Goal: Task Accomplishment & Management: Use online tool/utility

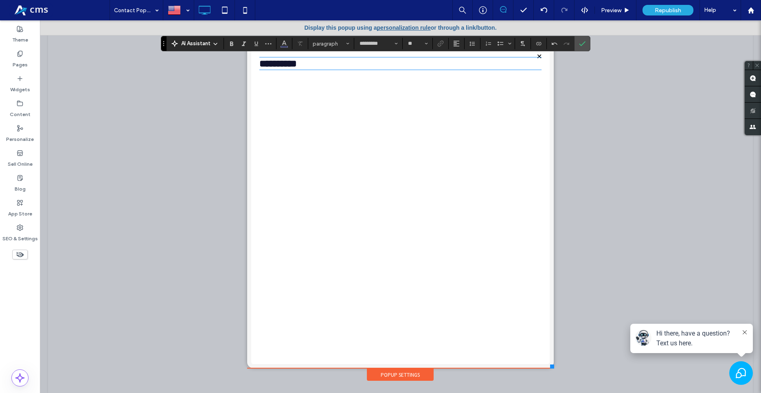
type input "**"
click at [386, 40] on input "*********" at bounding box center [376, 43] width 35 height 7
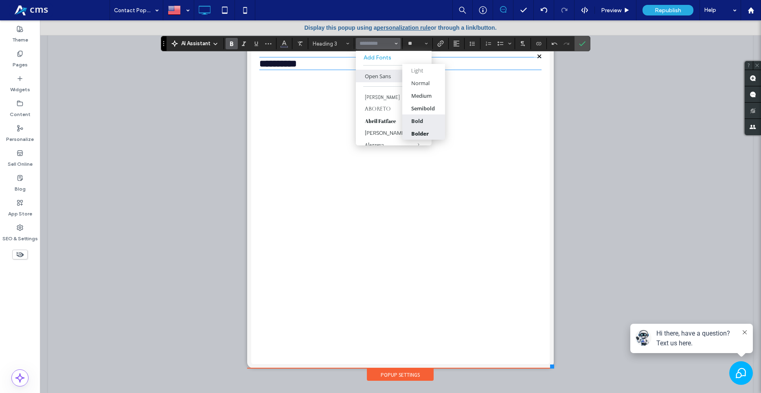
click at [424, 130] on div "Bolder" at bounding box center [420, 133] width 18 height 7
type input "*********"
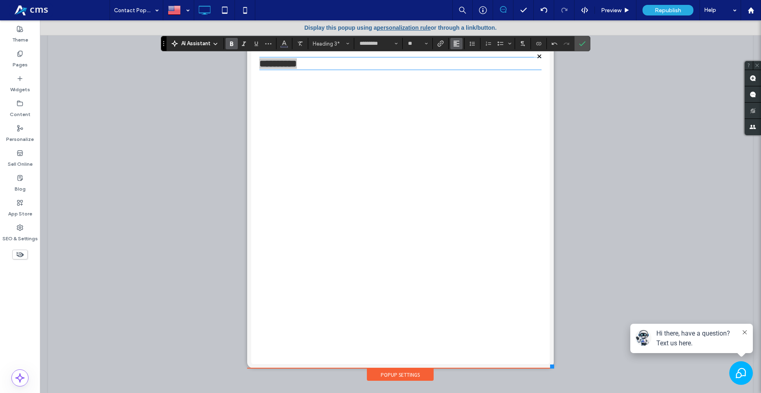
click at [458, 42] on icon "Alignment" at bounding box center [456, 43] width 7 height 7
click at [467, 70] on div "ui.textEditor.alignment.center" at bounding box center [464, 69] width 11 height 7
click at [421, 42] on input "**" at bounding box center [415, 43] width 16 height 7
type input "**"
click at [585, 42] on icon "Confirm" at bounding box center [582, 43] width 7 height 7
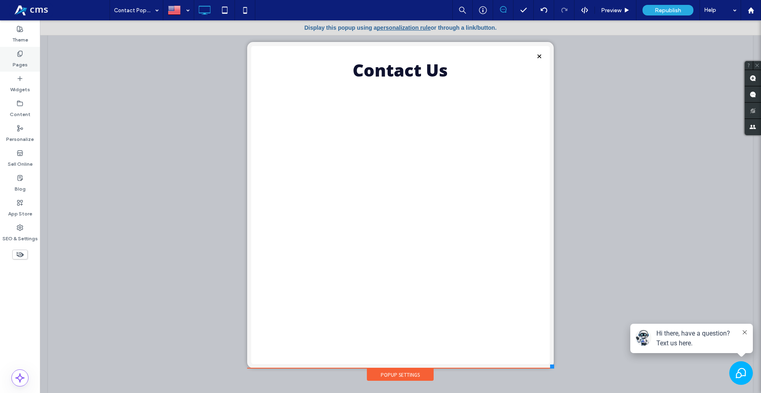
click at [13, 53] on div "Pages" at bounding box center [20, 59] width 40 height 25
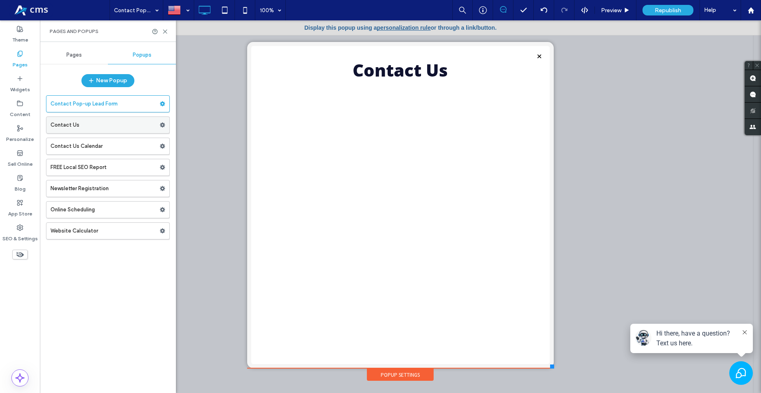
click at [74, 121] on label "Contact Us" at bounding box center [104, 125] width 109 height 16
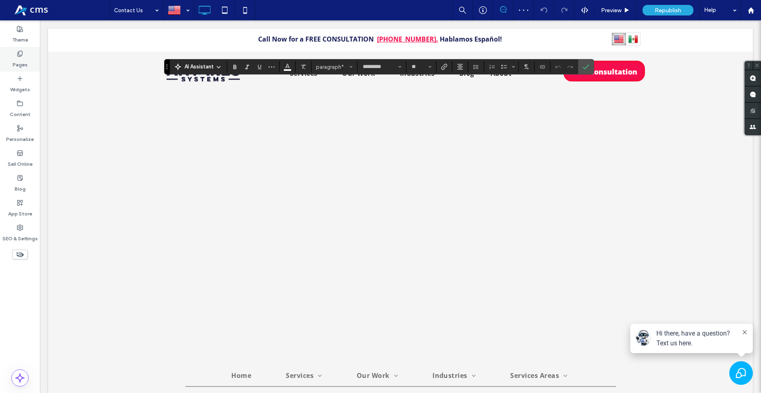
click at [22, 56] on icon at bounding box center [20, 53] width 7 height 7
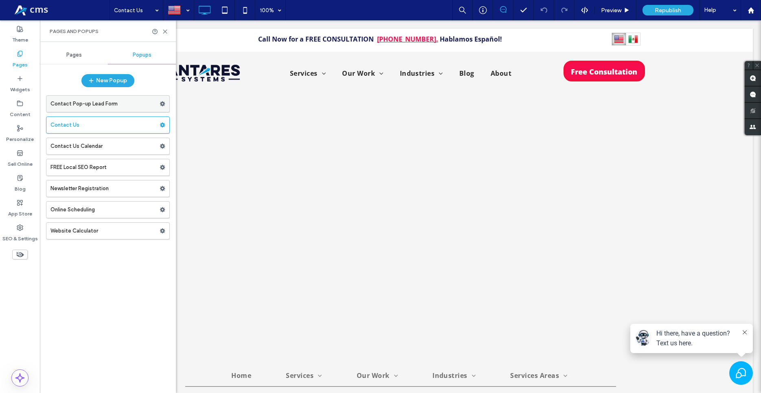
click at [87, 105] on label "Contact Pop-up Lead Form" at bounding box center [104, 104] width 109 height 16
click at [23, 77] on icon at bounding box center [20, 78] width 7 height 7
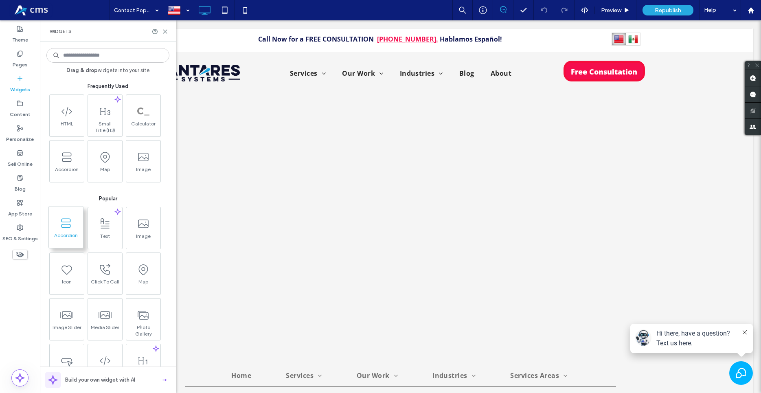
scroll to position [232, 0]
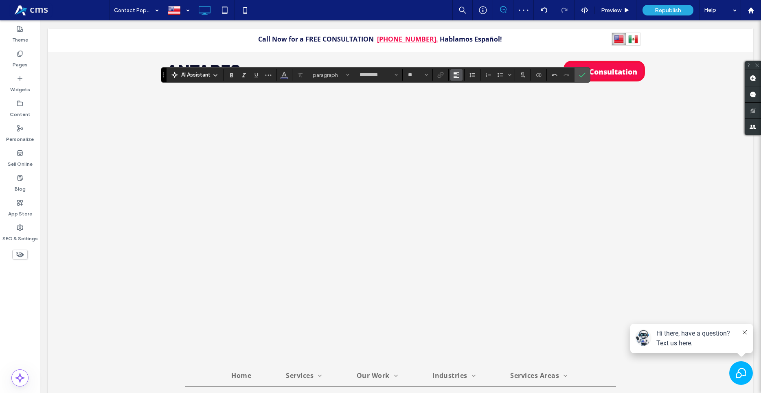
click at [457, 75] on icon "Alignment" at bounding box center [456, 75] width 7 height 7
click at [466, 98] on div "ui.textEditor.alignment.center" at bounding box center [464, 100] width 11 height 7
click at [287, 77] on icon "Color" at bounding box center [284, 74] width 7 height 7
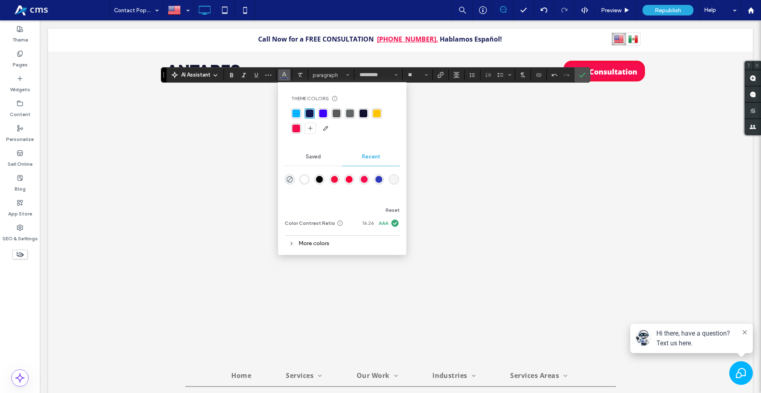
click at [310, 114] on div "rgba(19,25,83,1)" at bounding box center [310, 114] width 8 height 8
click at [362, 111] on div "rgba(15, 18, 47, 1)" at bounding box center [364, 114] width 8 height 8
click at [584, 78] on icon "Confirm" at bounding box center [582, 75] width 7 height 7
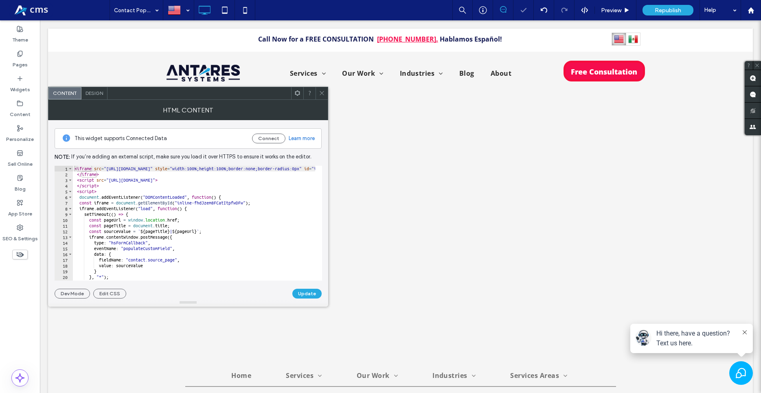
click at [98, 101] on div "HTML Content" at bounding box center [188, 110] width 280 height 20
click at [98, 92] on span "Design" at bounding box center [95, 93] width 18 height 6
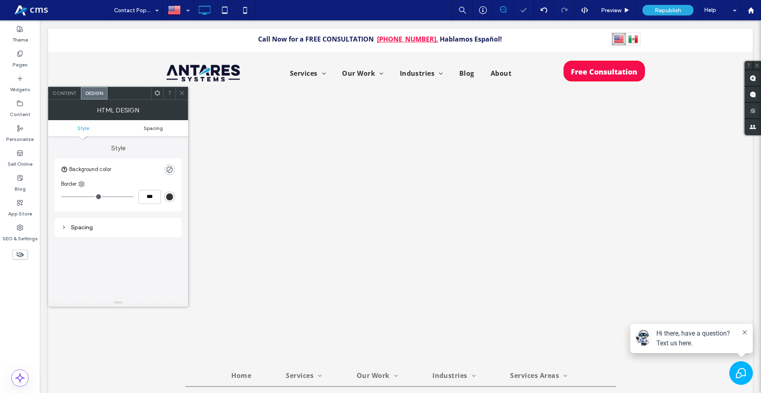
click at [151, 128] on span "Spacing" at bounding box center [153, 128] width 19 height 6
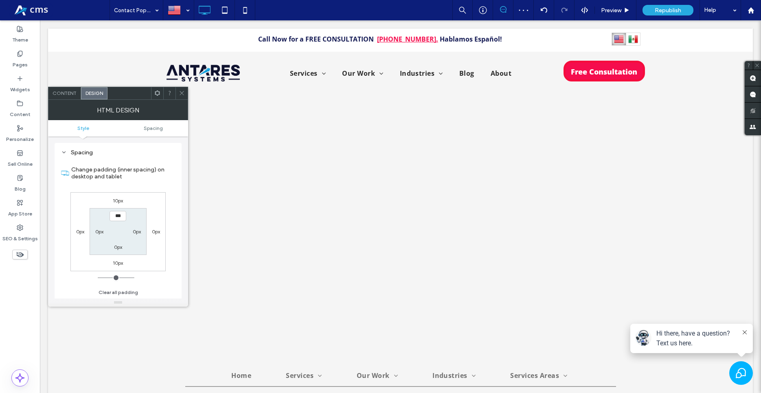
scroll to position [75, 0]
click at [120, 203] on label "10px" at bounding box center [118, 200] width 10 height 6
type input "**"
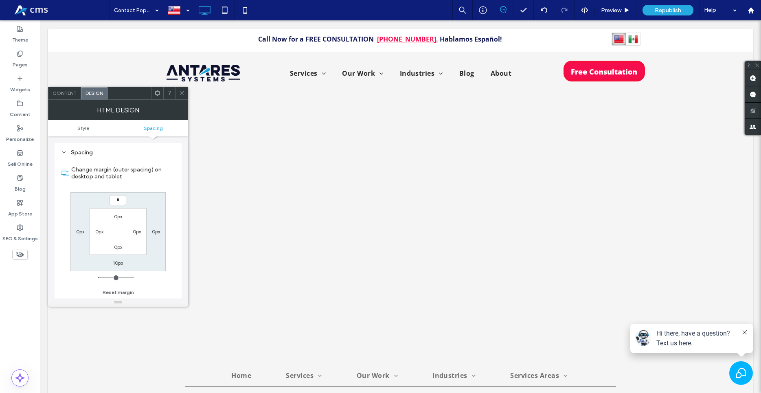
type input "*"
type input "***"
click at [118, 265] on label "10px" at bounding box center [118, 263] width 10 height 6
type input "**"
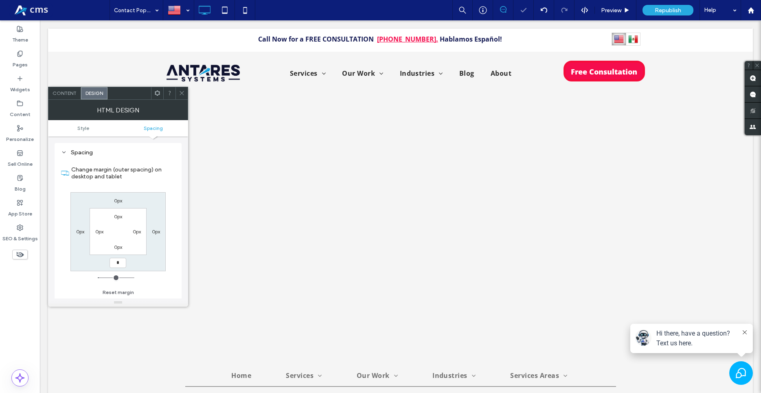
type input "*"
type input "***"
click at [157, 283] on div "Change margin (outer spacing) on desktop and tablet 0px 0px *** 0px 0px 0px 0px…" at bounding box center [118, 228] width 114 height 140
click at [180, 89] on span at bounding box center [182, 93] width 6 height 12
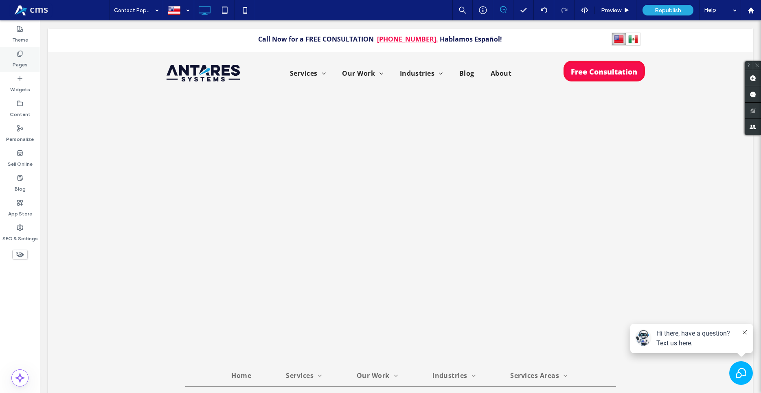
click at [23, 57] on div "Pages" at bounding box center [20, 59] width 40 height 25
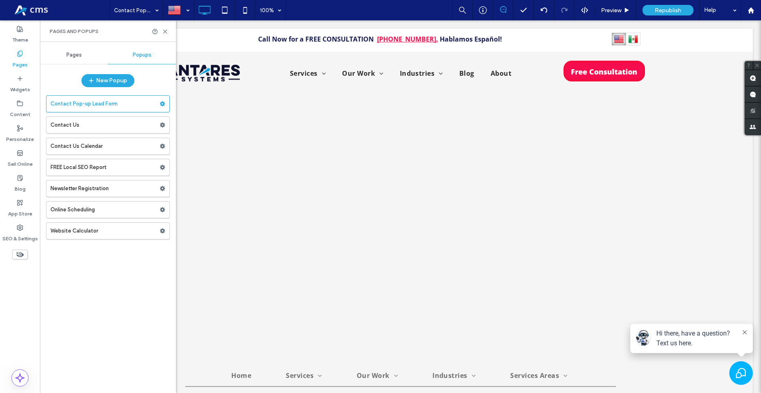
click at [87, 134] on div "Contact Pop-up Lead Form Contact Us Contact Us Calendar FREE Local SEO Report N…" at bounding box center [108, 165] width 124 height 148
click at [89, 125] on label "Contact Us" at bounding box center [104, 125] width 109 height 16
click at [93, 101] on label "Contact Pop-up Lead Form" at bounding box center [104, 104] width 109 height 16
click at [165, 33] on icon at bounding box center [165, 32] width 6 height 6
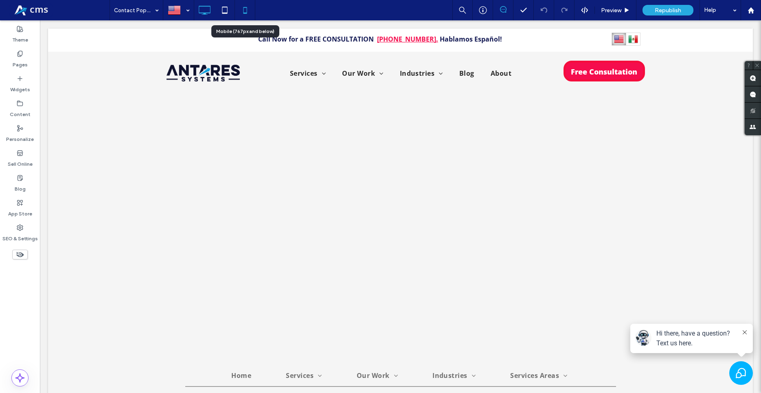
click at [235, 5] on div at bounding box center [245, 10] width 20 height 16
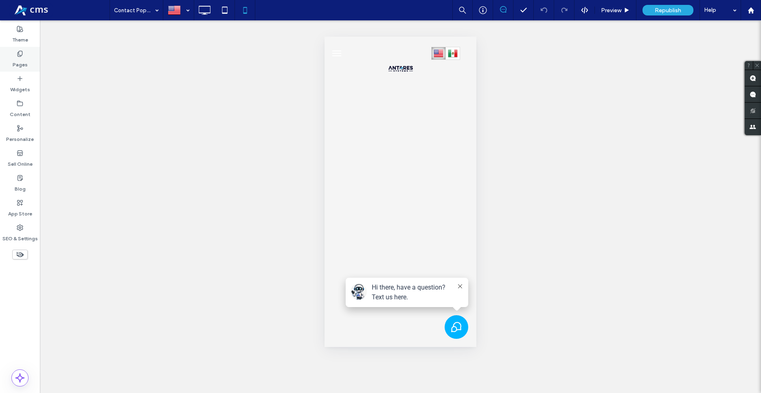
click at [7, 58] on div "Pages" at bounding box center [20, 59] width 40 height 25
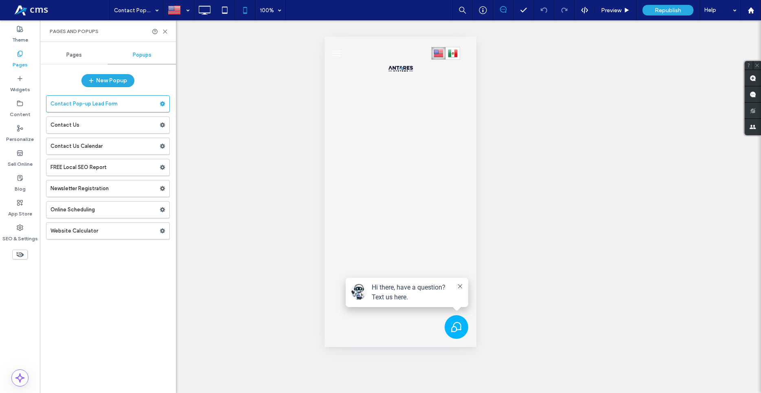
click at [65, 55] on div "Pages" at bounding box center [74, 55] width 68 height 18
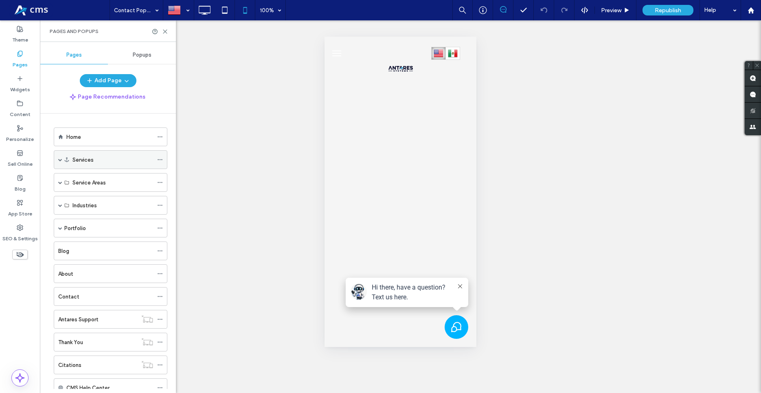
click at [58, 162] on div "Services" at bounding box center [111, 159] width 114 height 19
click at [57, 158] on div "Services" at bounding box center [111, 159] width 114 height 19
click at [63, 160] on div "Services" at bounding box center [111, 159] width 114 height 19
click at [62, 161] on span at bounding box center [60, 160] width 4 height 4
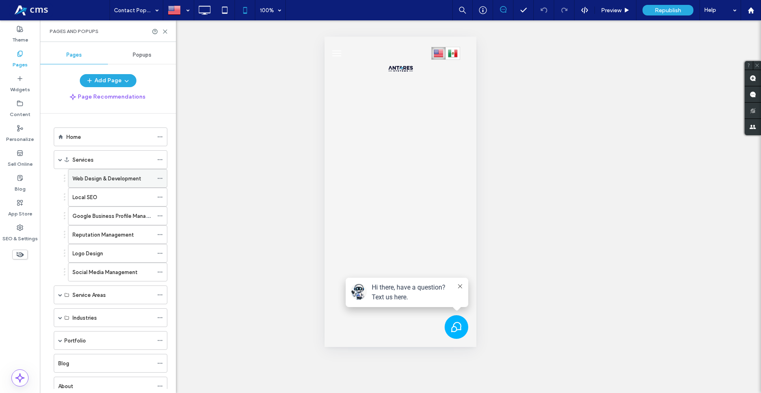
click at [90, 181] on label "Web Design & Development" at bounding box center [106, 178] width 69 height 14
click at [209, 13] on icon at bounding box center [204, 10] width 16 height 16
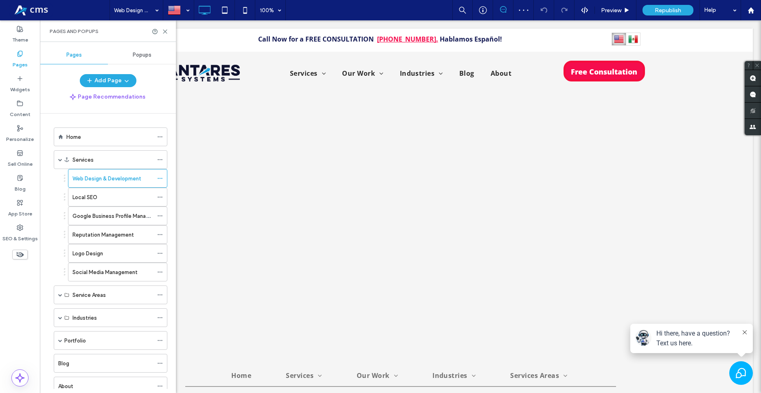
click at [166, 34] on icon at bounding box center [165, 32] width 6 height 6
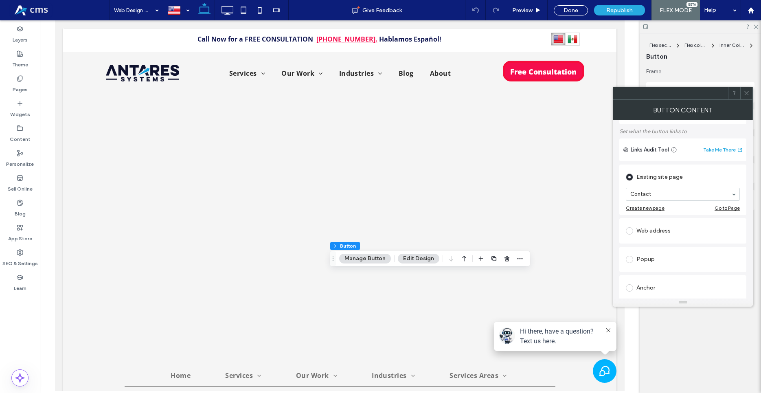
scroll to position [139, 0]
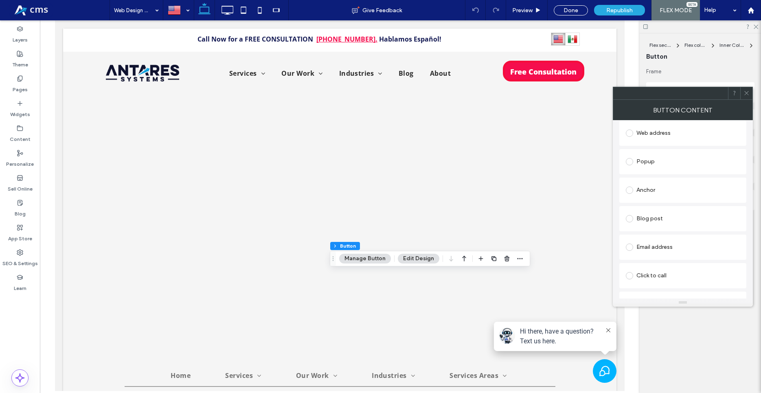
click at [633, 159] on label at bounding box center [631, 161] width 11 height 7
click at [751, 94] on div at bounding box center [746, 93] width 12 height 12
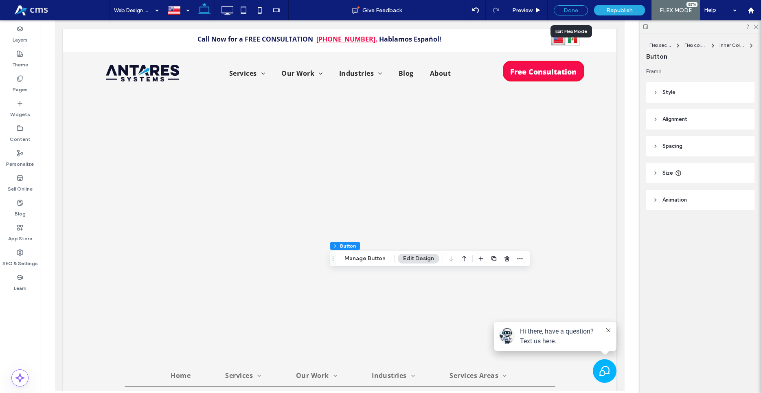
click at [570, 7] on div "Done" at bounding box center [571, 10] width 34 height 10
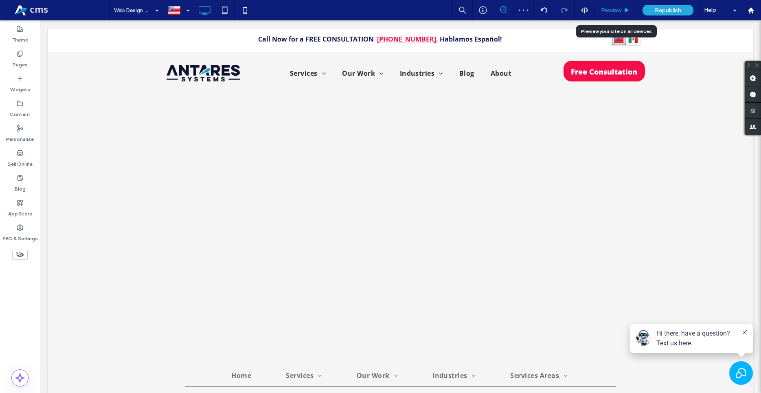
click at [621, 6] on div "Preview" at bounding box center [616, 10] width 42 height 20
click at [618, 11] on span "Preview" at bounding box center [611, 10] width 20 height 7
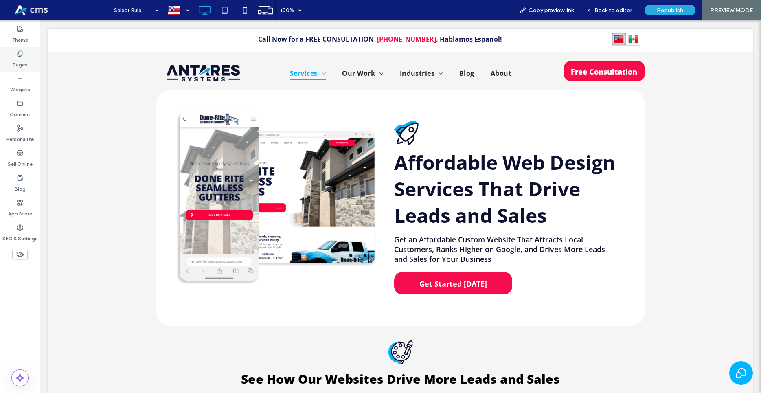
click at [20, 54] on icon at bounding box center [20, 53] width 7 height 7
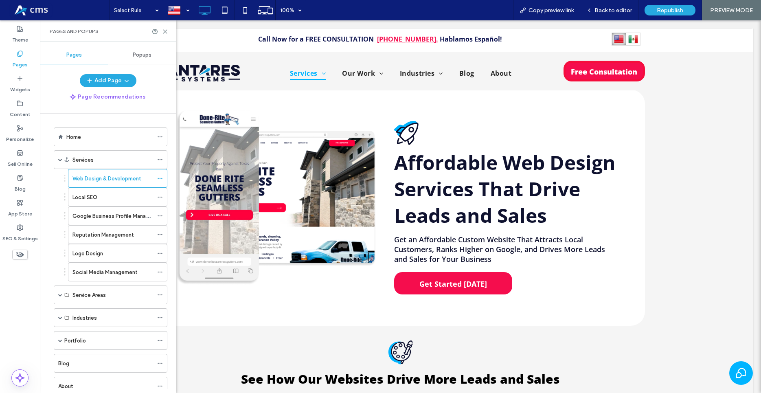
click at [138, 55] on span "Popups" at bounding box center [142, 55] width 19 height 7
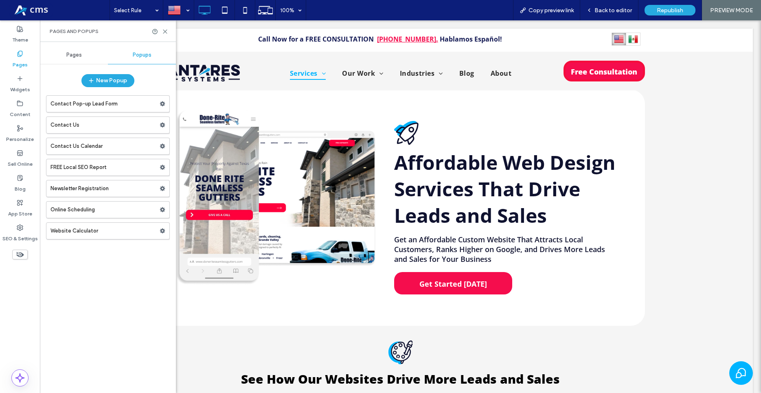
click at [98, 94] on div "Contact Pop-up Lead Form Contact Us Contact Us Calendar FREE Local SEO Report N…" at bounding box center [108, 165] width 124 height 148
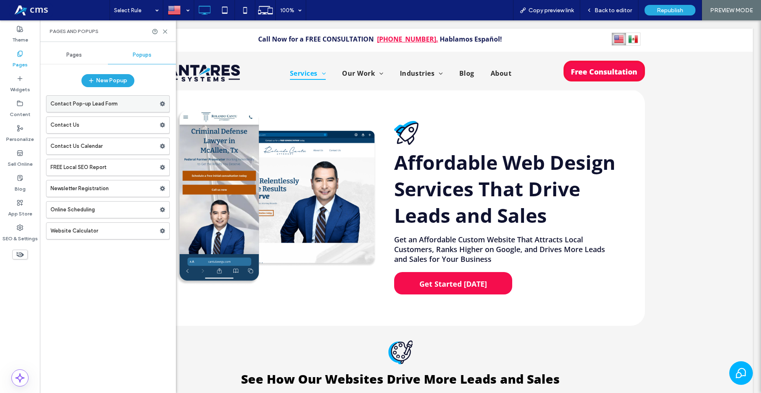
click at [102, 99] on label "Contact Pop-up Lead Form" at bounding box center [104, 104] width 109 height 16
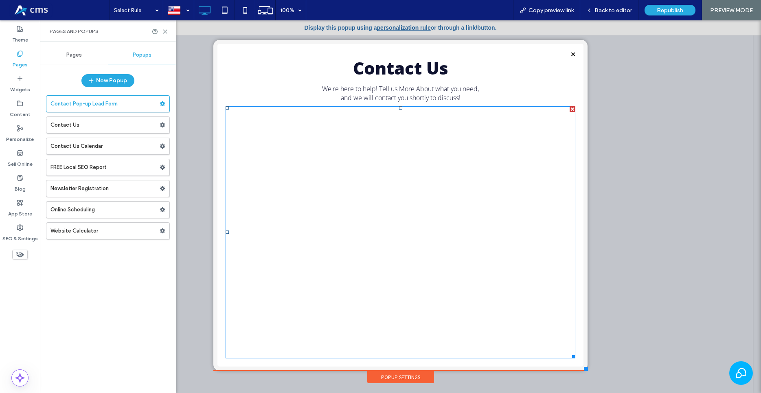
click at [226, 106] on span at bounding box center [226, 106] width 0 height 0
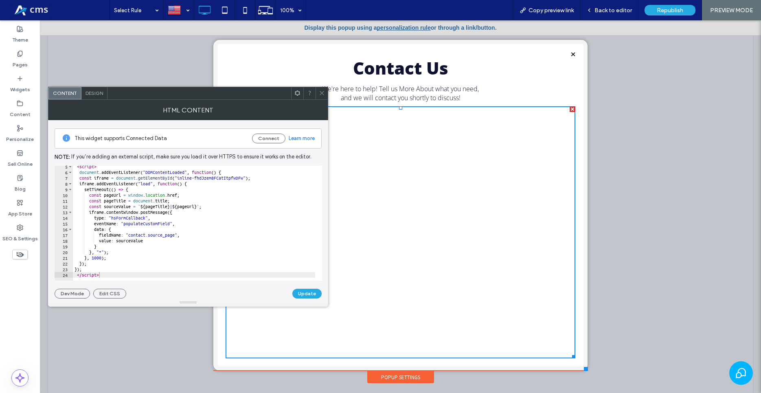
scroll to position [25, 0]
drag, startPoint x: 128, startPoint y: 236, endPoint x: 173, endPoint y: 237, distance: 45.2
click at [173, 237] on div "< script > document . addEventListener ( "DOMContentLoaded" , function ( ) { co…" at bounding box center [745, 223] width 1344 height 119
type textarea "**********"
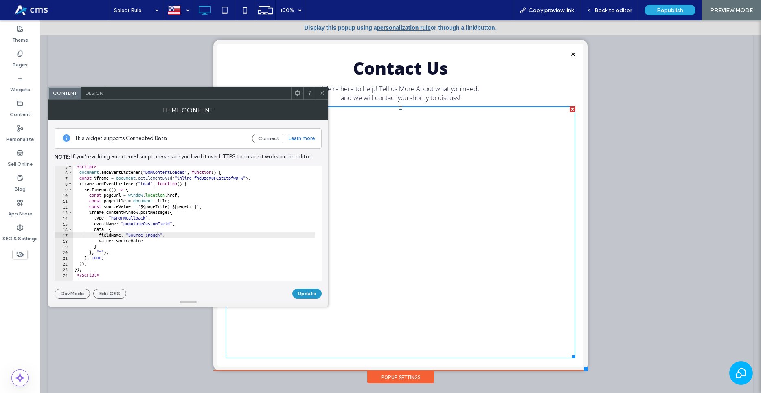
click at [315, 296] on button "Update" at bounding box center [306, 294] width 29 height 10
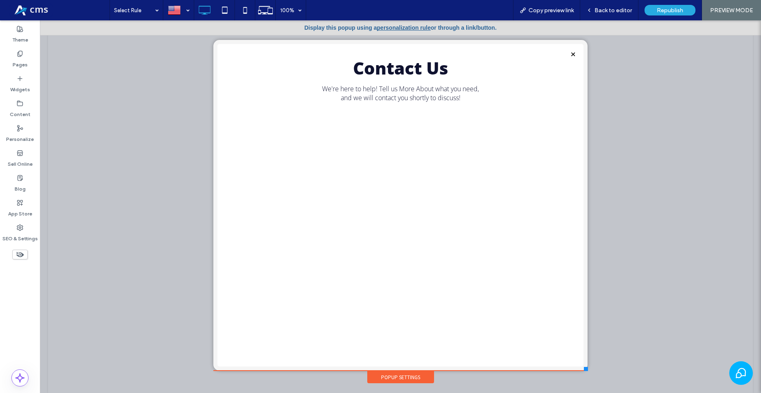
scroll to position [0, 0]
click at [616, 19] on div "Back to editor" at bounding box center [609, 10] width 58 height 20
click at [607, 10] on span "Back to editor" at bounding box center [612, 10] width 37 height 7
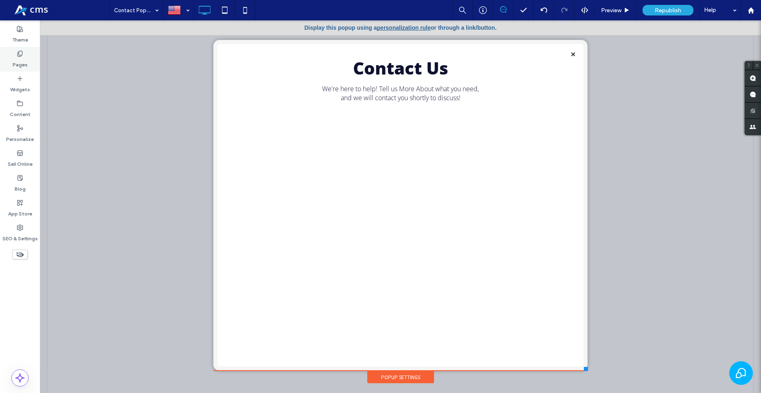
click at [13, 56] on div "Pages" at bounding box center [20, 59] width 40 height 25
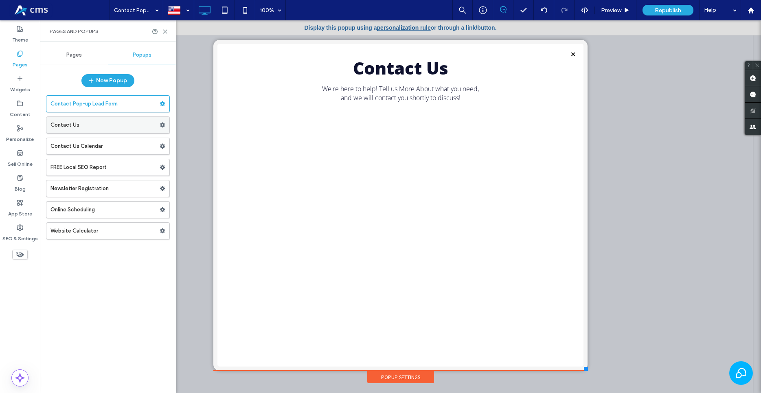
click at [69, 128] on label "Contact Us" at bounding box center [104, 125] width 109 height 16
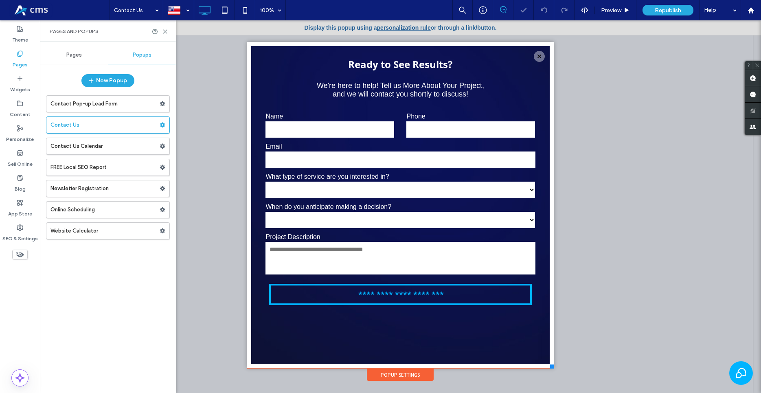
click at [59, 55] on div "Pages" at bounding box center [74, 55] width 68 height 18
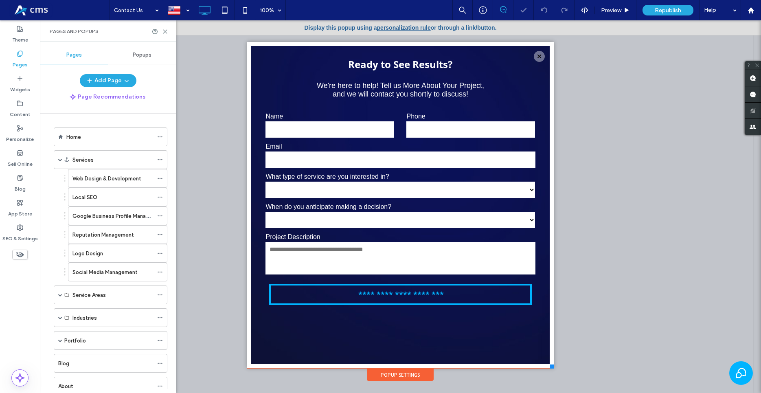
click at [66, 55] on div "Pages" at bounding box center [74, 55] width 68 height 18
click at [82, 142] on div "Home" at bounding box center [109, 137] width 87 height 18
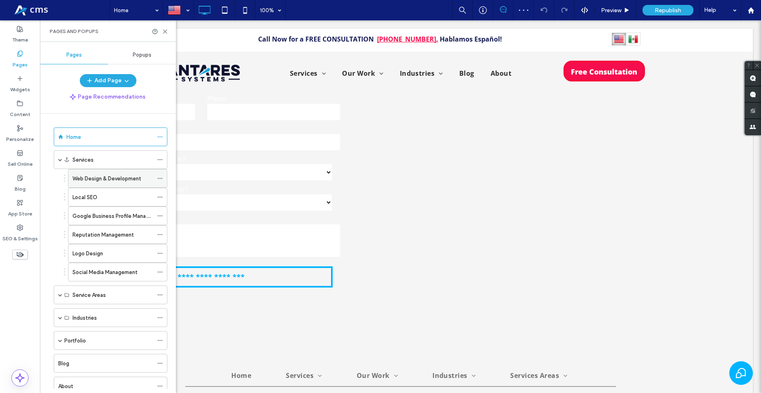
click at [104, 176] on label "Web Design & Development" at bounding box center [106, 178] width 69 height 14
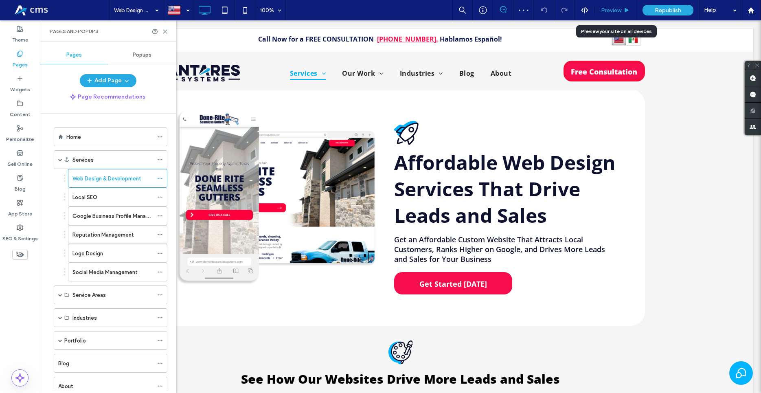
click at [615, 13] on span "Preview" at bounding box center [611, 10] width 20 height 7
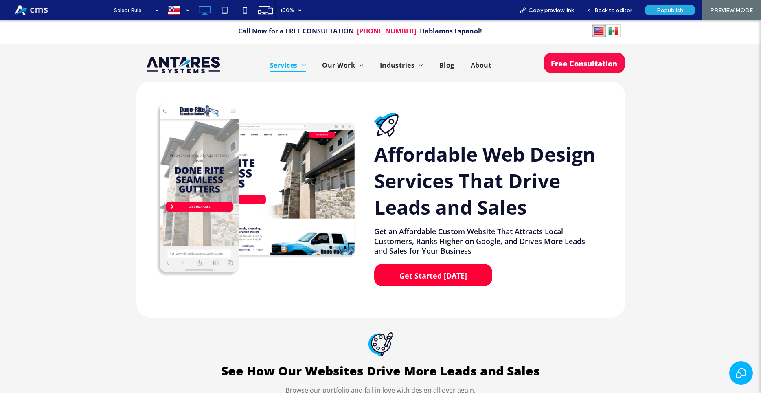
click at [434, 273] on span "Get Started [DATE]" at bounding box center [433, 276] width 73 height 18
click at [612, 9] on span "Back to editor" at bounding box center [612, 10] width 37 height 7
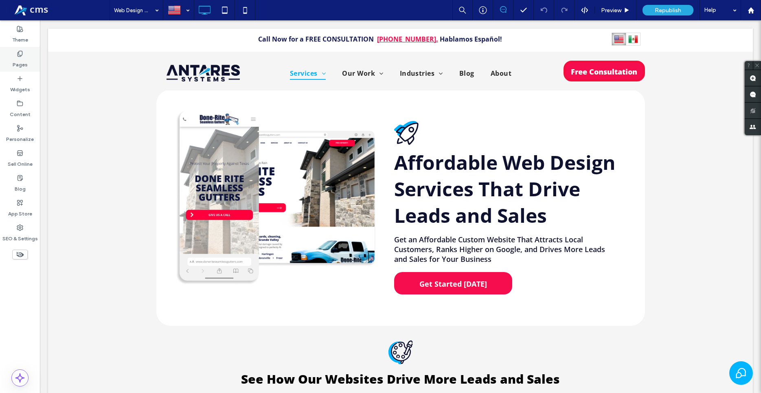
click at [20, 64] on label "Pages" at bounding box center [20, 62] width 15 height 11
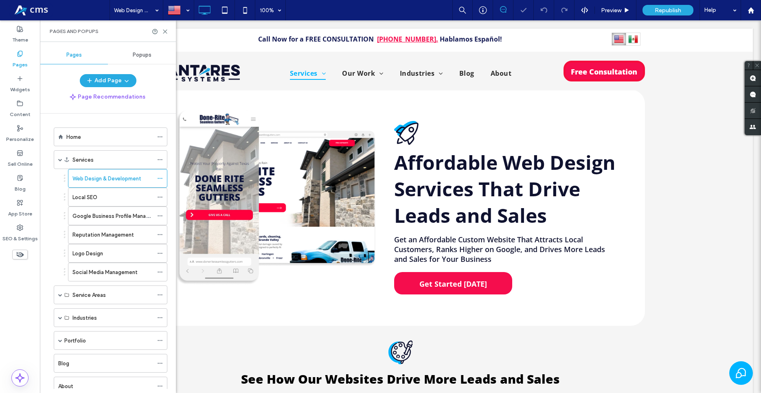
click at [138, 58] on span "Popups" at bounding box center [142, 55] width 19 height 7
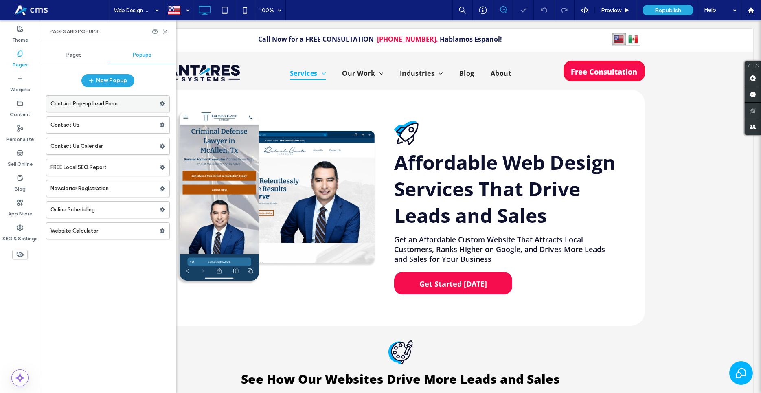
click at [96, 106] on label "Contact Pop-up Lead Form" at bounding box center [104, 104] width 109 height 16
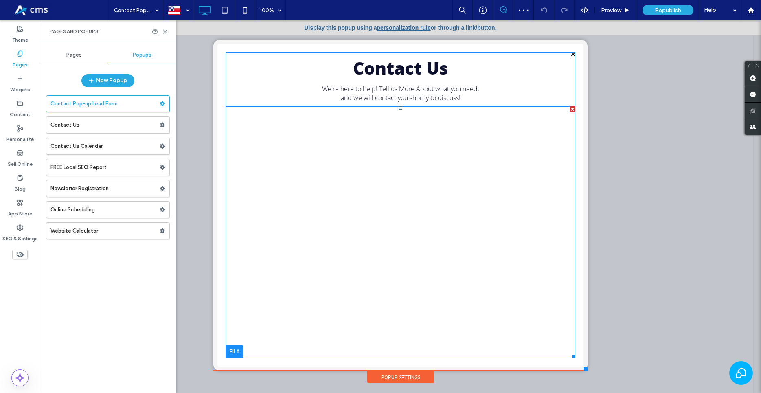
click at [390, 237] on span at bounding box center [400, 232] width 349 height 252
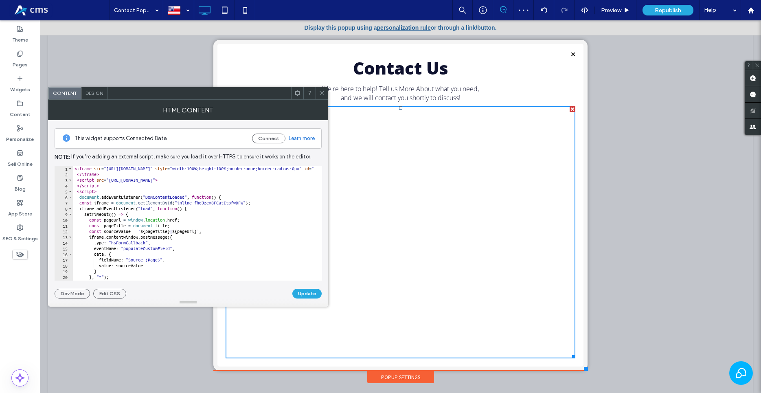
scroll to position [25, 0]
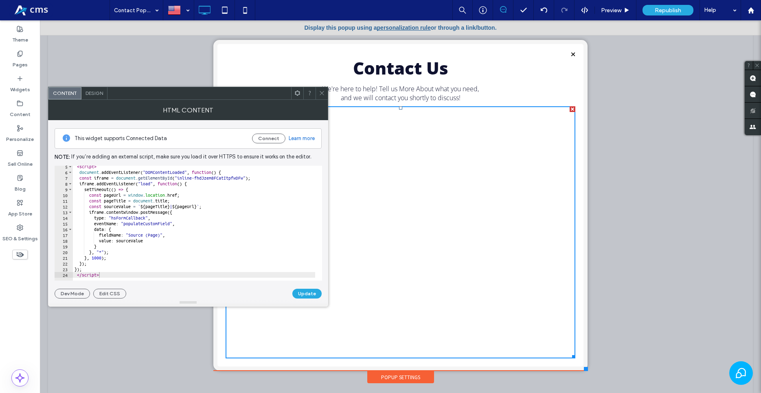
type textarea "**********"
drag, startPoint x: 159, startPoint y: 237, endPoint x: 128, endPoint y: 232, distance: 30.9
click at [128, 232] on div "< script > document . addEventListener ( "DOMContentLoaded" , function ( ) { co…" at bounding box center [745, 223] width 1344 height 119
click at [320, 94] on icon at bounding box center [322, 93] width 6 height 6
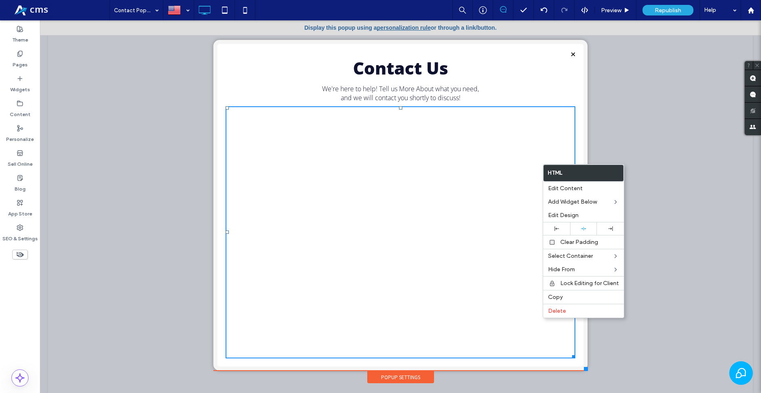
click at [675, 132] on div at bounding box center [400, 206] width 721 height 373
click at [559, 82] on div "Contact Us We're here to help! Tell us More About what you need, and we will co…" at bounding box center [400, 205] width 349 height 306
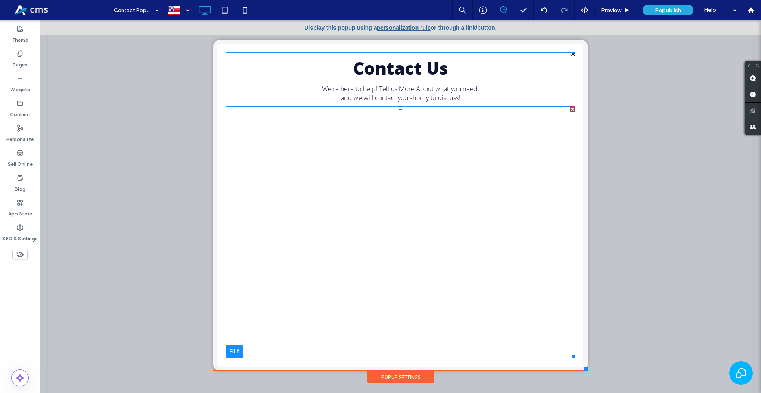
click at [472, 138] on span at bounding box center [400, 232] width 349 height 252
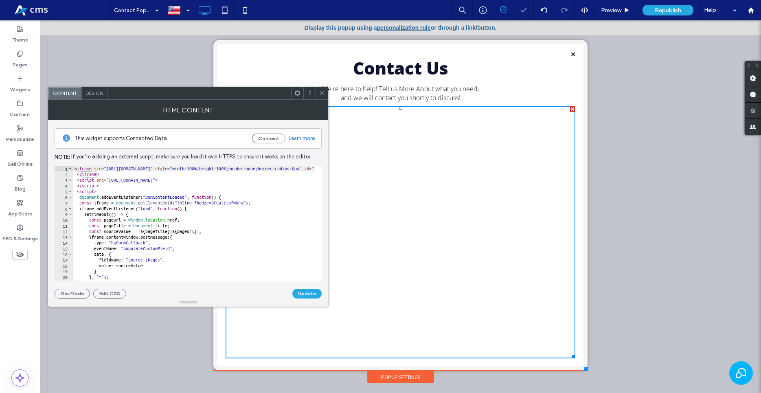
scroll to position [0, 0]
type textarea "********"
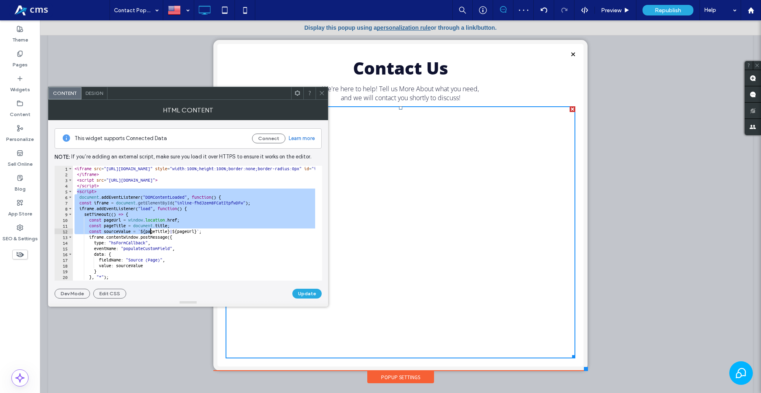
scroll to position [29, 0]
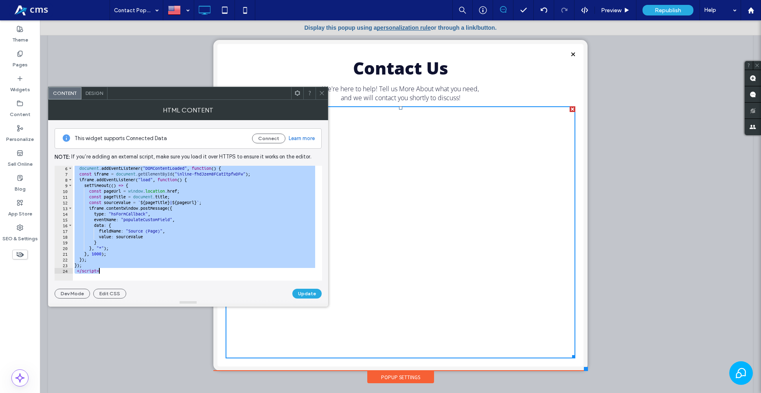
drag, startPoint x: 117, startPoint y: 212, endPoint x: 212, endPoint y: 331, distance: 152.4
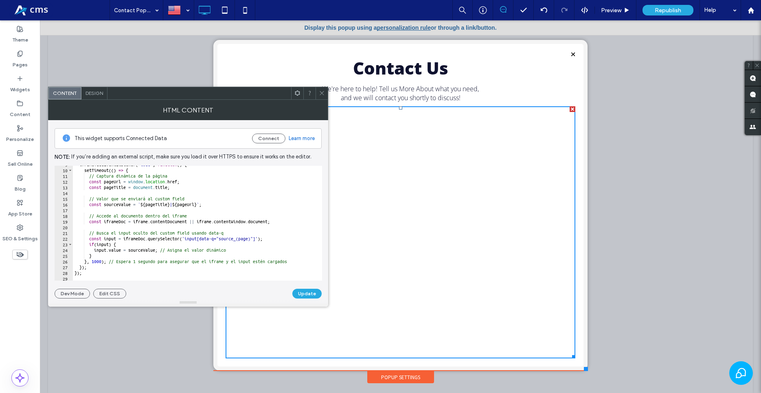
scroll to position [63, 0]
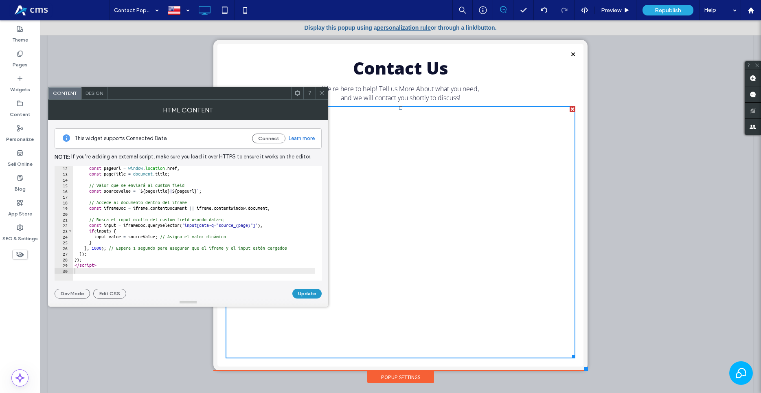
click at [315, 296] on button "Update" at bounding box center [306, 294] width 29 height 10
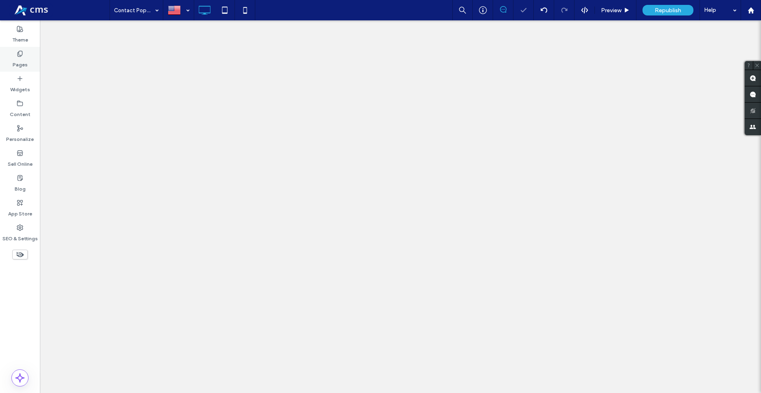
click at [17, 59] on label "Pages" at bounding box center [20, 62] width 15 height 11
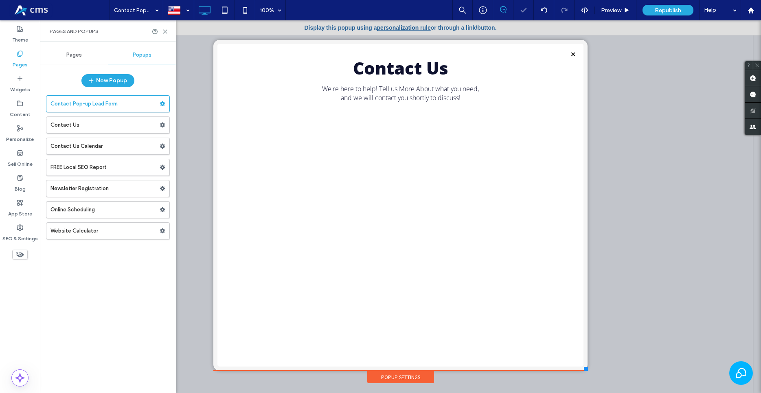
scroll to position [0, 0]
click at [76, 52] on span "Pages" at bounding box center [73, 55] width 15 height 7
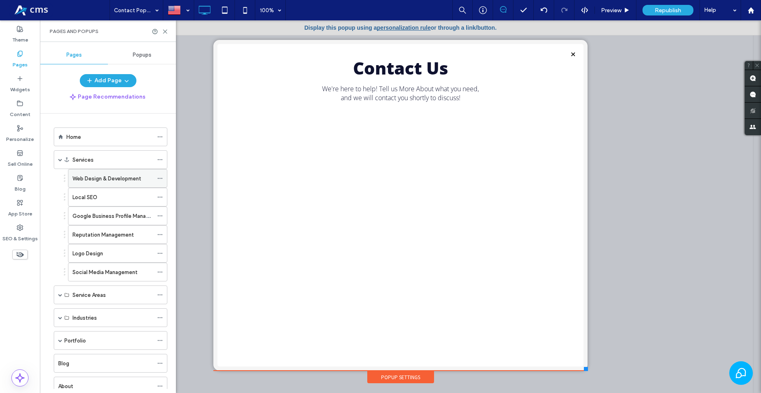
click at [96, 176] on label "Web Design & Development" at bounding box center [106, 178] width 69 height 14
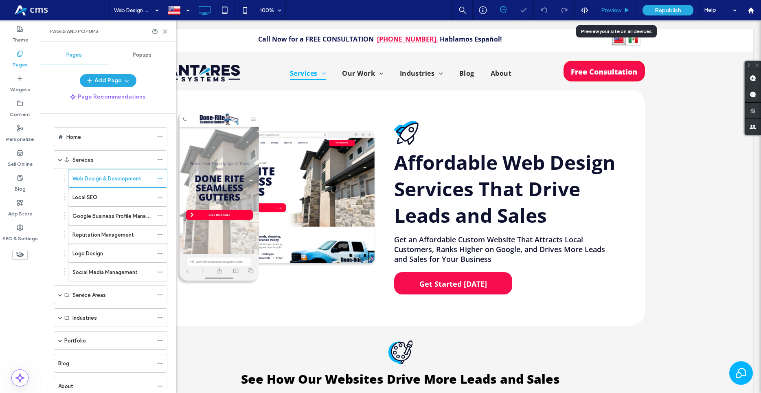
click at [614, 16] on div "Preview" at bounding box center [616, 10] width 42 height 20
click at [613, 13] on span "Preview" at bounding box center [611, 10] width 20 height 7
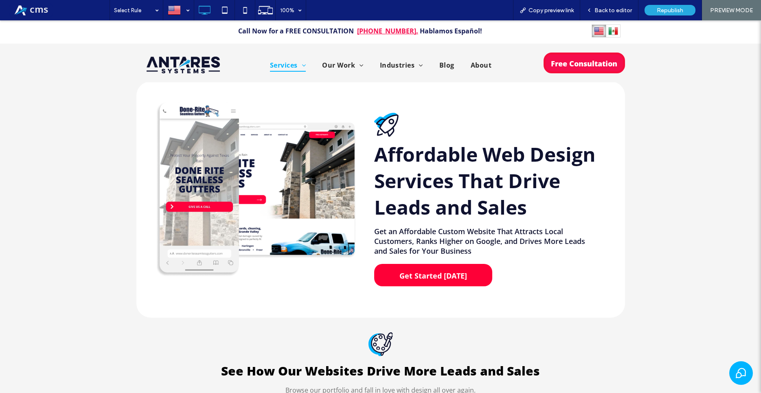
click at [445, 272] on span "Get Started [DATE]" at bounding box center [433, 276] width 73 height 18
click at [612, 4] on div "Back to editor" at bounding box center [609, 10] width 58 height 20
click at [608, 13] on span "Back to editor" at bounding box center [612, 10] width 37 height 7
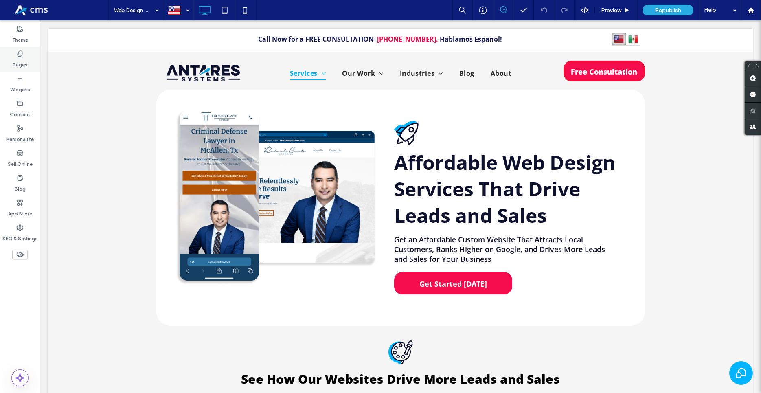
click at [13, 53] on div "Pages" at bounding box center [20, 59] width 40 height 25
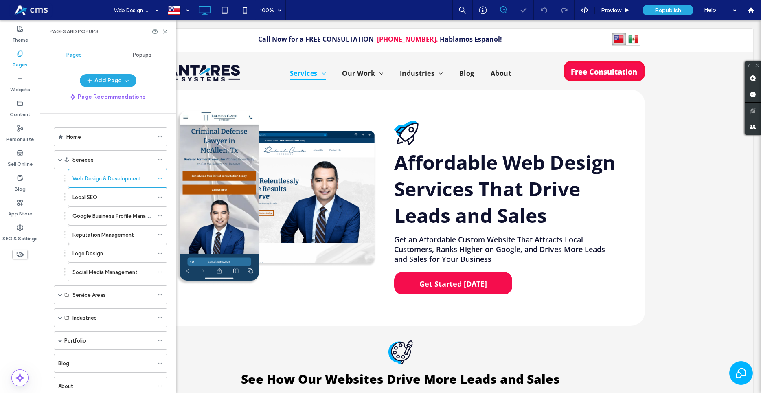
click at [141, 51] on div "Popups" at bounding box center [142, 55] width 68 height 18
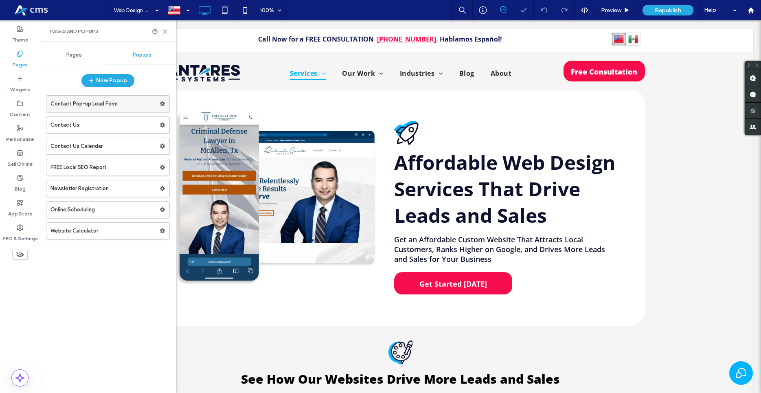
click at [101, 102] on label "Contact Pop-up Lead Form" at bounding box center [104, 104] width 109 height 16
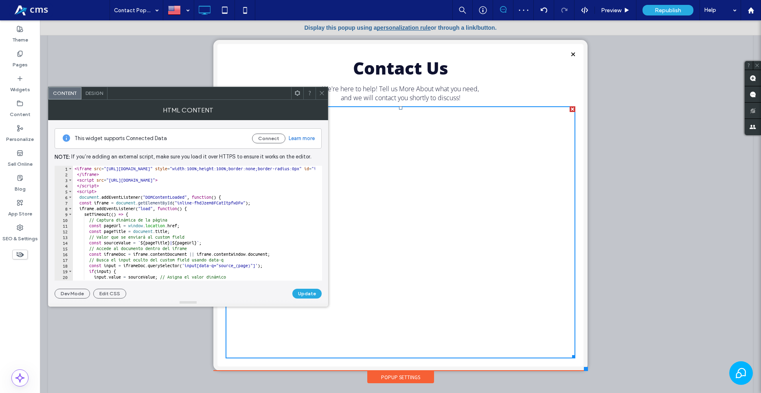
type textarea "********"
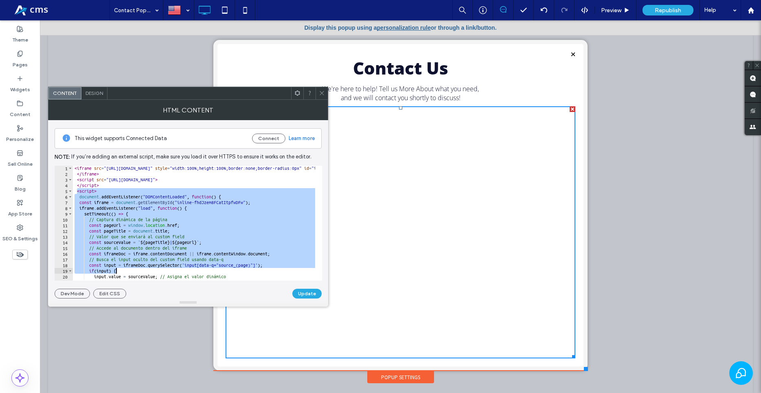
scroll to position [35, 0]
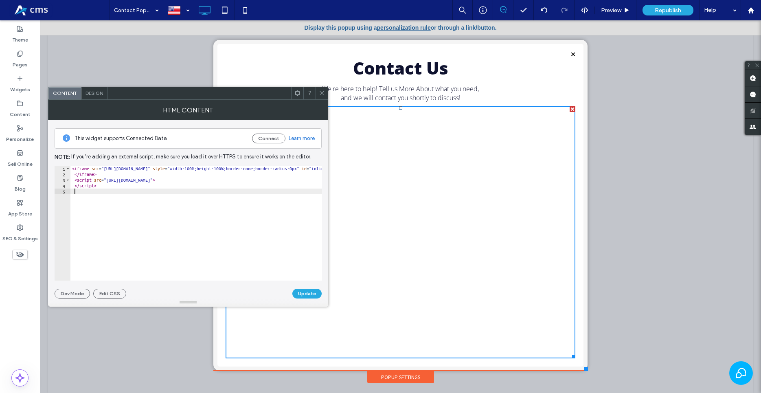
paste textarea "Cursor at row 5"
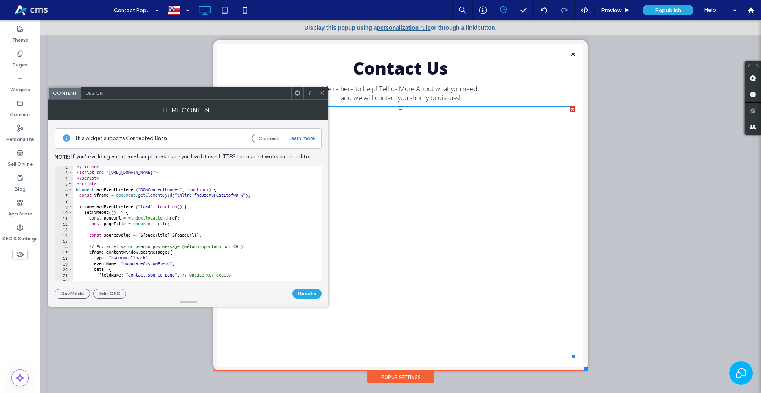
scroll to position [0, 0]
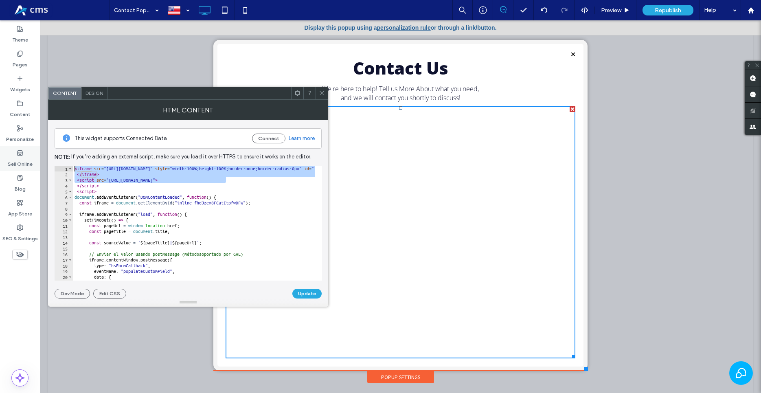
drag, startPoint x: 237, startPoint y: 182, endPoint x: 24, endPoint y: 163, distance: 213.4
click at [24, 163] on body ".wqwq-1{fill:#231f20;} .cls-1q, .cls-2q { fill-rule: evenodd; } .cls-2q { fill:…" at bounding box center [380, 196] width 761 height 393
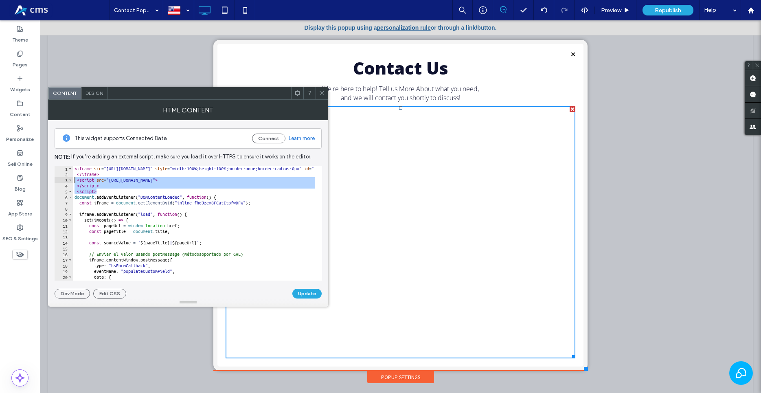
drag, startPoint x: 107, startPoint y: 189, endPoint x: 73, endPoint y: 182, distance: 34.1
click at [73, 182] on div "< iframe src = "https://links.antares.systems/widget/form/fhdJzem8FCatItpfwDFw"…" at bounding box center [745, 225] width 1344 height 119
click at [106, 188] on div "< iframe src = "https://links.antares.systems/widget/form/fhdJzem8FCatItpfwDFw"…" at bounding box center [194, 223] width 242 height 115
type textarea "*********"
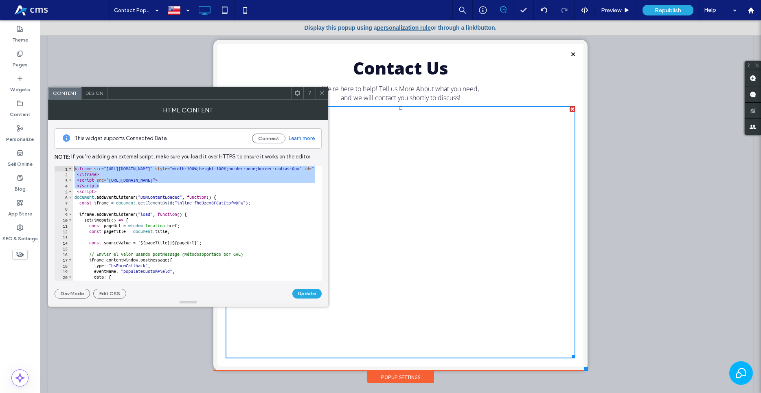
drag, startPoint x: 109, startPoint y: 184, endPoint x: 20, endPoint y: 156, distance: 92.7
click at [20, 156] on body ".wqwq-1{fill:#231f20;} .cls-1q, .cls-2q { fill-rule: evenodd; } .cls-2q { fill:…" at bounding box center [380, 196] width 761 height 393
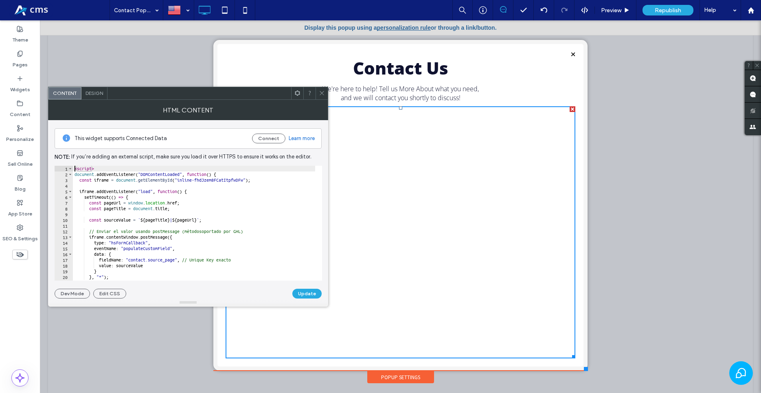
scroll to position [28, 0]
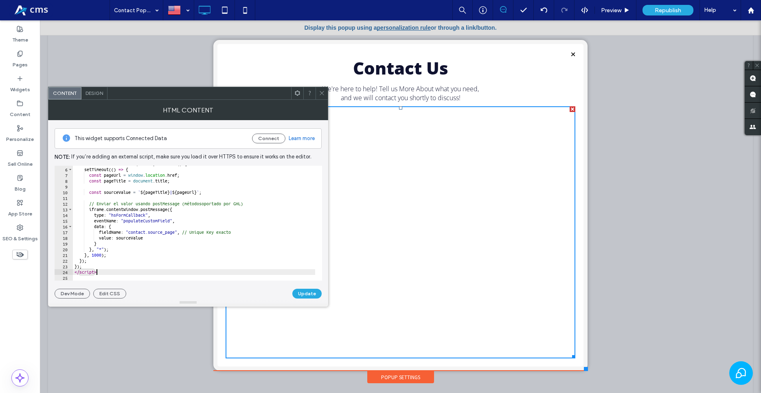
click at [137, 274] on div "iframe . addEventListener ( "load" , function ( ) { setTimeout (( ) => { const …" at bounding box center [194, 224] width 242 height 126
type textarea "*********"
click at [134, 276] on div "iframe . addEventListener ( "load" , function ( ) { setTimeout (( ) => { const …" at bounding box center [194, 224] width 242 height 126
paste textarea "*********"
type textarea "*********"
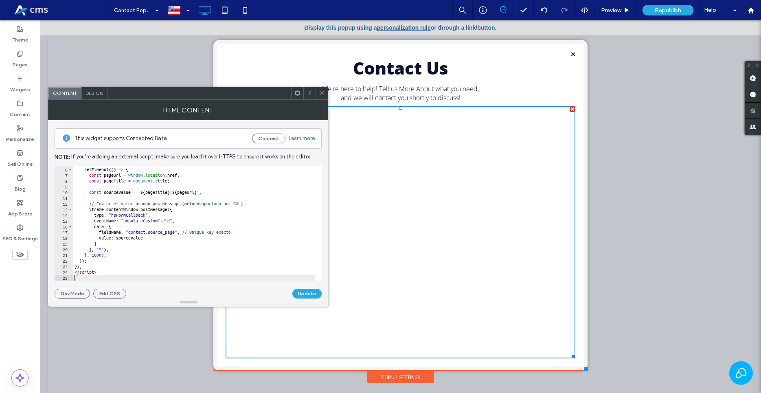
scroll to position [45, 0]
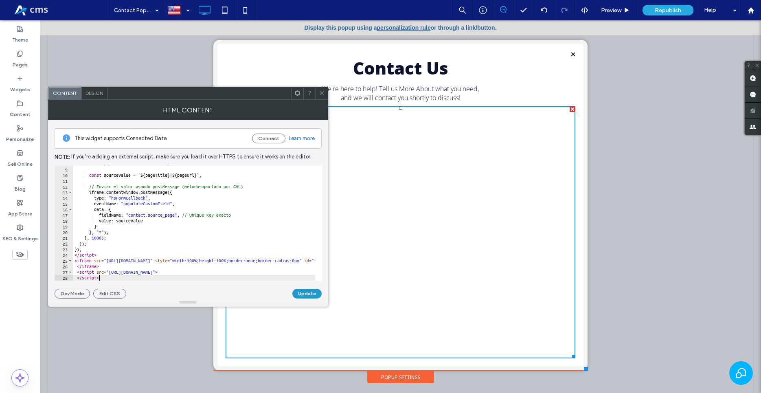
click at [294, 294] on button "Update" at bounding box center [306, 294] width 29 height 10
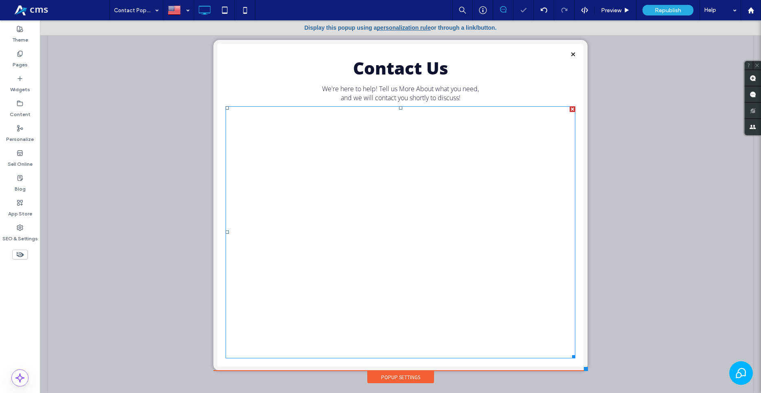
scroll to position [0, 0]
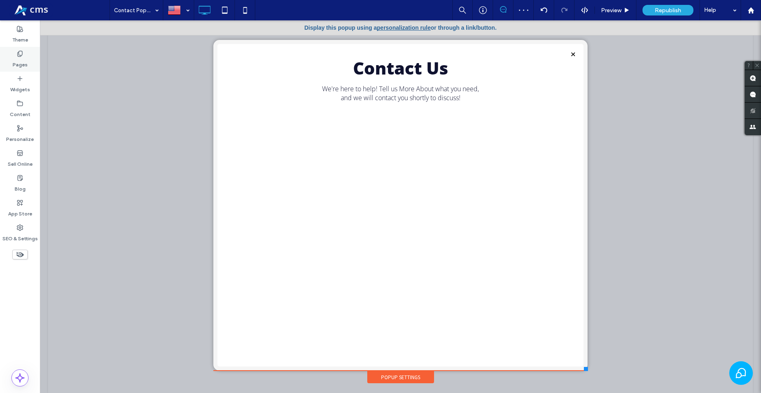
click at [11, 58] on div "Pages" at bounding box center [20, 59] width 40 height 25
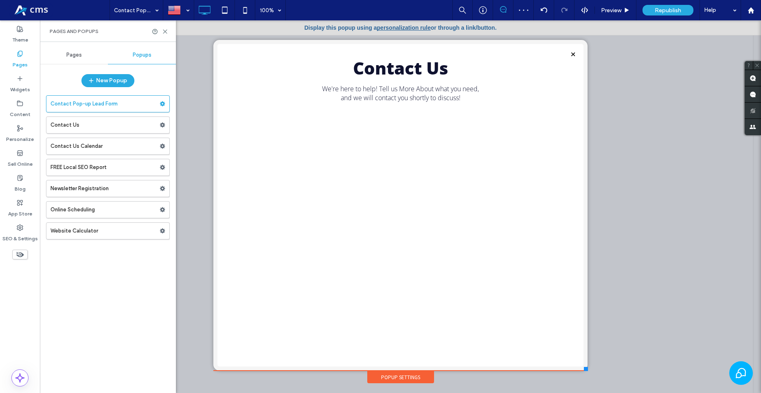
click at [66, 55] on span "Pages" at bounding box center [73, 55] width 15 height 7
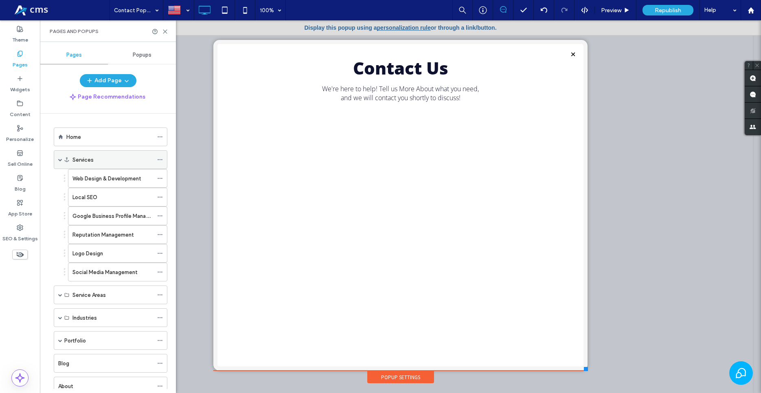
click at [101, 162] on div "Services" at bounding box center [112, 160] width 81 height 9
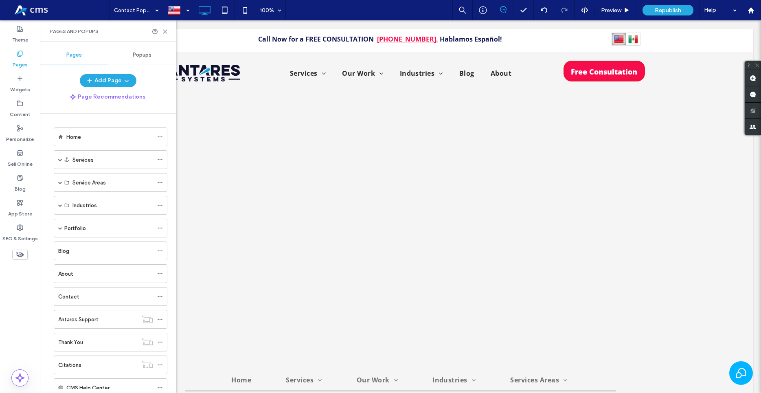
click at [60, 158] on div "Contact Pop-up Lead Form 100% Preview Republish Help Site Comments Team & Clien…" at bounding box center [380, 196] width 761 height 393
click at [59, 159] on span at bounding box center [60, 160] width 4 height 4
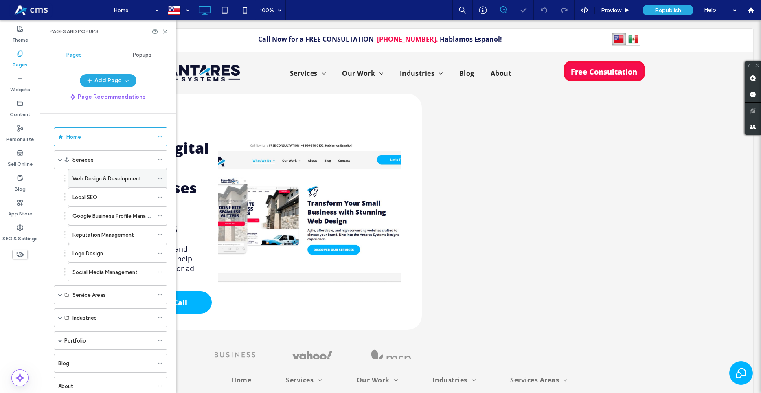
click at [86, 176] on label "Web Design & Development" at bounding box center [106, 178] width 69 height 14
click at [615, 10] on span "Preview" at bounding box center [611, 10] width 20 height 7
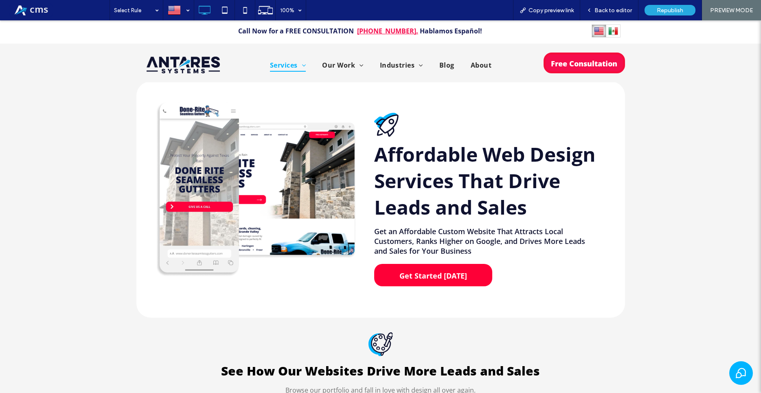
click at [425, 275] on span "Get Started [DATE]" at bounding box center [433, 276] width 73 height 18
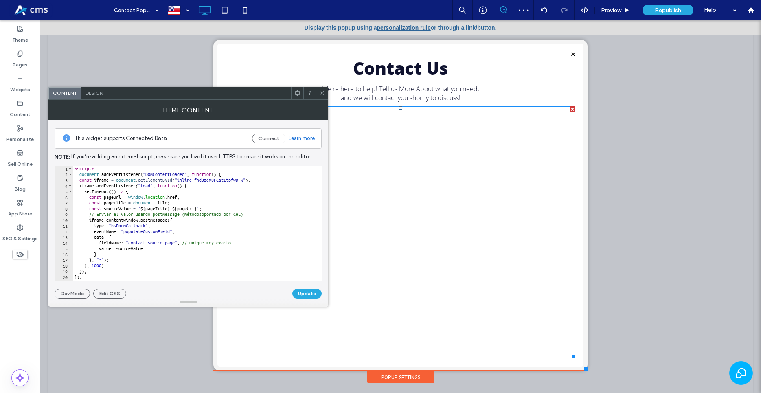
scroll to position [35, 0]
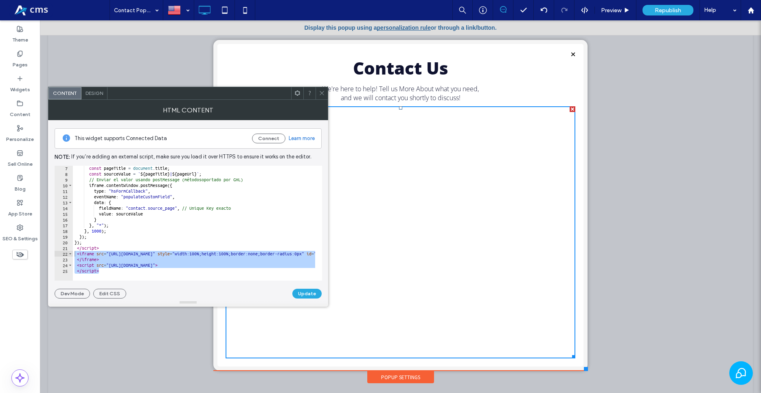
drag, startPoint x: 103, startPoint y: 273, endPoint x: 75, endPoint y: 255, distance: 33.0
click at [75, 255] on div "7 8 9 10 11 12 13 14 15 16 17 18 19 20 21 22 23 24 25 const pageTitle = documen…" at bounding box center [189, 223] width 268 height 115
type textarea "***"
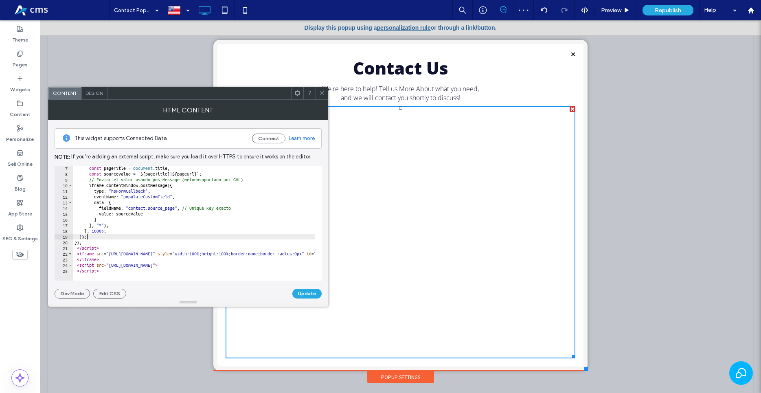
click at [122, 238] on div "const pageTitle = document . title ; const sourceValue = ` ${ pageTitle } | ${ …" at bounding box center [746, 224] width 1347 height 119
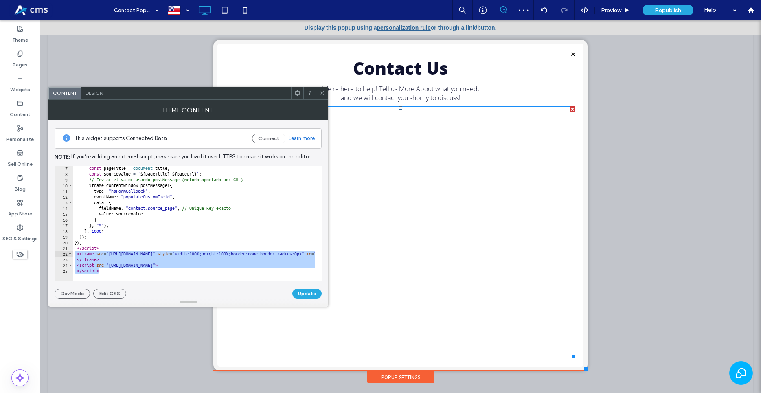
drag, startPoint x: 103, startPoint y: 272, endPoint x: 73, endPoint y: 256, distance: 34.1
click at [73, 256] on div "*** 7 8 9 10 11 12 13 14 15 16 17 18 19 20 21 22 23 24 25 const pageTitle = doc…" at bounding box center [189, 223] width 268 height 115
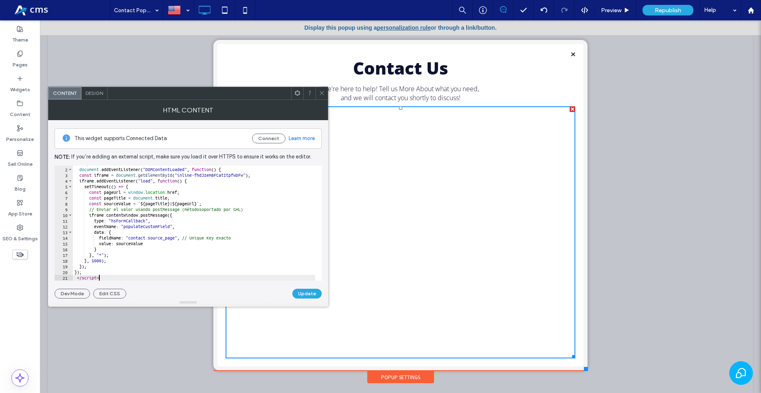
scroll to position [0, 0]
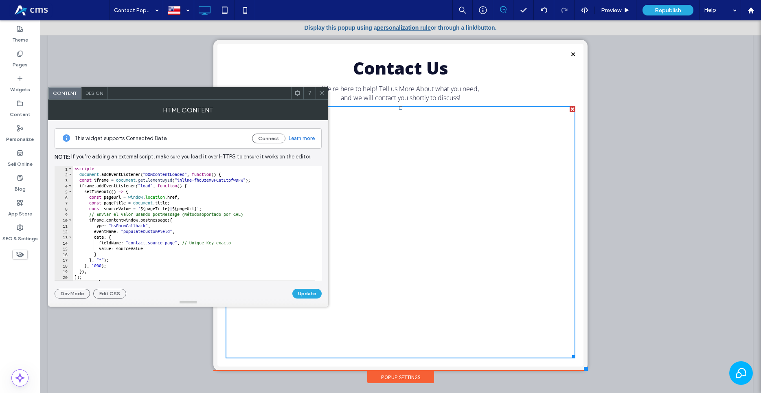
click at [78, 174] on div "< script > document . addEventListener ( "DOMContentLoaded" , function ( ) { co…" at bounding box center [194, 229] width 242 height 126
type textarea "********"
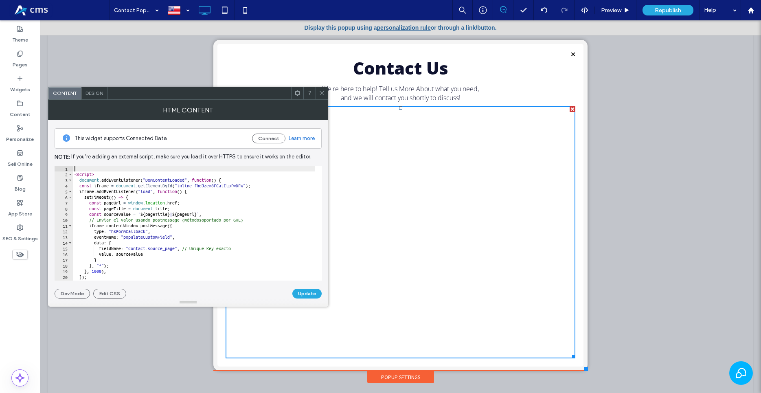
paste textarea "*********"
type textarea "*********"
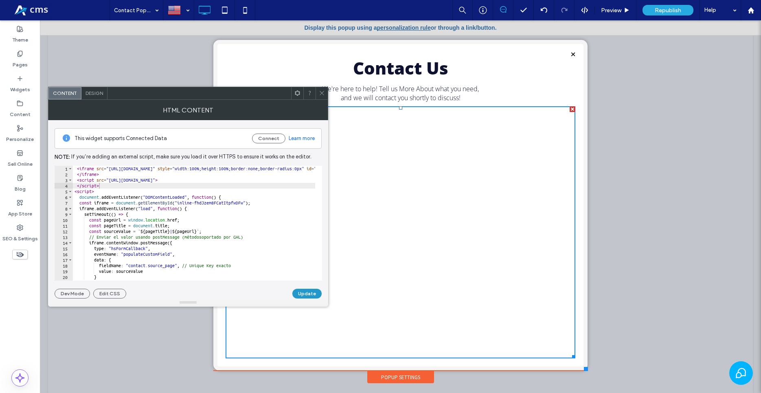
click at [299, 291] on button "Update" at bounding box center [306, 294] width 29 height 10
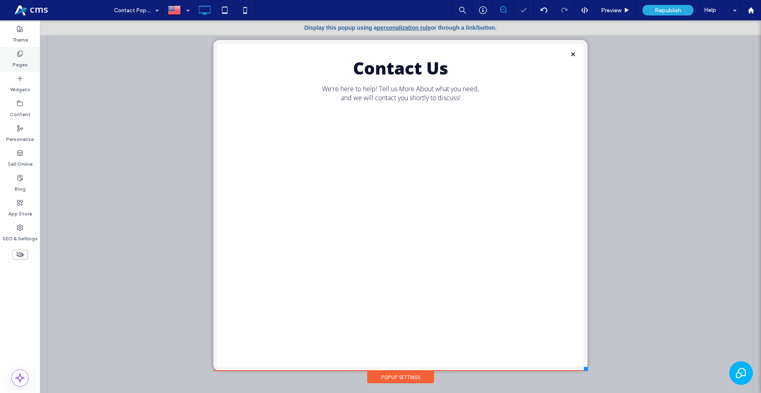
click at [15, 56] on div "Pages" at bounding box center [20, 59] width 40 height 25
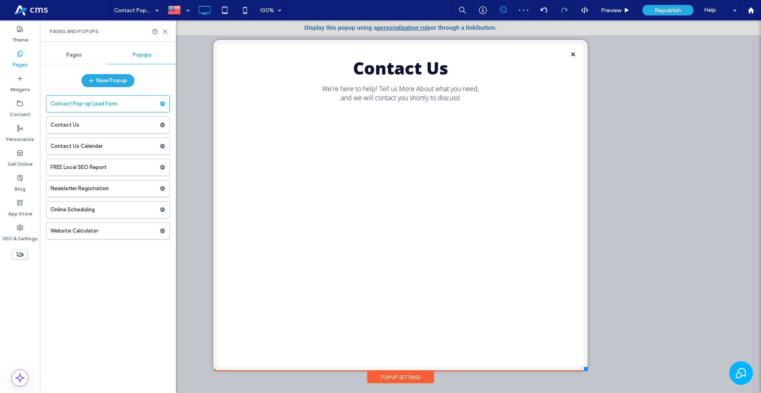
click at [80, 50] on div "Pages" at bounding box center [74, 55] width 68 height 18
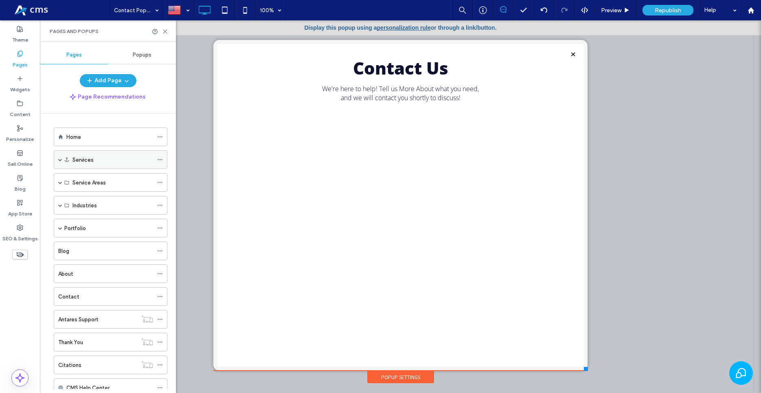
click at [58, 159] on div "Services" at bounding box center [111, 159] width 114 height 19
click at [59, 160] on span at bounding box center [60, 160] width 4 height 4
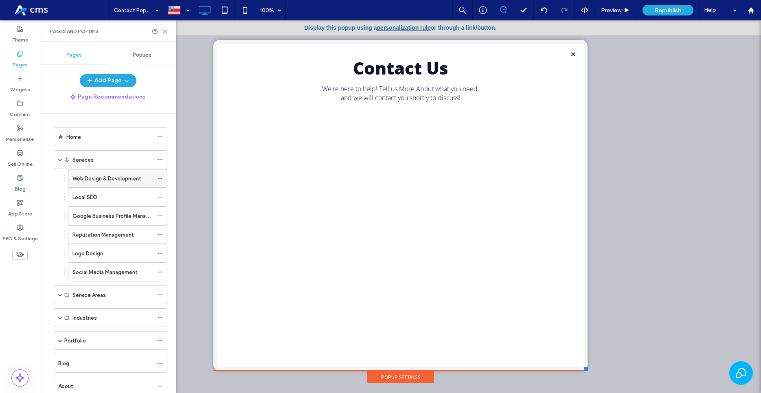
click at [80, 179] on label "Web Design & Development" at bounding box center [106, 178] width 69 height 14
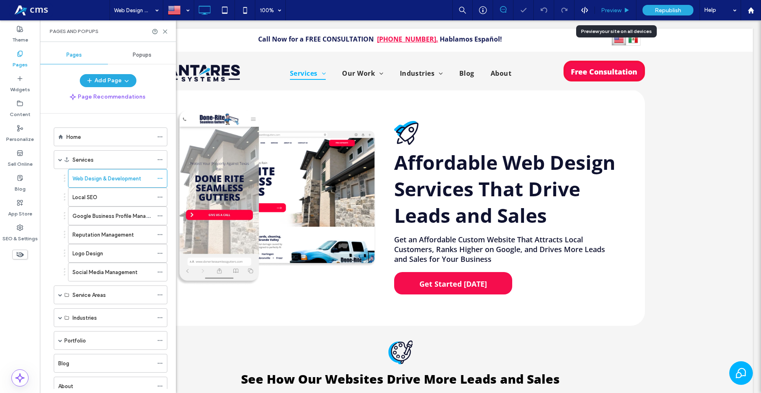
click at [612, 13] on span "Preview" at bounding box center [611, 10] width 20 height 7
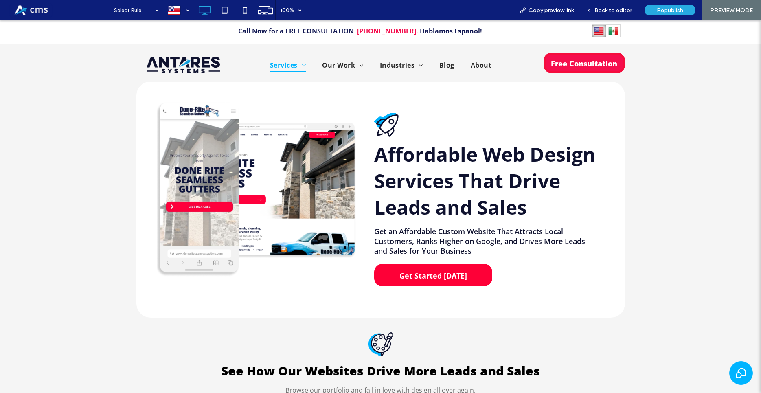
click at [456, 279] on span "Get Started [DATE]" at bounding box center [433, 276] width 73 height 18
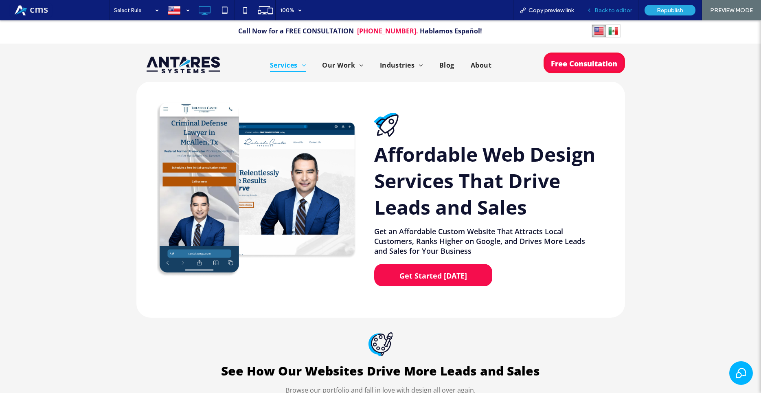
click at [609, 6] on div "Back to editor" at bounding box center [609, 10] width 58 height 20
click at [607, 11] on span "Back to editor" at bounding box center [612, 10] width 37 height 7
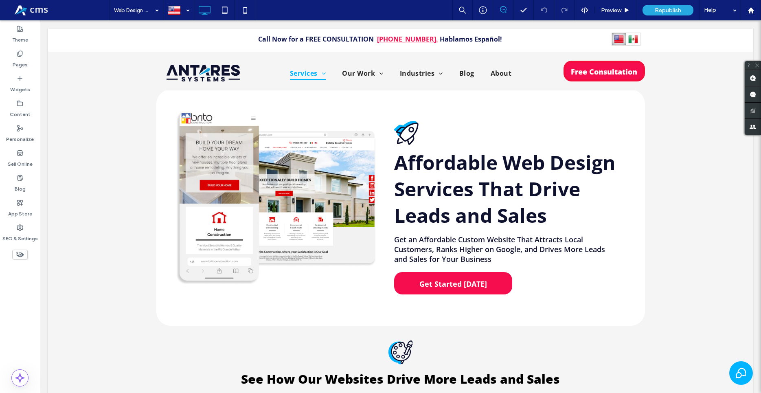
click at [607, 11] on span "Preview" at bounding box center [611, 10] width 20 height 7
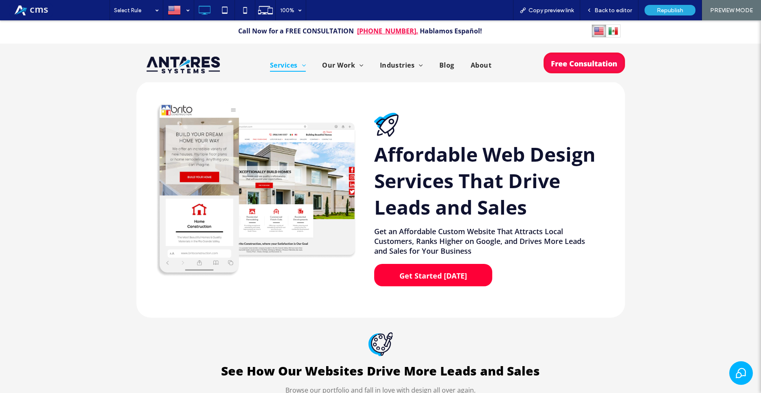
click at [425, 270] on span "Get Started [DATE]" at bounding box center [433, 276] width 73 height 18
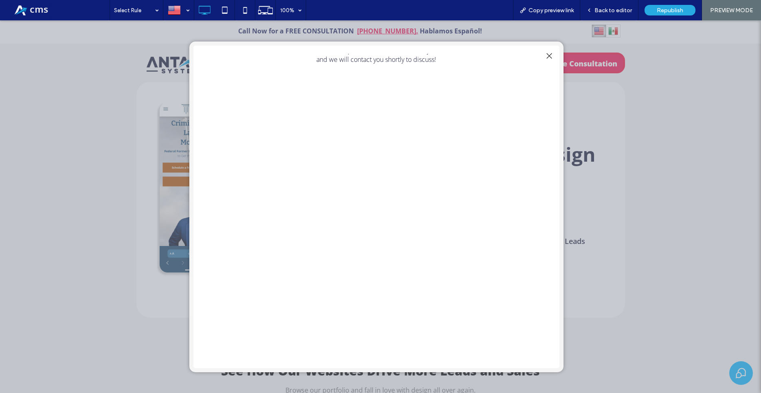
scroll to position [43, 0]
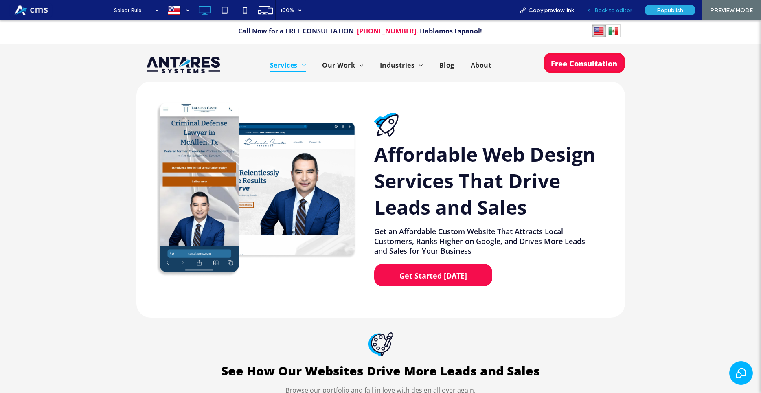
click at [610, 7] on span "Back to editor" at bounding box center [612, 10] width 37 height 7
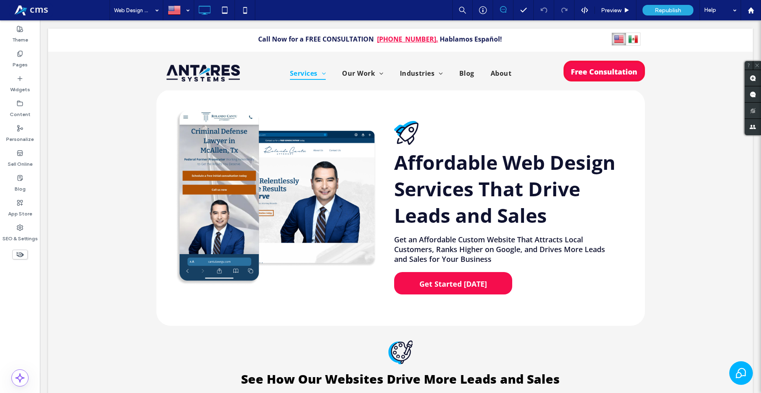
click at [610, 7] on span "Preview" at bounding box center [611, 10] width 20 height 7
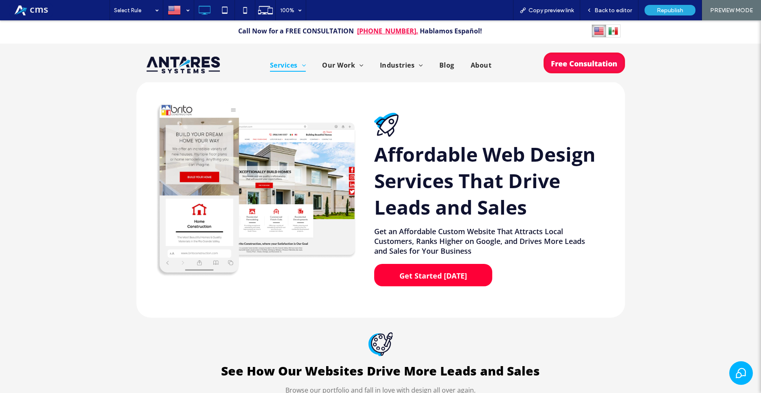
click at [452, 270] on span "Get Started [DATE]" at bounding box center [433, 276] width 73 height 18
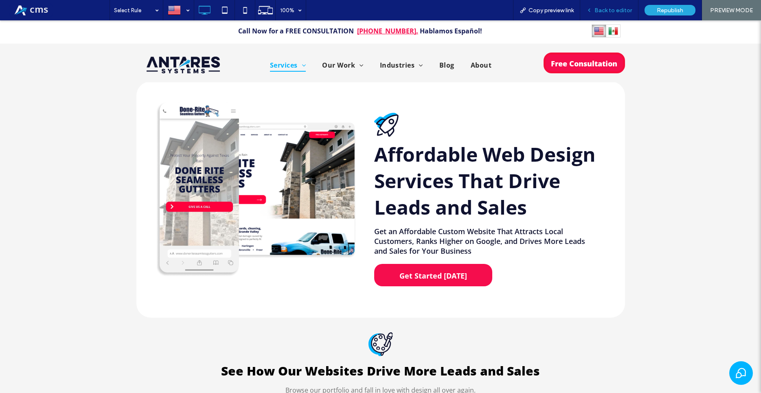
click at [616, 9] on span "Back to editor" at bounding box center [612, 10] width 37 height 7
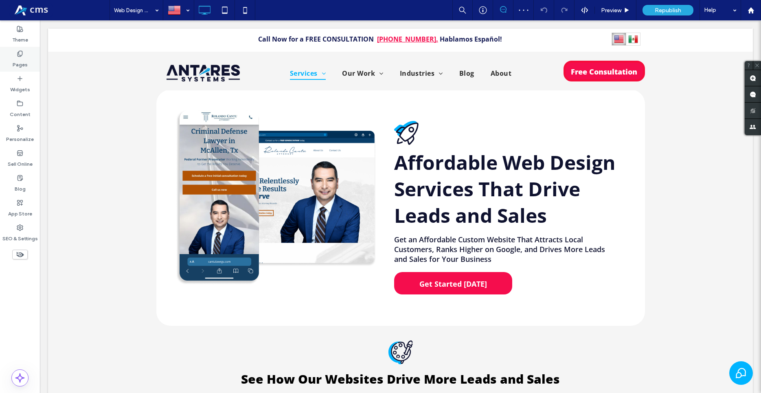
click at [11, 58] on div "Pages" at bounding box center [20, 59] width 40 height 25
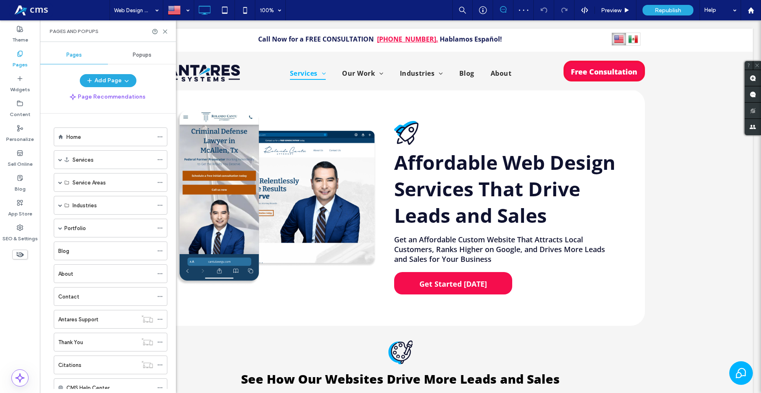
click at [136, 59] on div "Popups" at bounding box center [142, 55] width 68 height 18
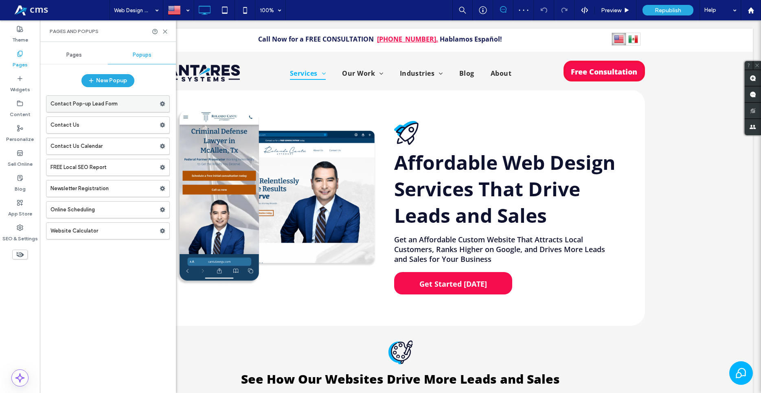
click at [108, 109] on label "Contact Pop-up Lead Form" at bounding box center [104, 104] width 109 height 16
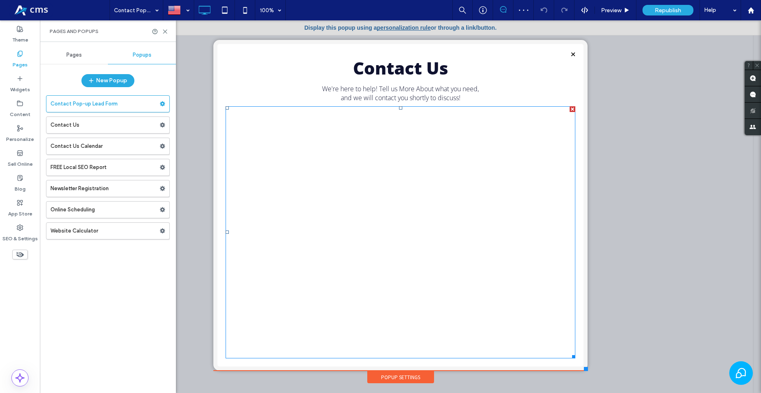
click at [226, 106] on span at bounding box center [226, 106] width 0 height 0
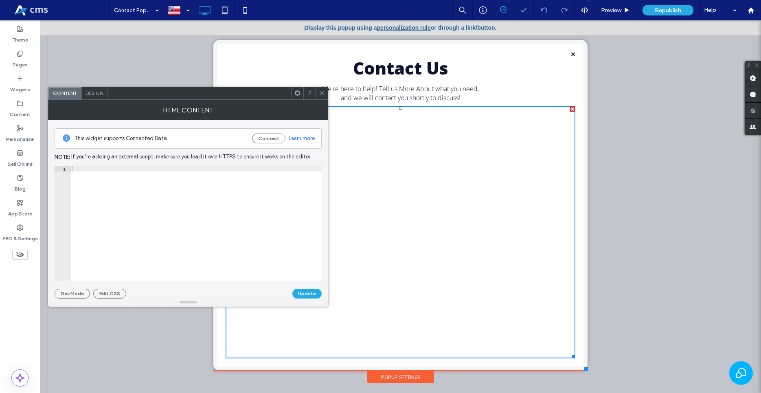
click at [251, 205] on div at bounding box center [196, 229] width 251 height 126
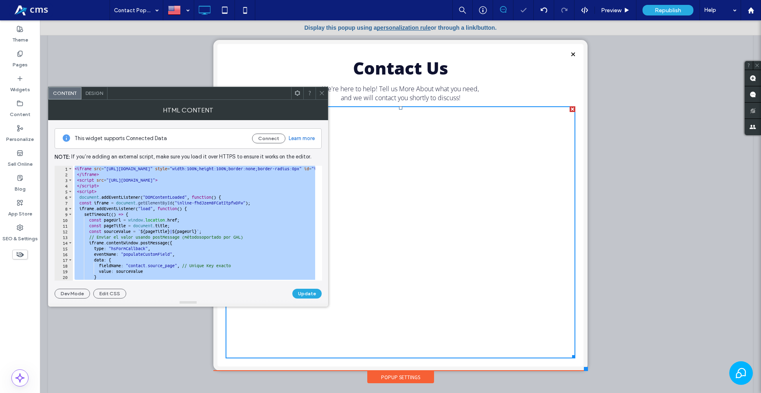
paste textarea "**********"
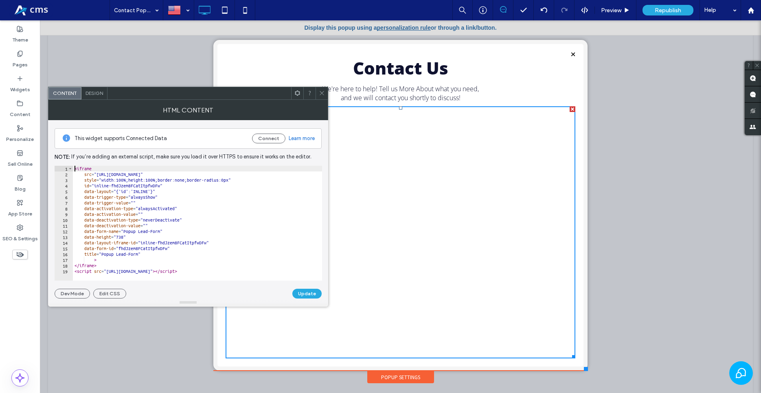
click at [75, 167] on div "< iframe src = "https://links.antares.systems/widget/form/fhdJzem8FCatItpfwDFw"…" at bounding box center [197, 229] width 249 height 126
type textarea "*******"
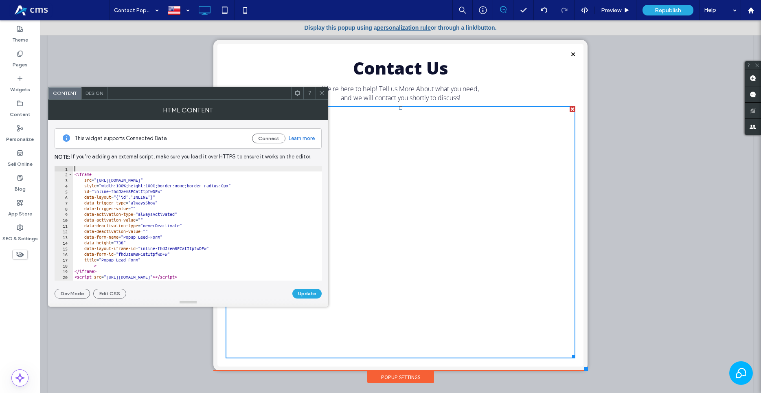
paste textarea "*********"
type textarea "*********"
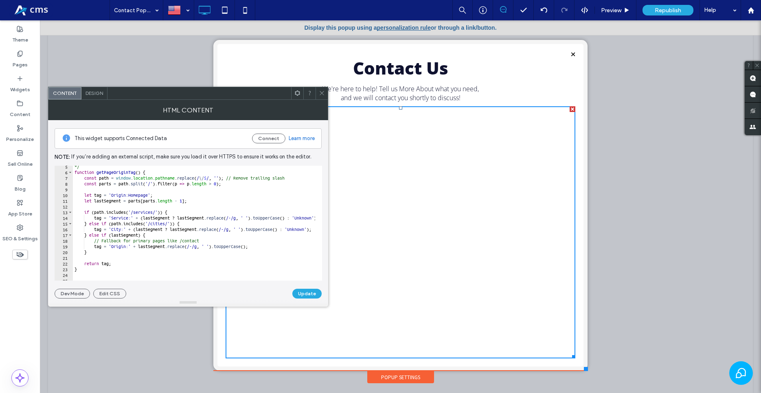
scroll to position [25, 0]
click at [311, 298] on button "Update" at bounding box center [306, 294] width 29 height 10
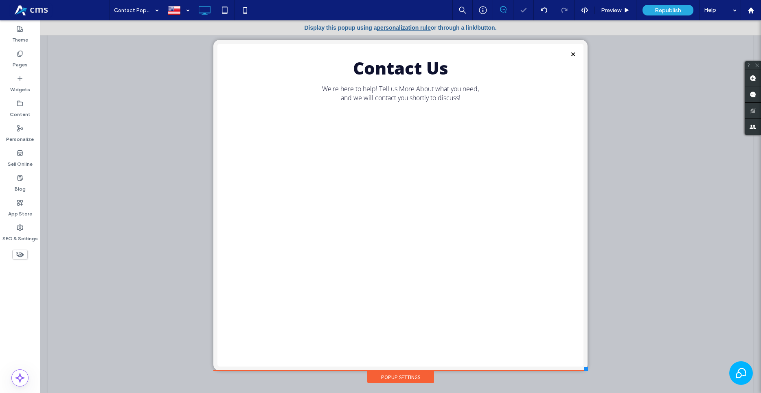
scroll to position [0, 0]
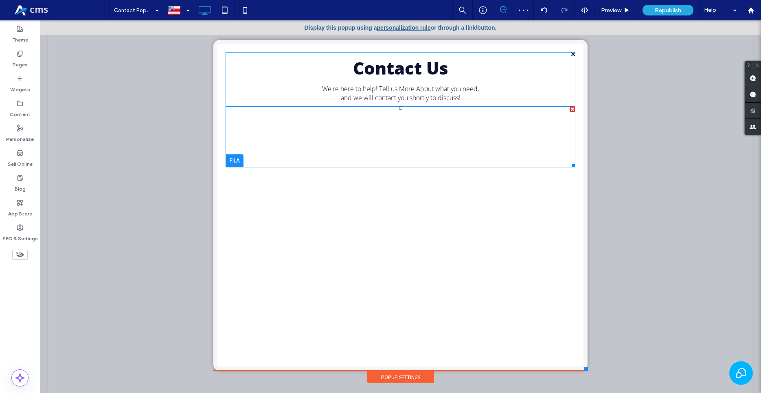
click at [507, 162] on span at bounding box center [400, 136] width 349 height 61
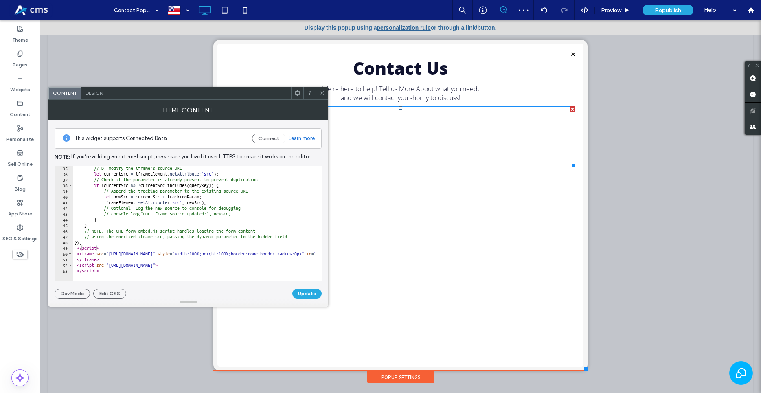
scroll to position [194, 0]
click at [302, 293] on button "Update" at bounding box center [306, 294] width 29 height 10
click at [324, 92] on icon at bounding box center [322, 93] width 6 height 6
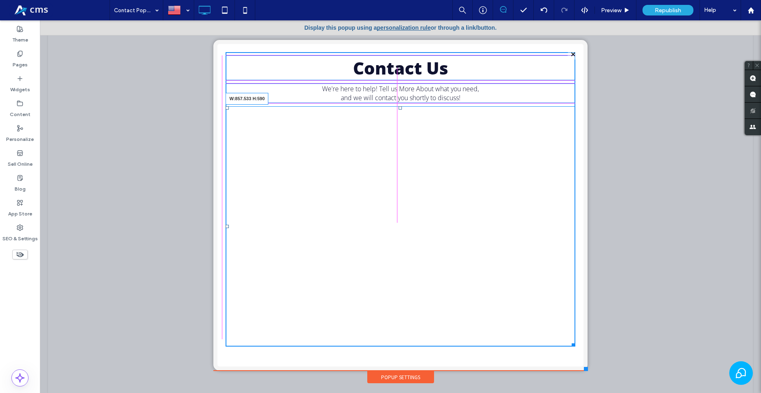
drag, startPoint x: 568, startPoint y: 166, endPoint x: 568, endPoint y: 345, distance: 179.2
click at [569, 345] on div at bounding box center [572, 343] width 6 height 6
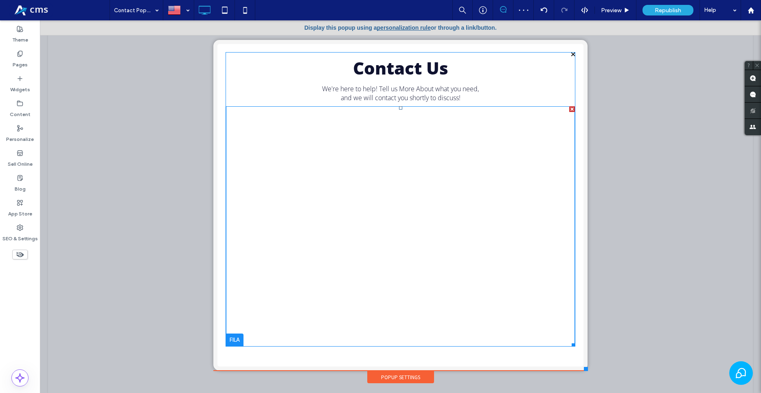
click at [290, 222] on span at bounding box center [400, 226] width 349 height 240
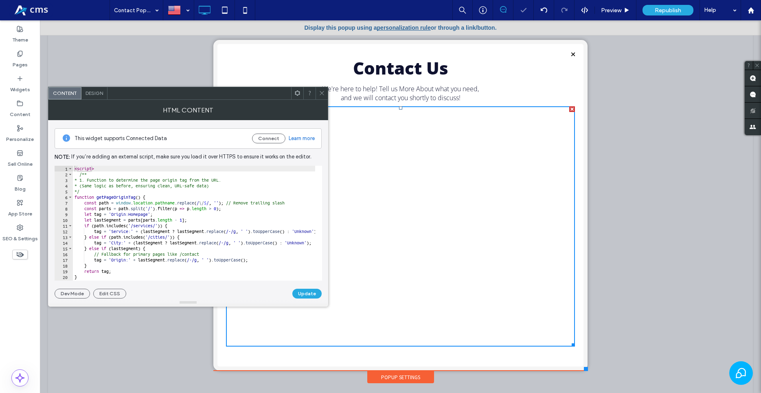
type textarea "**********"
click at [196, 235] on div "< script > /** * 1. Function to determine the page origin tag from the URL. * (…" at bounding box center [746, 225] width 1347 height 119
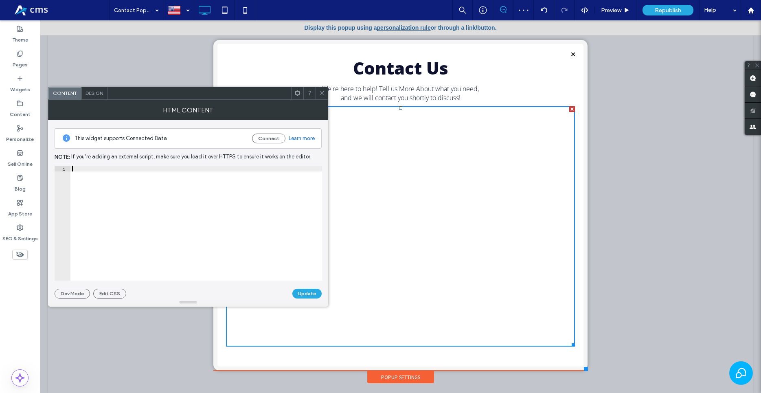
click at [320, 96] on icon at bounding box center [322, 93] width 6 height 6
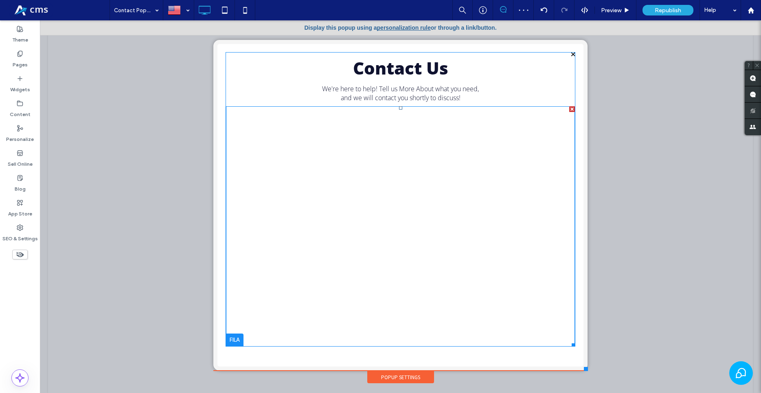
click at [331, 215] on span at bounding box center [400, 226] width 349 height 240
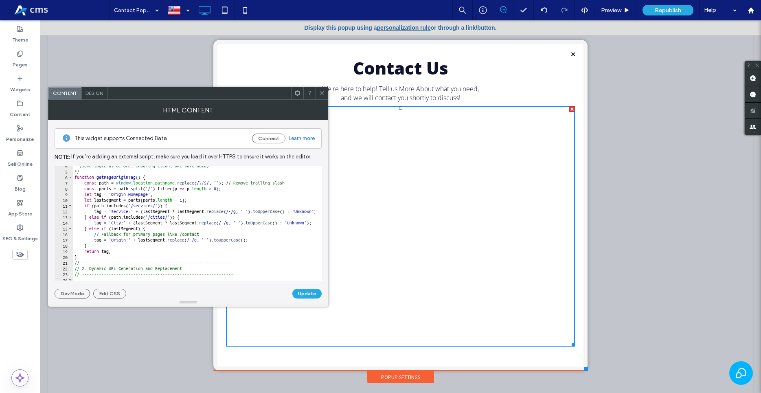
scroll to position [0, 0]
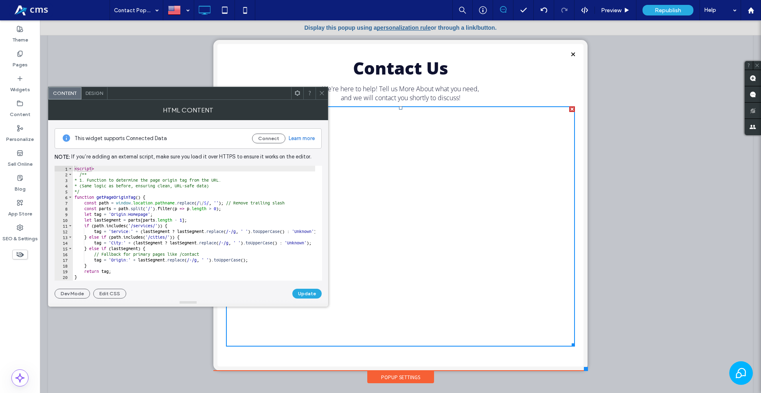
click at [238, 226] on div "< script > /** * 1. Function to determine the page origin tag from the URL. * (…" at bounding box center [746, 225] width 1347 height 119
type textarea "**********"
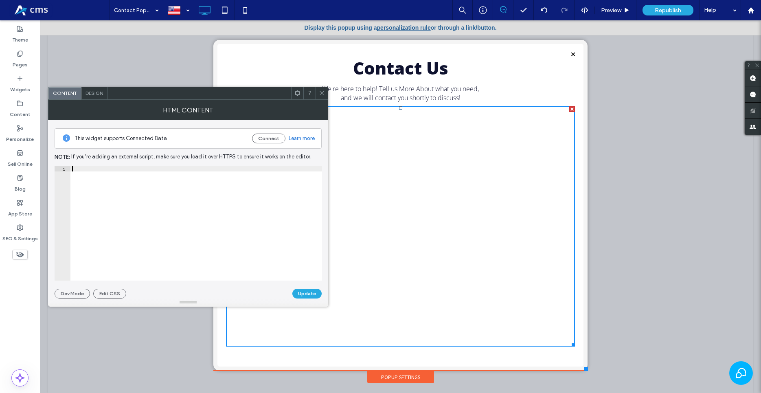
paste textarea "*********"
type textarea "*********"
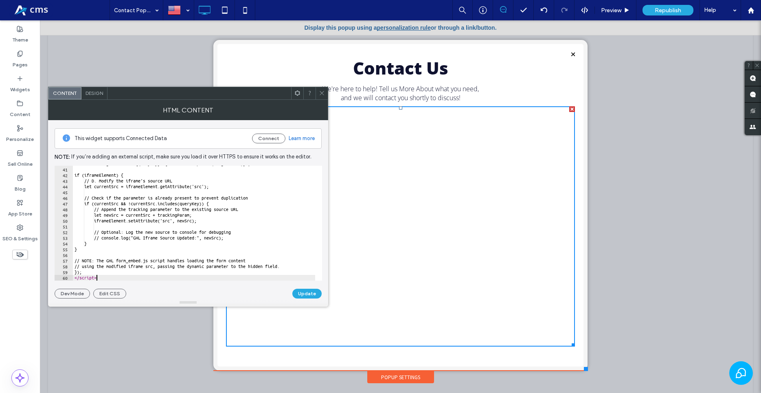
scroll to position [234, 0]
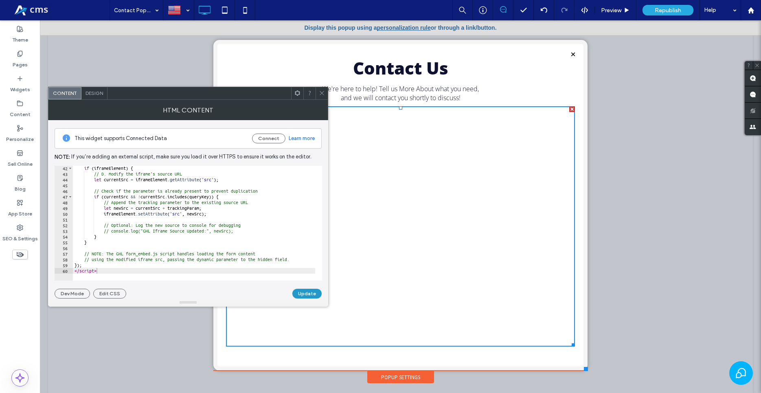
click at [313, 292] on button "Update" at bounding box center [306, 294] width 29 height 10
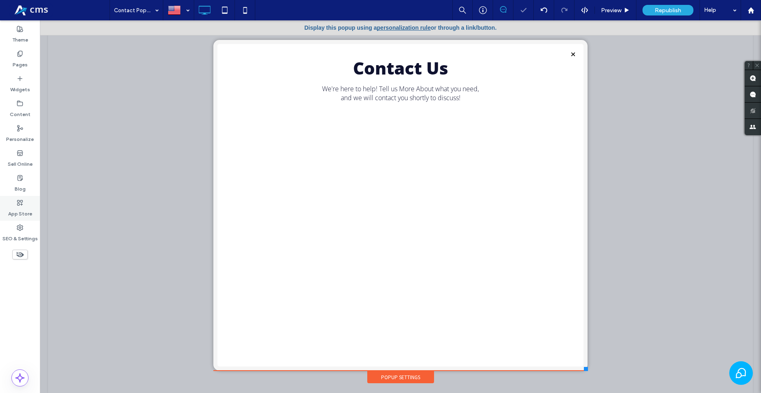
scroll to position [0, 0]
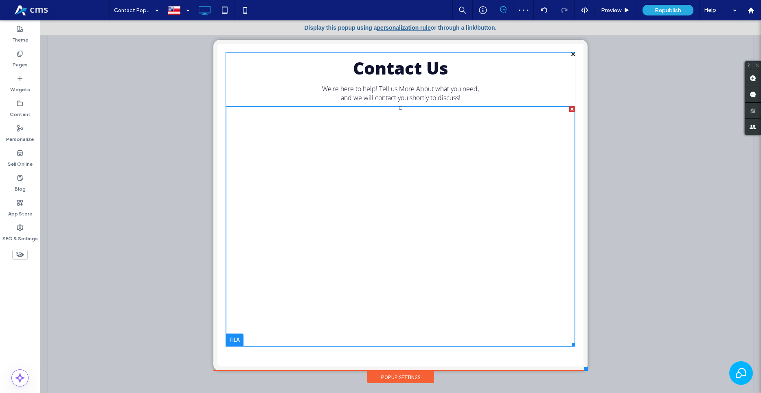
click at [351, 211] on span at bounding box center [400, 226] width 349 height 240
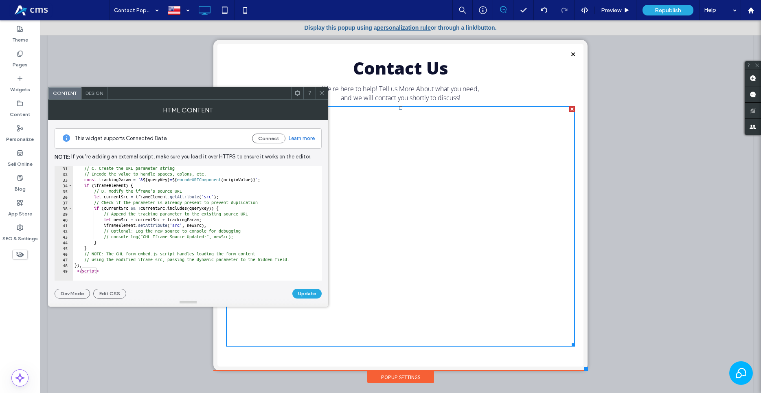
scroll to position [171, 0]
type textarea "*********"
click at [111, 271] on div "// C. Create the URL parameter string // Encode the value to handle spaces, col…" at bounding box center [198, 224] width 250 height 119
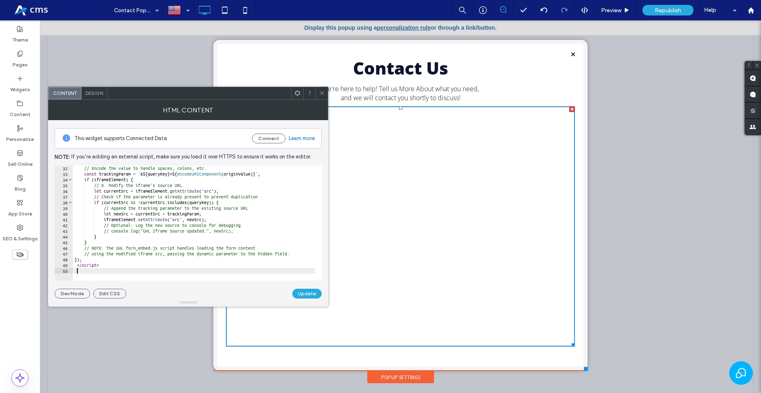
paste textarea "**********"
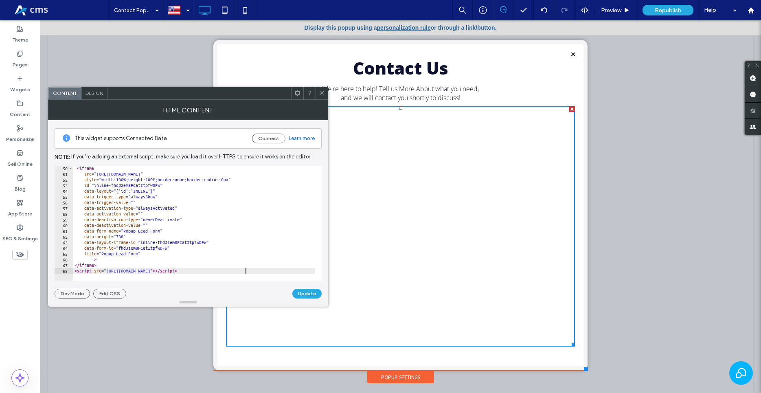
scroll to position [280, 0]
type textarea "**********"
click at [300, 291] on button "Update" at bounding box center [306, 294] width 29 height 10
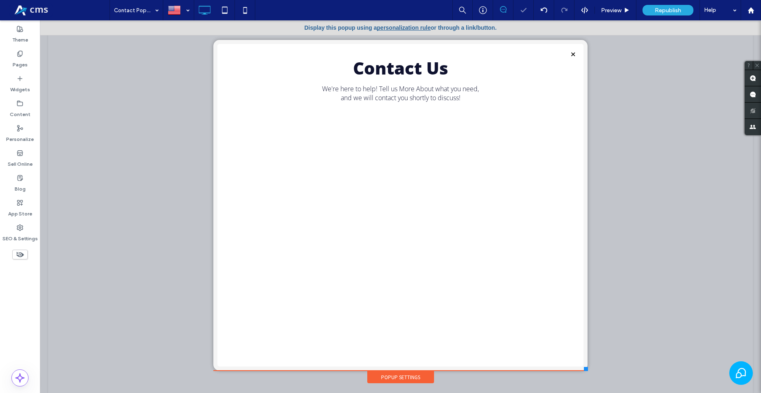
scroll to position [0, 0]
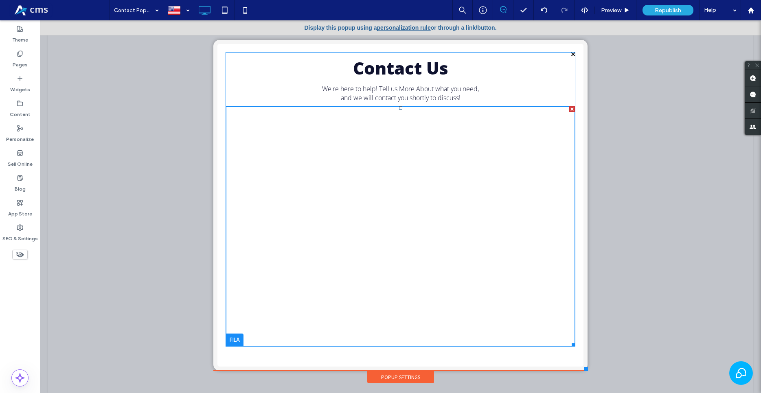
click at [392, 226] on span at bounding box center [400, 226] width 349 height 240
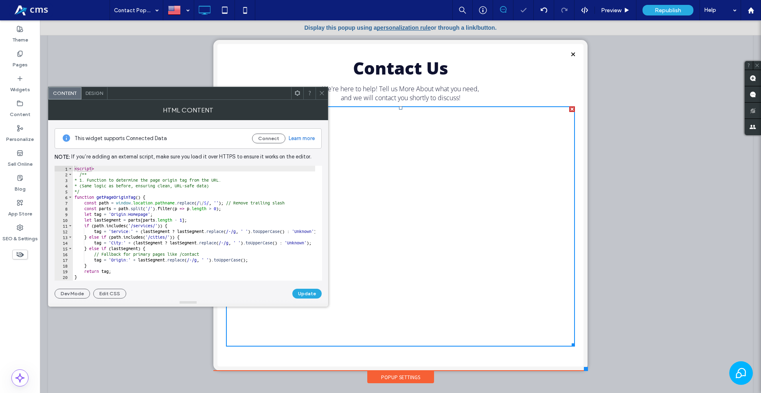
scroll to position [194, 0]
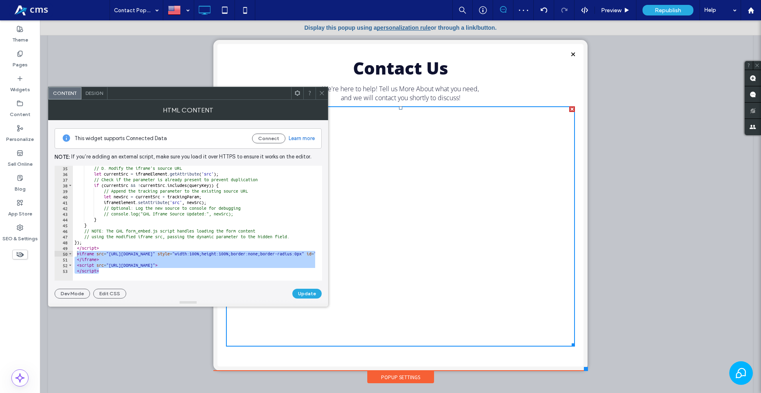
drag, startPoint x: 104, startPoint y: 272, endPoint x: 78, endPoint y: 255, distance: 30.7
click at [78, 255] on div "35 36 37 38 39 40 41 42 43 44 45 46 47 48 49 50 51 52 53 // D. Modify the ifram…" at bounding box center [189, 223] width 268 height 115
click at [145, 264] on div "// D. Modify the iframe's source URL let currentSrc = iframeElement . getAttrib…" at bounding box center [194, 223] width 242 height 115
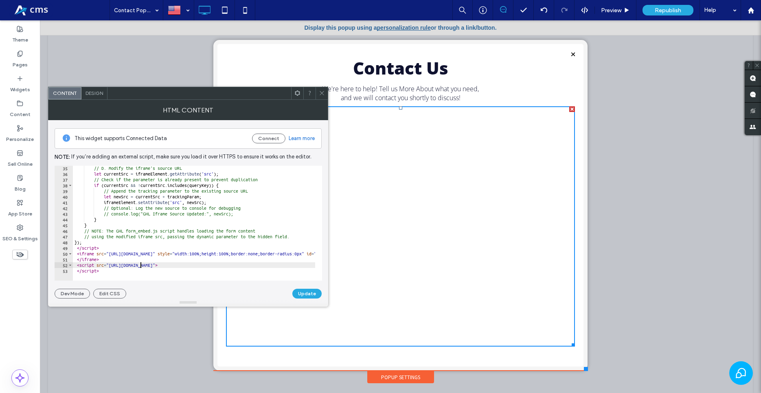
click at [141, 267] on div "// D. Modify the iframe's source URL let currentSrc = iframeElement . getAttrib…" at bounding box center [746, 224] width 1347 height 119
type textarea "*********"
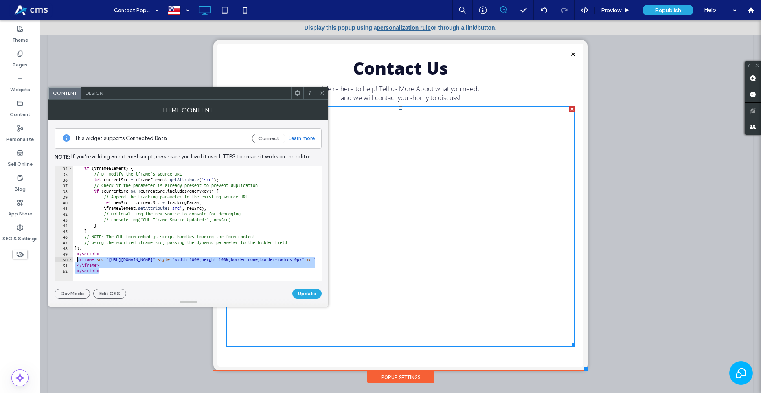
drag, startPoint x: 106, startPoint y: 273, endPoint x: 76, endPoint y: 259, distance: 33.2
click at [76, 259] on div "********* 34 35 36 37 38 39 40 41 42 43 44 45 46 47 48 49 50 51 52 if ( iframeE…" at bounding box center [189, 223] width 268 height 115
paste textarea "**********"
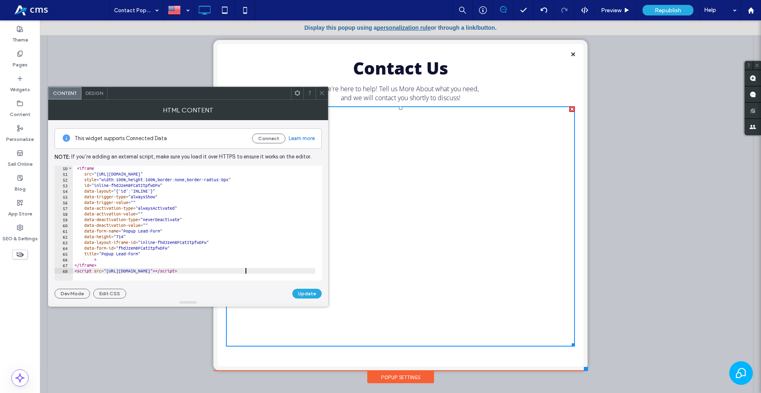
type textarea "**********"
click at [311, 294] on button "Update" at bounding box center [306, 294] width 29 height 10
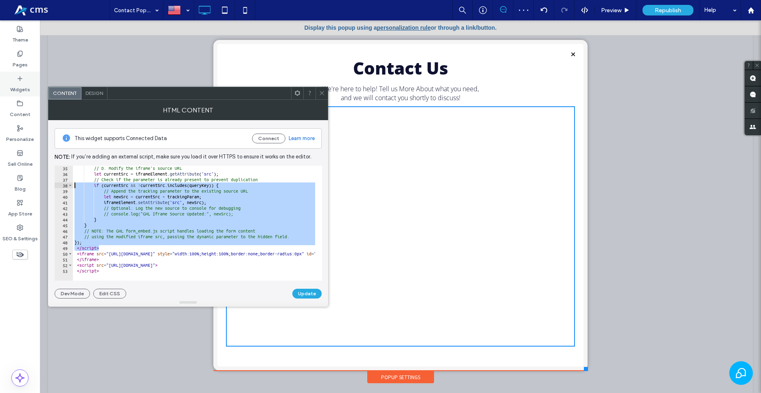
scroll to position [0, 0]
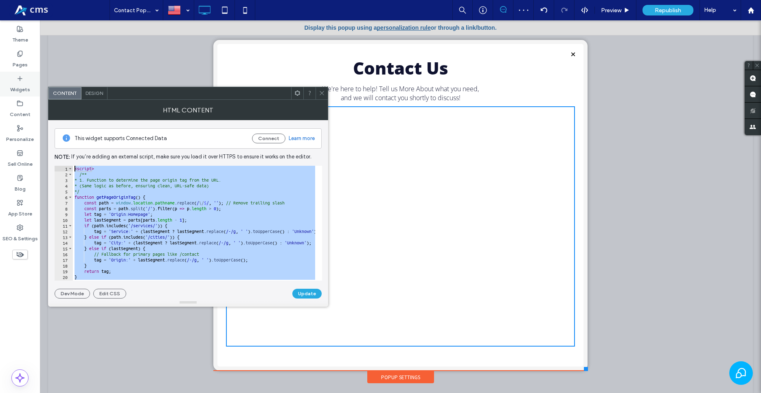
drag, startPoint x: 103, startPoint y: 246, endPoint x: 0, endPoint y: 91, distance: 186.3
click at [0, 91] on body ".wqwq-1{fill:#231f20;} .cls-1q, .cls-2q { fill-rule: evenodd; } .cls-2q { fill:…" at bounding box center [380, 196] width 761 height 393
type textarea "******** *****"
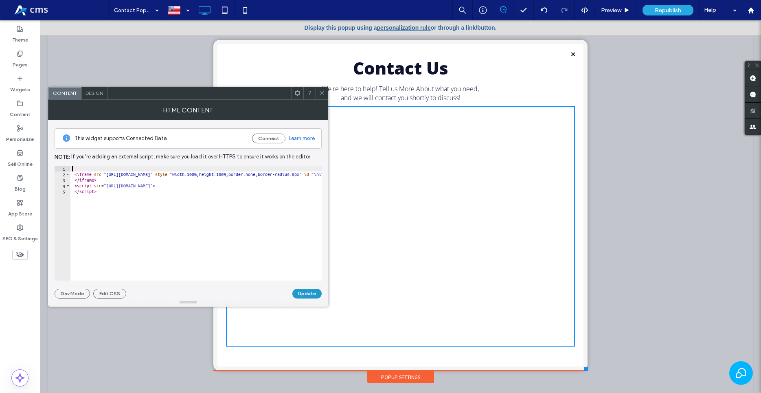
click at [308, 292] on button "Update" at bounding box center [306, 294] width 29 height 10
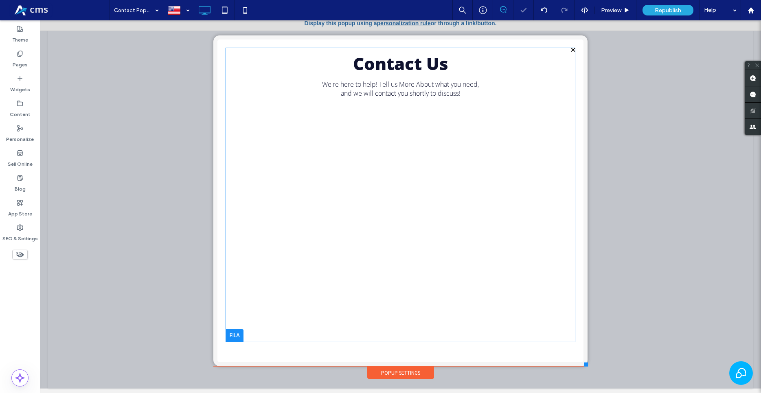
scroll to position [8, 0]
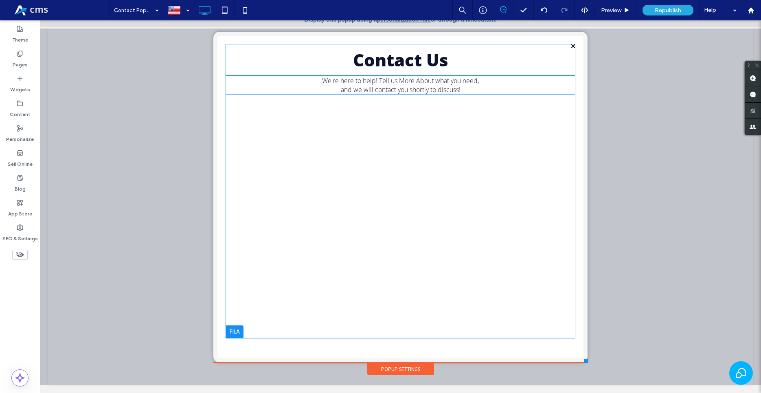
click at [447, 149] on span at bounding box center [400, 218] width 349 height 240
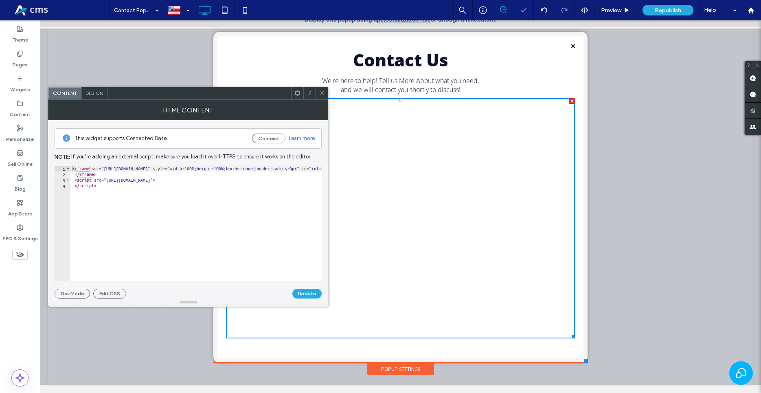
click at [115, 169] on div "< iframe src = "https://links.antares.systems/widget/form/fhdJzem8FCatItpfwDFw"…" at bounding box center [742, 229] width 1344 height 126
click at [69, 167] on span "Toggle code folding, rows 1 through 2" at bounding box center [68, 169] width 4 height 6
click at [67, 168] on span "Toggle code folding, rows 1 through 2" at bounding box center [68, 169] width 4 height 6
click at [72, 169] on div "< iframe src = "https://links.antares.systems/widget/form/fhdJzem8FCatItpfwDFw"…" at bounding box center [742, 225] width 1344 height 119
type textarea "**********"
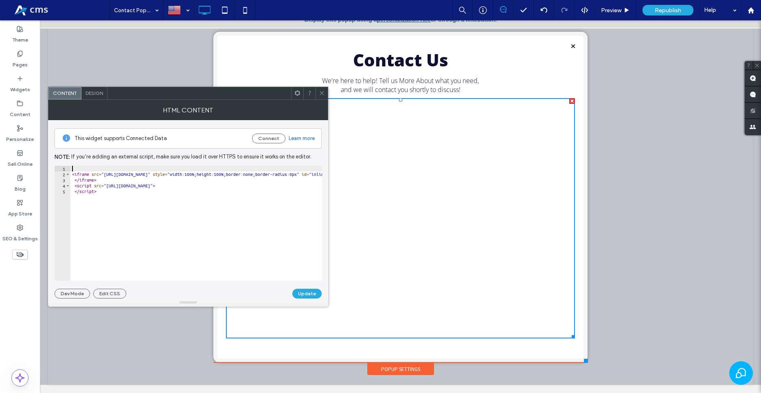
paste textarea "*********"
type textarea "*********"
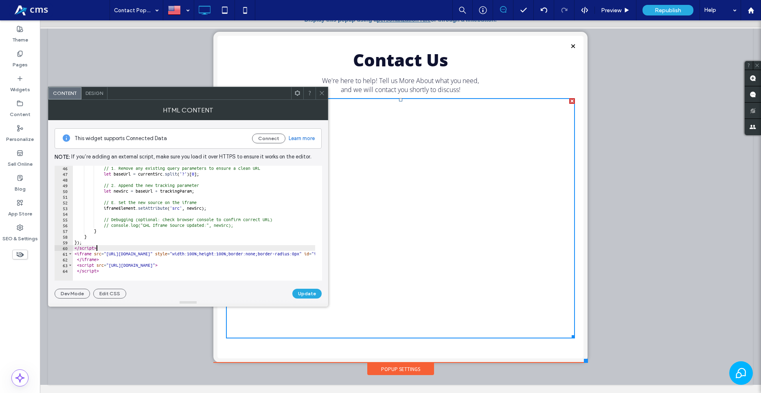
scroll to position [257, 0]
click at [307, 294] on button "Update" at bounding box center [306, 294] width 29 height 10
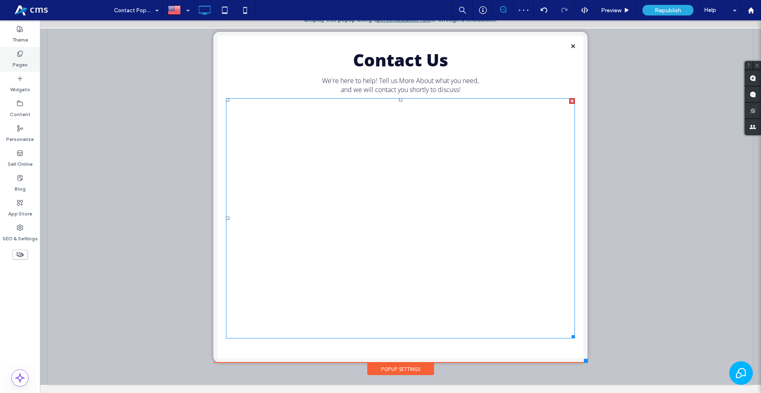
click at [11, 60] on div "Pages" at bounding box center [20, 59] width 40 height 25
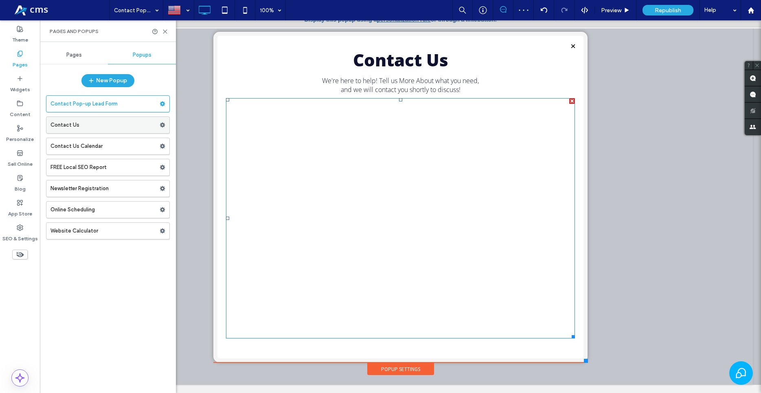
click at [74, 127] on label "Contact Us" at bounding box center [104, 125] width 109 height 16
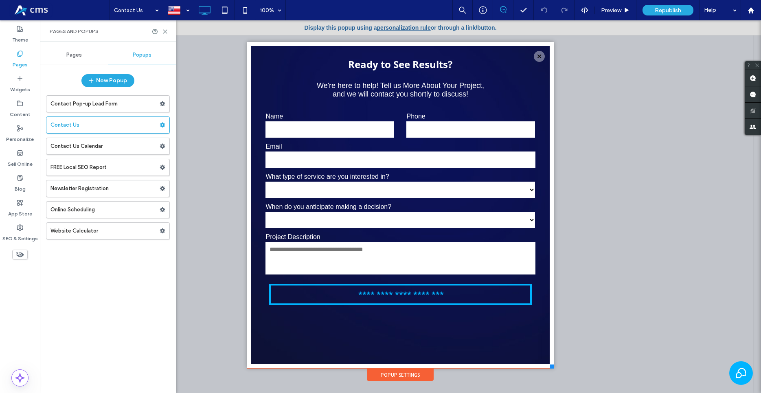
click at [69, 52] on span "Pages" at bounding box center [73, 55] width 15 height 7
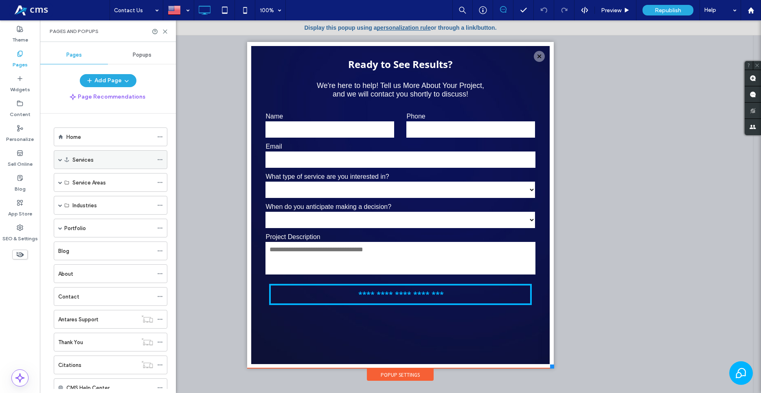
click at [61, 161] on span at bounding box center [60, 160] width 4 height 18
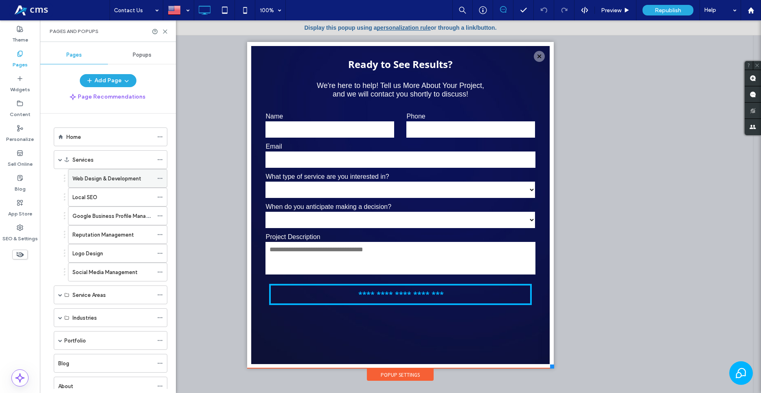
click at [87, 180] on label "Web Design & Development" at bounding box center [106, 178] width 69 height 14
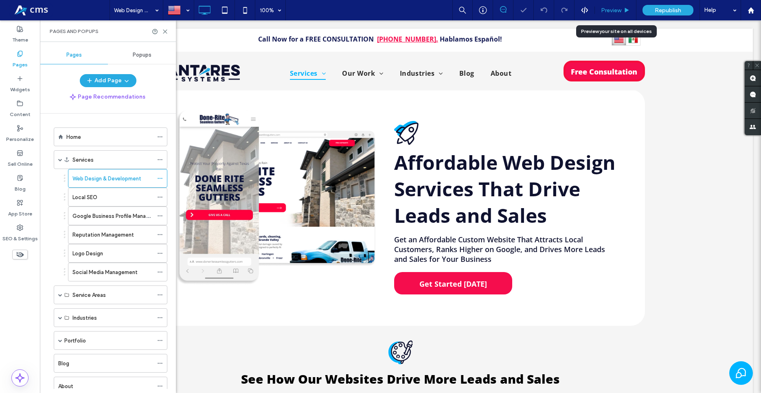
click at [597, 12] on div "Preview" at bounding box center [615, 10] width 41 height 7
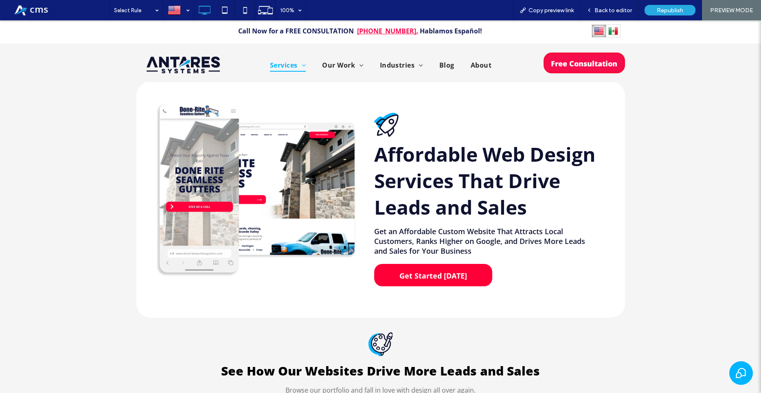
click at [416, 281] on span "Get Started [DATE]" at bounding box center [433, 276] width 73 height 18
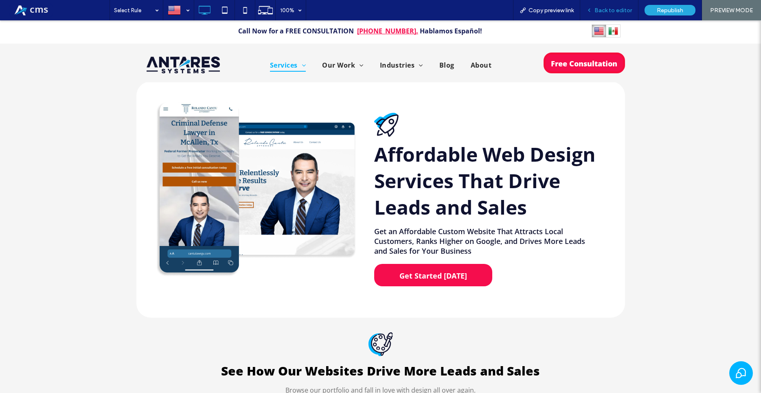
click at [595, 13] on div "Back to editor" at bounding box center [609, 10] width 58 height 7
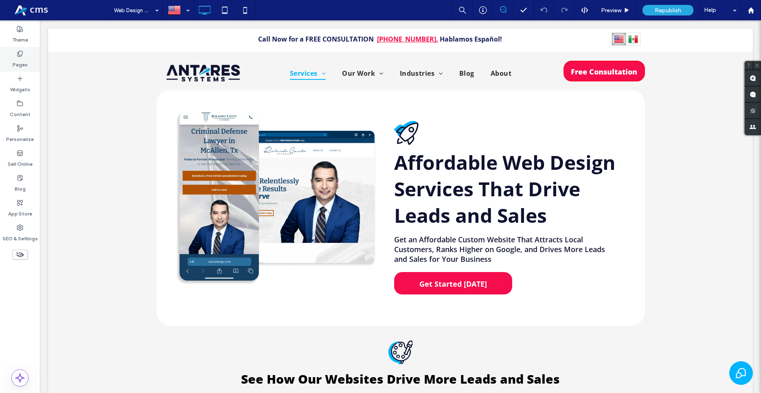
click at [10, 60] on div "Pages" at bounding box center [20, 59] width 40 height 25
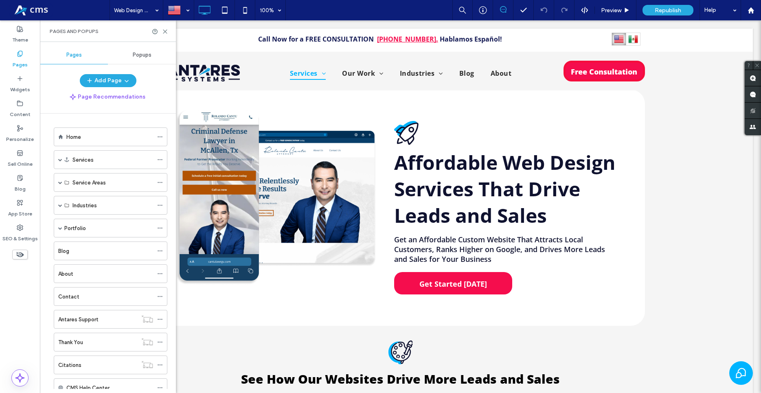
click at [16, 59] on label "Pages" at bounding box center [20, 62] width 15 height 11
click at [132, 57] on div "Popups" at bounding box center [142, 55] width 68 height 18
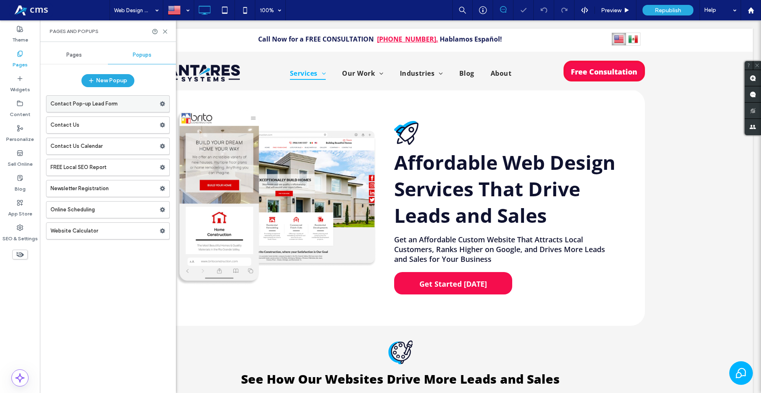
click at [118, 100] on label "Contact Pop-up Lead Form" at bounding box center [104, 104] width 109 height 16
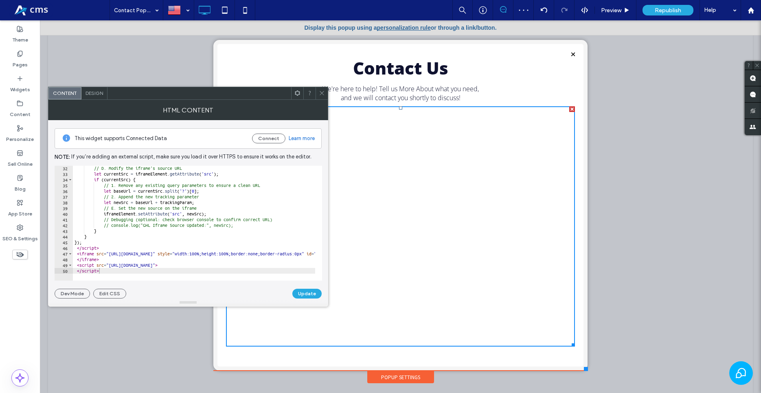
scroll to position [177, 0]
drag, startPoint x: 105, startPoint y: 272, endPoint x: 13, endPoint y: 262, distance: 92.2
click at [13, 262] on body ".wqwq-1{fill:#231f20;} .cls-1q, .cls-2q { fill-rule: evenodd; } .cls-2q { fill:…" at bounding box center [380, 196] width 761 height 393
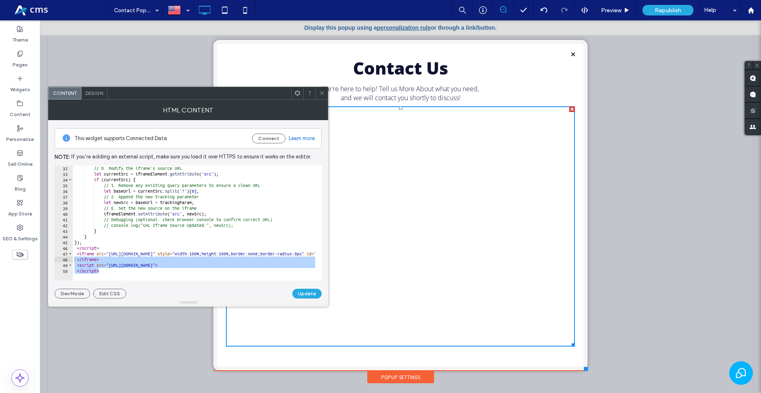
click at [114, 273] on div "32 33 34 35 36 37 38 39 40 41 42 43 44 45 46 47 48 49 50 // D. Modify the ifram…" at bounding box center [189, 223] width 268 height 115
drag, startPoint x: 117, startPoint y: 273, endPoint x: 57, endPoint y: 268, distance: 60.1
click at [57, 268] on div "32 33 34 35 36 37 38 39 40 41 42 43 44 45 46 47 48 49 50 // D. Modify the ifram…" at bounding box center [189, 223] width 268 height 115
click at [94, 271] on div "// D. Modify the iframe's source URL let currentSrc = iframeElement . getAttrib…" at bounding box center [194, 223] width 242 height 115
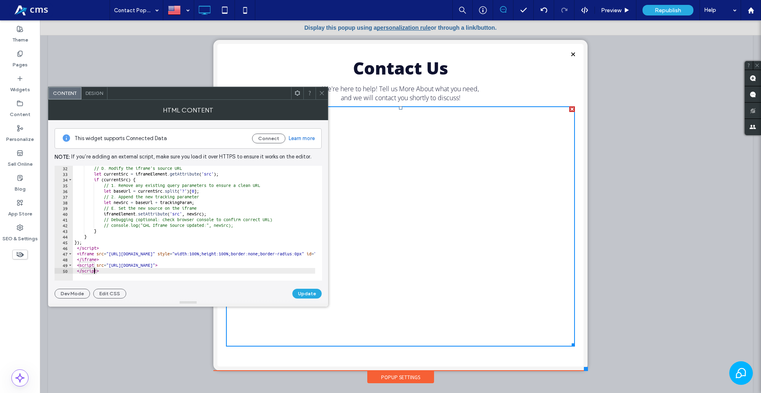
click at [92, 270] on div "// D. Modify the iframe's source URL let currentSrc = iframeElement . getAttrib…" at bounding box center [746, 224] width 1347 height 119
drag, startPoint x: 77, startPoint y: 267, endPoint x: 105, endPoint y: 271, distance: 29.2
click at [105, 271] on div "// D. Modify the iframe's source URL let currentSrc = iframeElement . getAttrib…" at bounding box center [746, 224] width 1347 height 119
type textarea "**********"
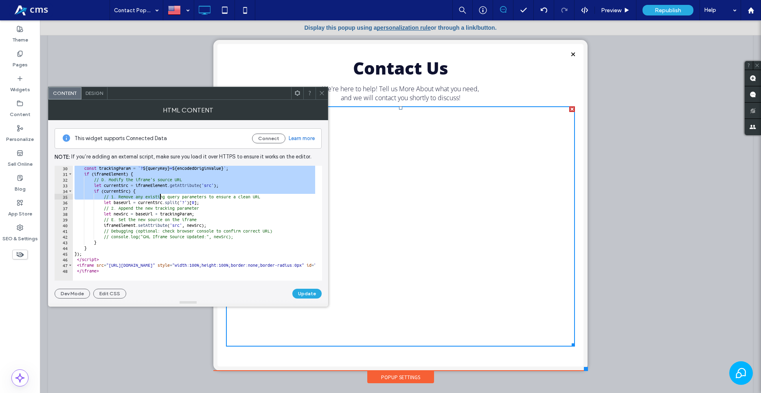
scroll to position [166, 0]
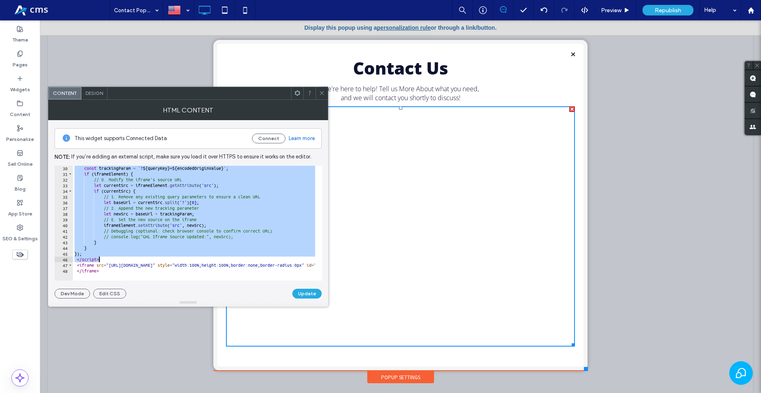
drag, startPoint x: 73, startPoint y: 170, endPoint x: 132, endPoint y: 258, distance: 105.9
click at [132, 258] on div "const trackingParam = ` ? ${ queryKey } = ${ encodedOriginValue } ` ; if ( ifra…" at bounding box center [746, 224] width 1347 height 119
paste textarea "Cursor at row 46"
type textarea "*********"
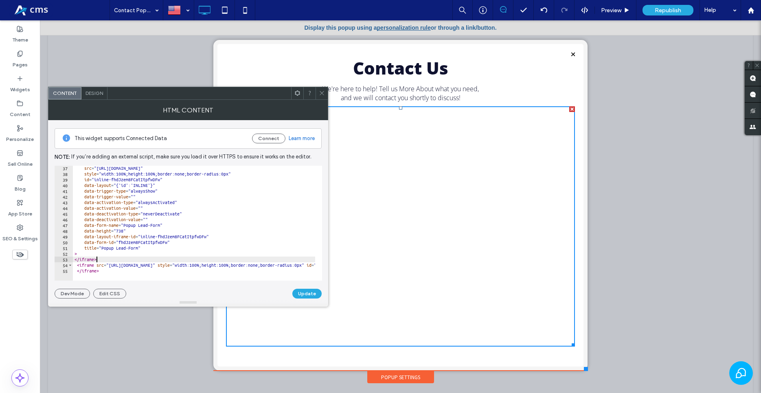
scroll to position [106, 0]
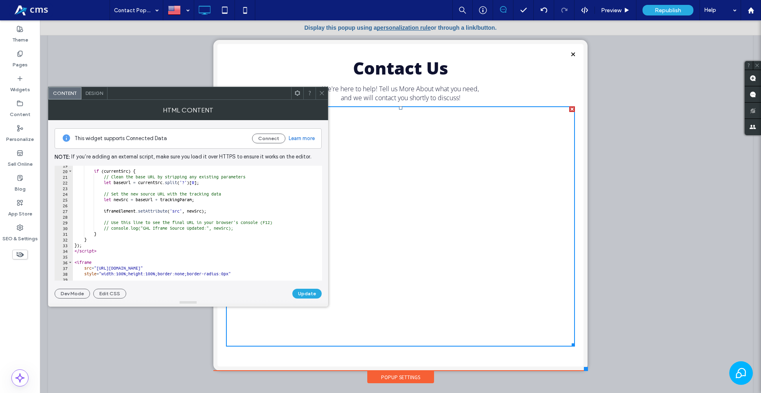
click at [132, 258] on div "if ( currentSrc ) { // Clean the base URL by stripping any existing parameters …" at bounding box center [746, 221] width 1347 height 119
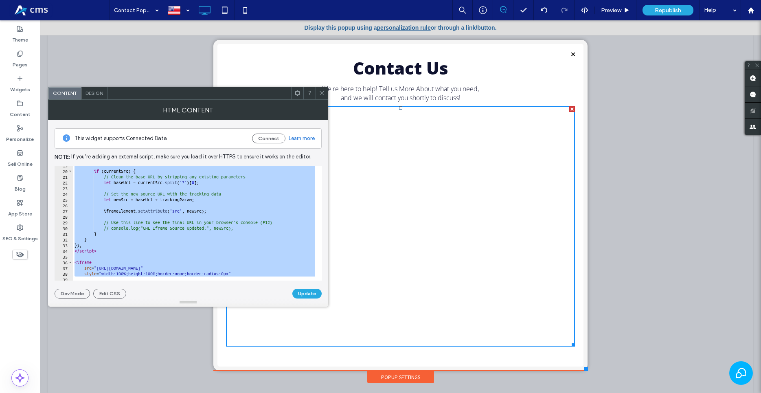
paste textarea "*********"
type textarea "*********"
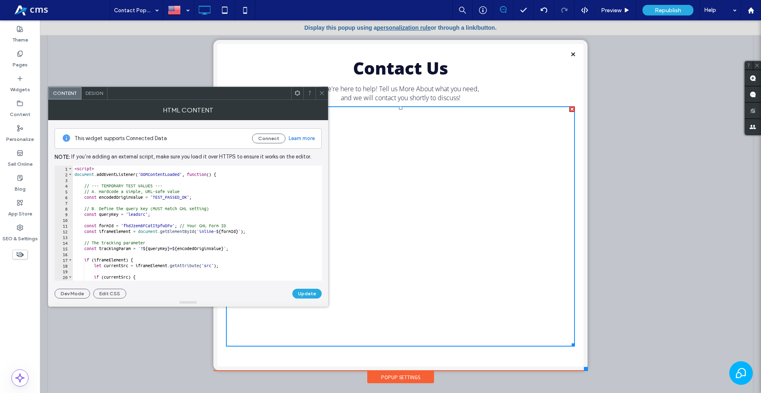
scroll to position [0, 0]
click at [300, 294] on button "Update" at bounding box center [306, 294] width 29 height 10
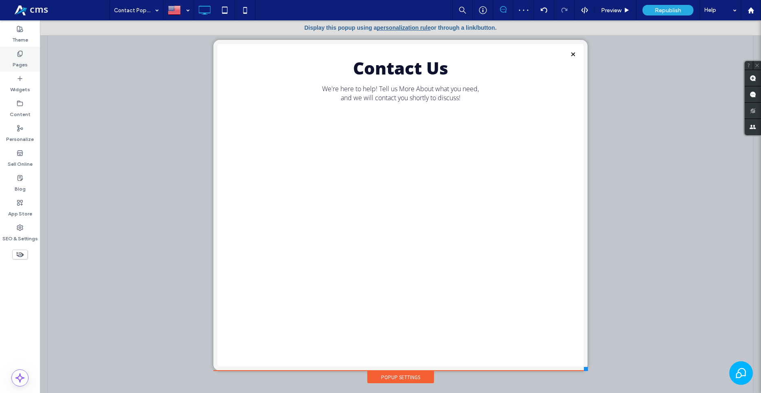
click at [15, 57] on div "Pages" at bounding box center [20, 59] width 40 height 25
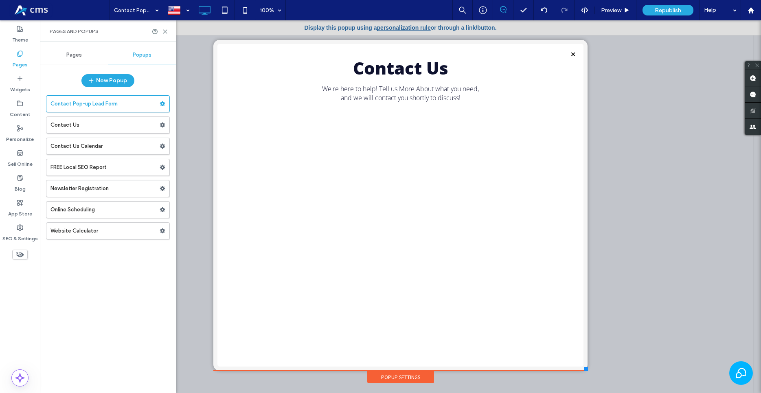
click at [61, 63] on div "Pages" at bounding box center [74, 55] width 68 height 18
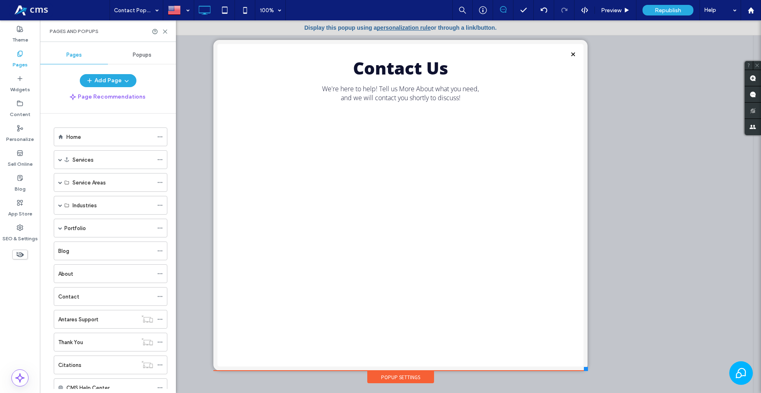
click at [65, 61] on div "Pages" at bounding box center [74, 55] width 68 height 18
click at [83, 159] on label "Services" at bounding box center [82, 160] width 21 height 14
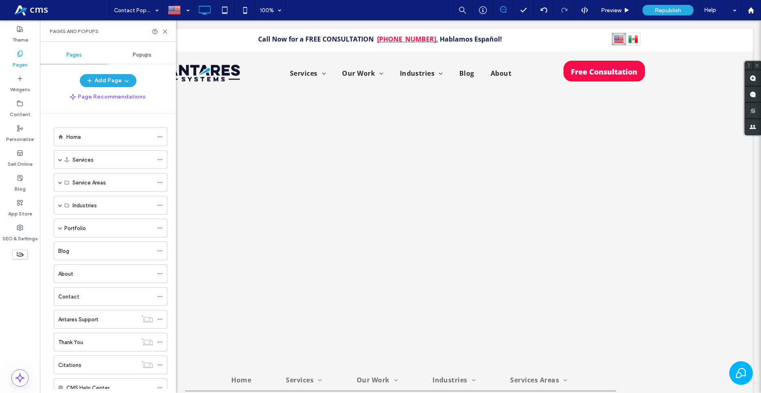
click at [60, 160] on span at bounding box center [60, 160] width 4 height 4
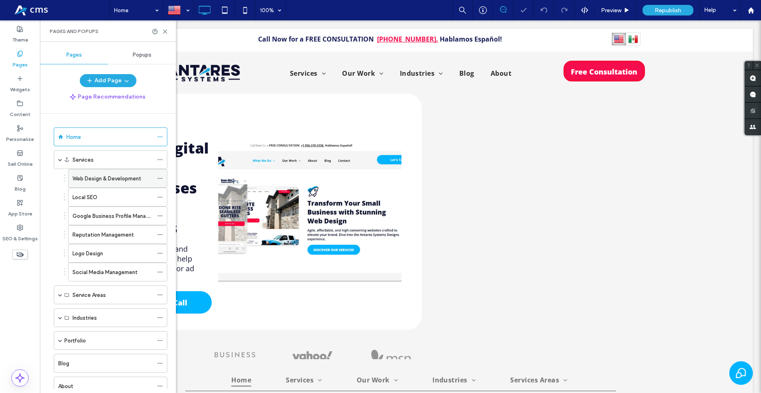
click at [101, 182] on label "Web Design & Development" at bounding box center [106, 178] width 69 height 14
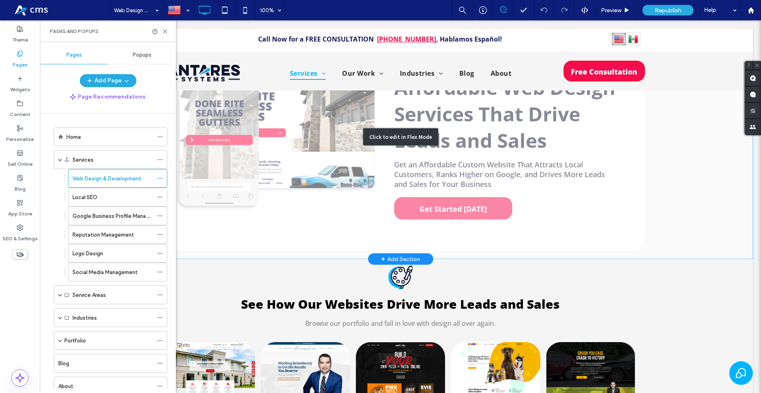
scroll to position [83, 0]
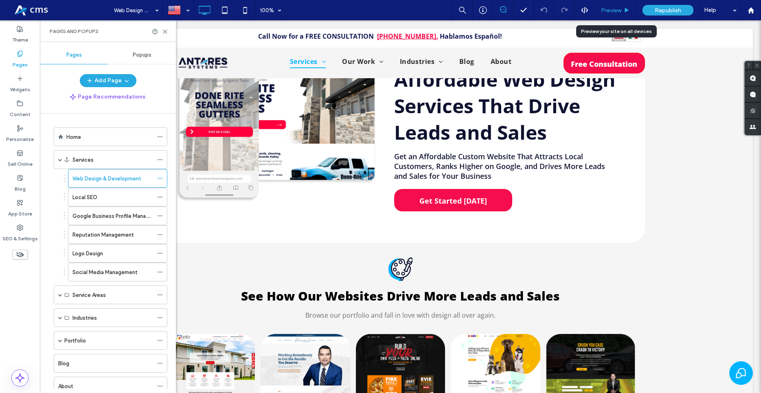
click at [613, 7] on span "Preview" at bounding box center [611, 10] width 20 height 7
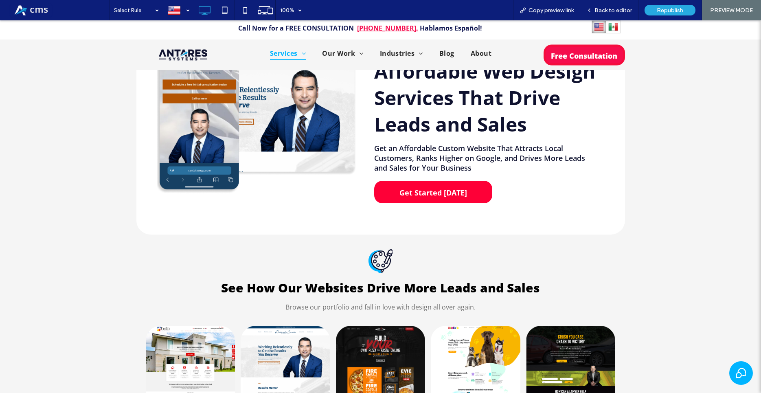
click at [444, 191] on span "Get Started [DATE]" at bounding box center [433, 193] width 73 height 18
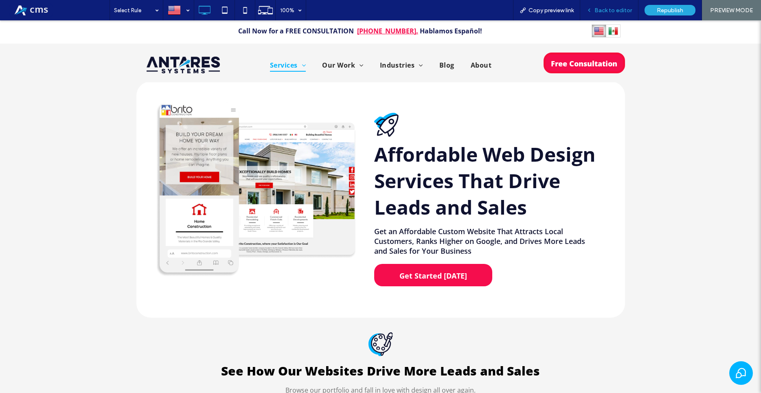
click at [619, 10] on span "Back to editor" at bounding box center [612, 10] width 37 height 7
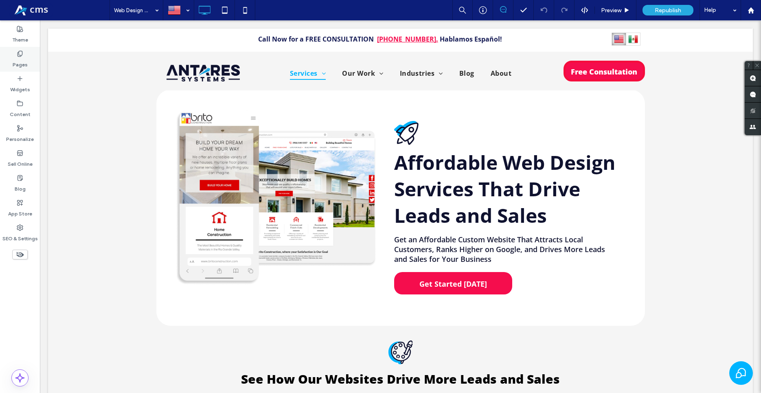
click at [21, 68] on label "Pages" at bounding box center [20, 62] width 15 height 11
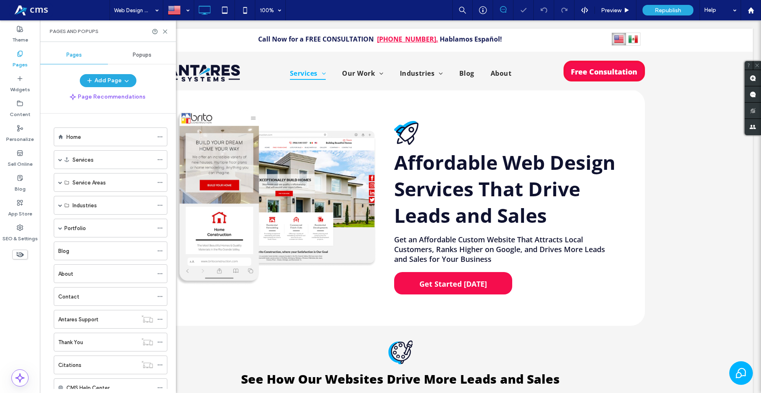
click at [137, 50] on div "Popups" at bounding box center [142, 55] width 68 height 18
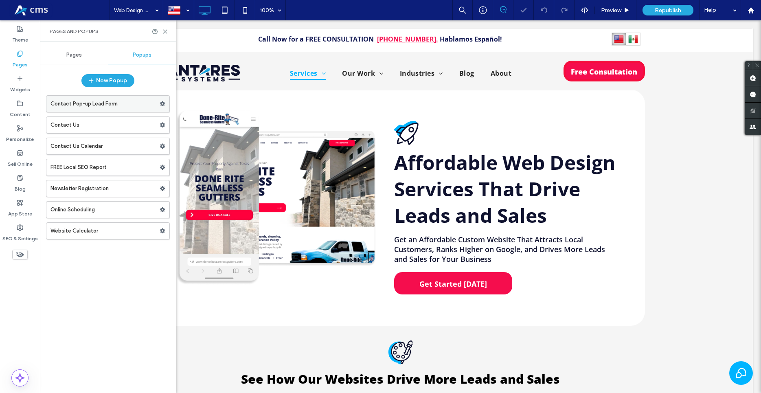
click at [100, 106] on label "Contact Pop-up Lead Form" at bounding box center [104, 104] width 109 height 16
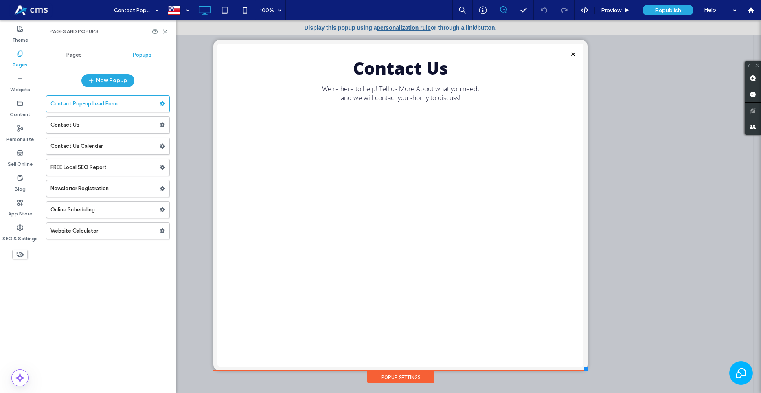
click at [581, 75] on div "Contact Us We're here to help! Tell us More About what you need, and we will co…" at bounding box center [400, 205] width 374 height 331
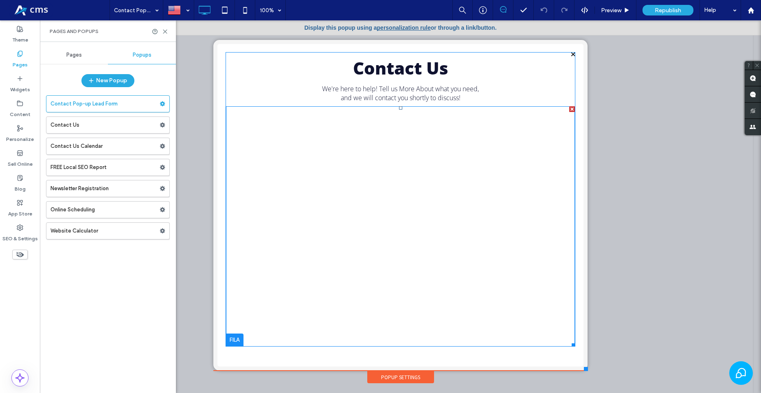
click at [406, 173] on span at bounding box center [400, 226] width 349 height 240
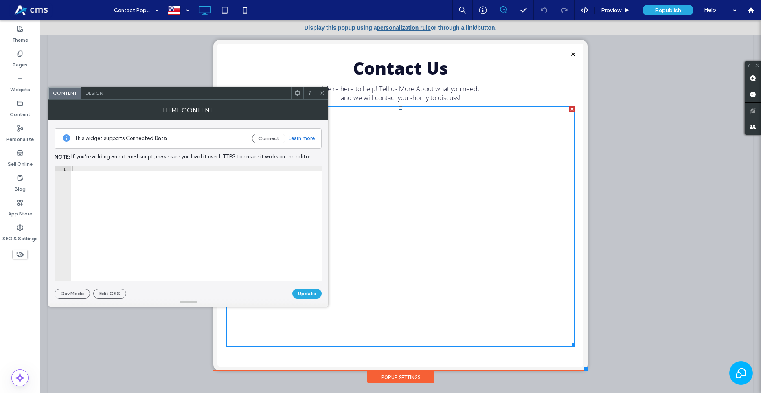
type textarea "**********"
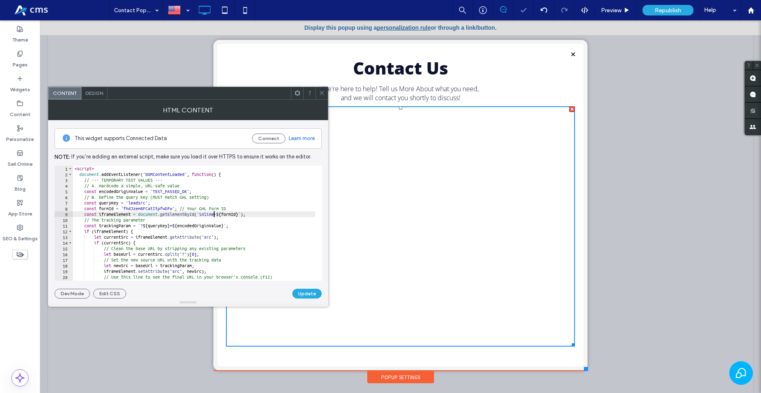
click at [213, 214] on div "< script > document . addEventListener ( 'DOMContentLoaded' , function ( ) { //…" at bounding box center [746, 225] width 1347 height 119
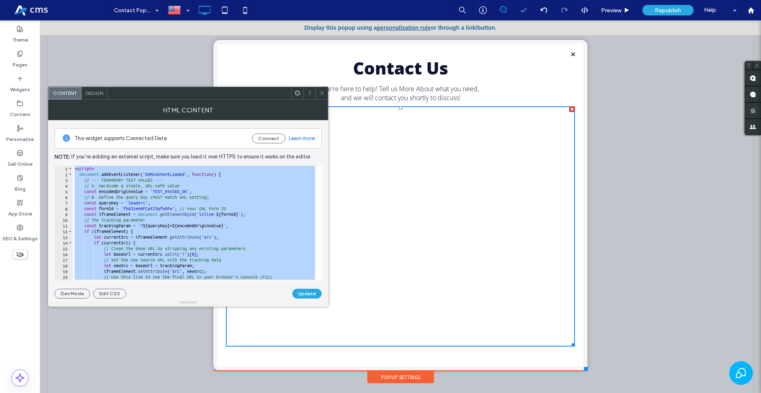
type textarea "**********"
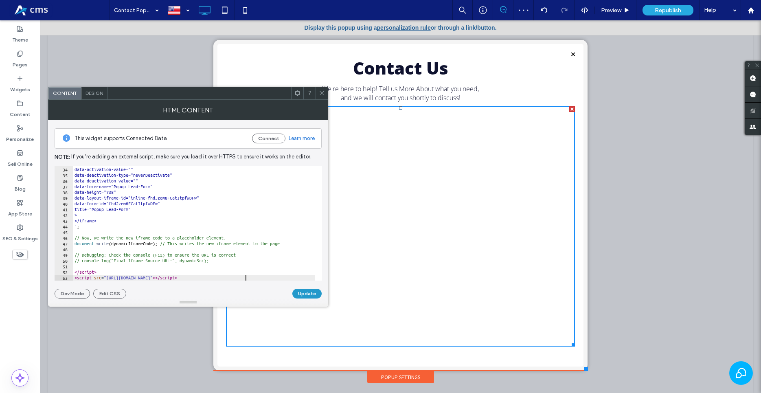
click at [308, 294] on button "Update" at bounding box center [306, 294] width 29 height 10
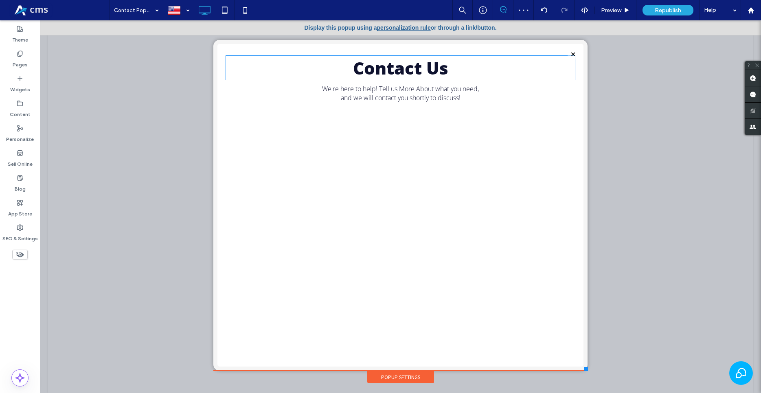
scroll to position [0, 0]
click at [26, 58] on label "Pages" at bounding box center [20, 62] width 15 height 11
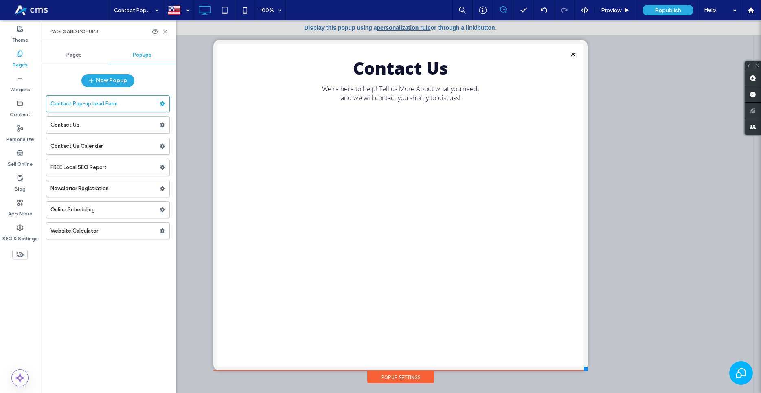
click at [77, 61] on div "Pages" at bounding box center [74, 55] width 68 height 18
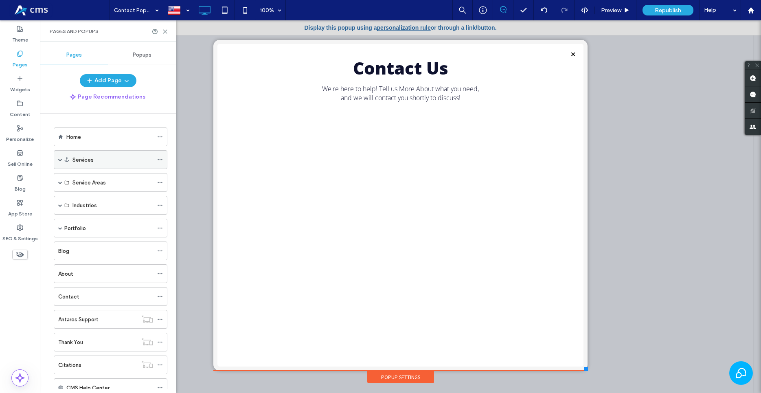
click at [57, 162] on div "Services" at bounding box center [111, 159] width 114 height 19
click at [61, 161] on span at bounding box center [60, 160] width 4 height 4
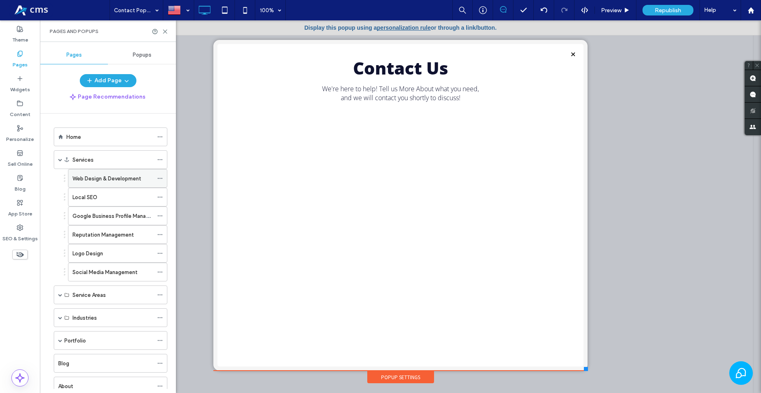
click at [90, 179] on label "Web Design & Development" at bounding box center [106, 178] width 69 height 14
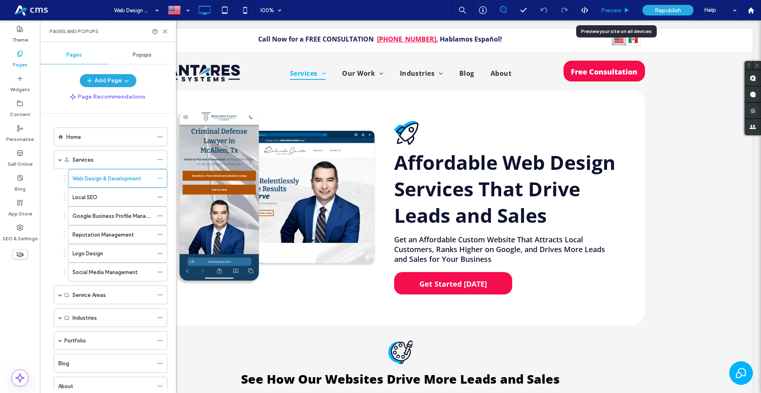
drag, startPoint x: 621, startPoint y: 6, endPoint x: 572, endPoint y: 4, distance: 48.1
click at [621, 6] on div "Preview" at bounding box center [616, 10] width 42 height 20
click at [619, 6] on div "Preview" at bounding box center [616, 10] width 42 height 20
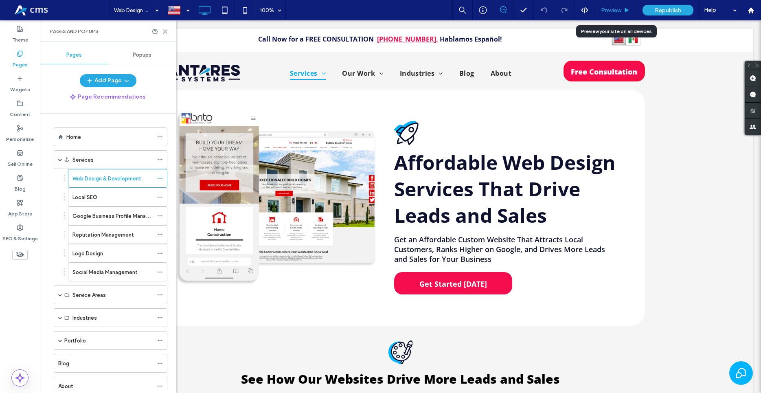
click at [617, 13] on span "Preview" at bounding box center [611, 10] width 20 height 7
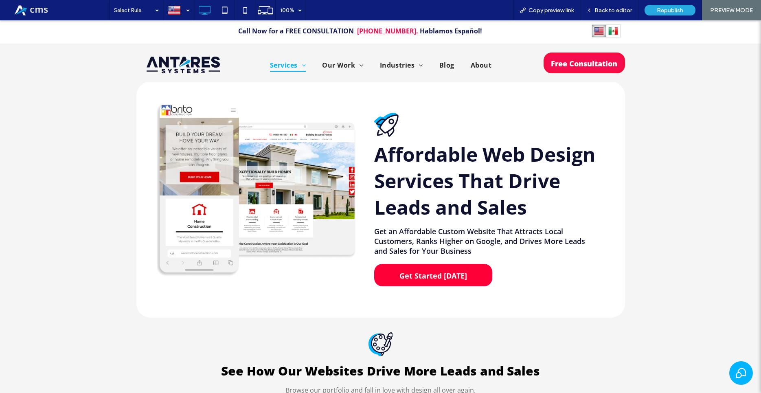
click at [405, 271] on span "Get Started [DATE]" at bounding box center [433, 276] width 73 height 18
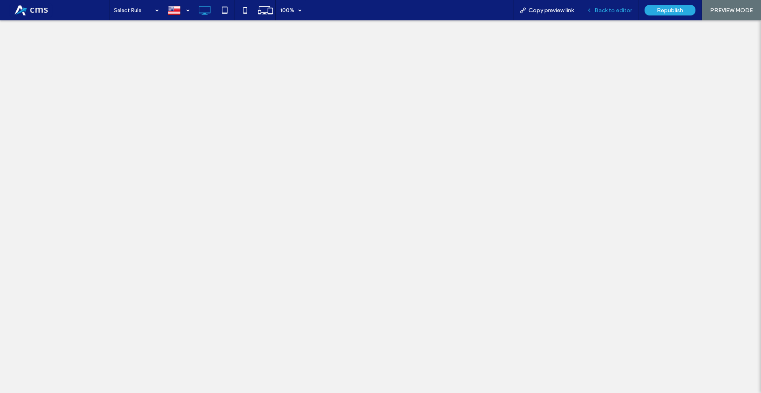
click at [619, 8] on span "Back to editor" at bounding box center [612, 10] width 37 height 7
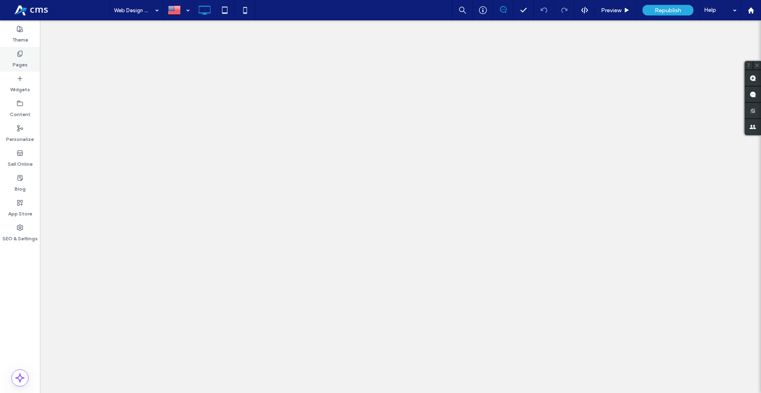
click at [21, 55] on use at bounding box center [20, 53] width 4 height 5
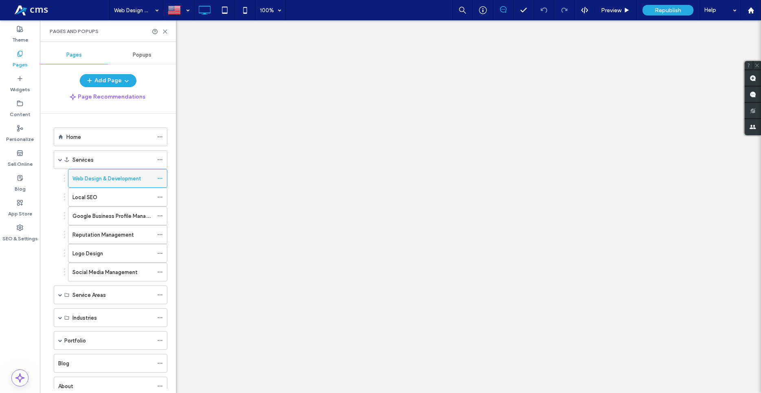
click at [106, 179] on label "Web Design & Development" at bounding box center [106, 178] width 69 height 14
click at [165, 32] on icon at bounding box center [165, 32] width 6 height 6
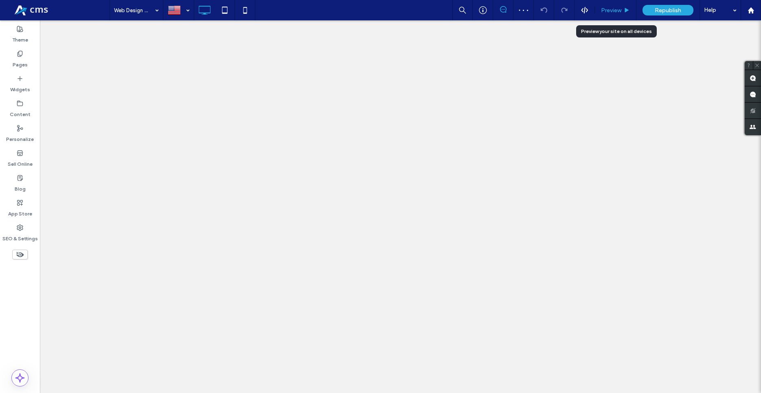
click at [609, 14] on div "Preview" at bounding box center [616, 10] width 42 height 20
click at [614, 11] on span "Preview" at bounding box center [611, 10] width 20 height 7
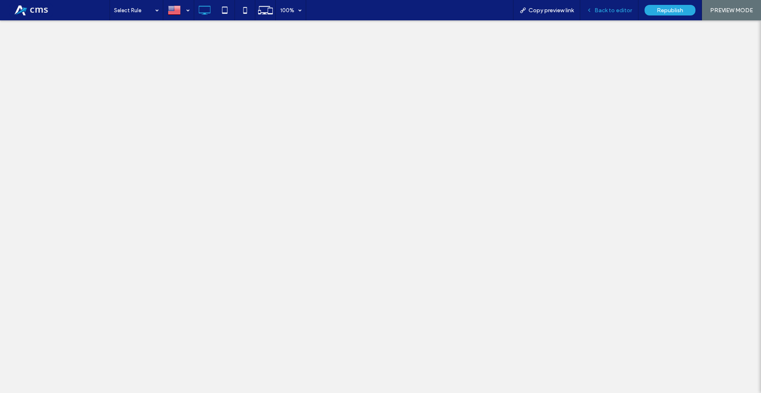
click at [600, 9] on span "Back to editor" at bounding box center [612, 10] width 37 height 7
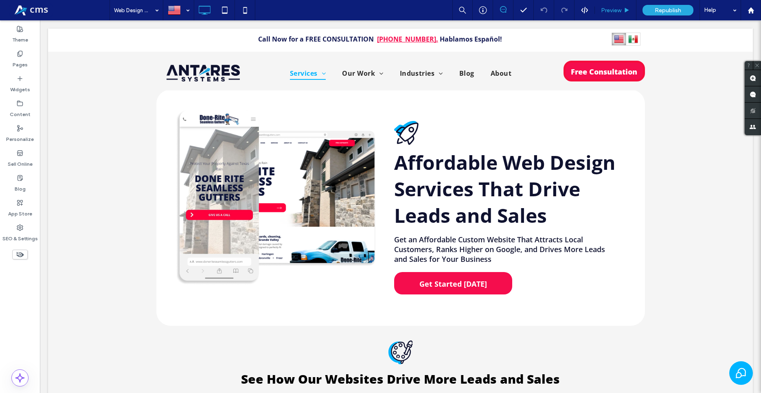
drag, startPoint x: 617, startPoint y: 12, endPoint x: 598, endPoint y: 0, distance: 22.8
click at [617, 12] on span "Preview" at bounding box center [611, 10] width 20 height 7
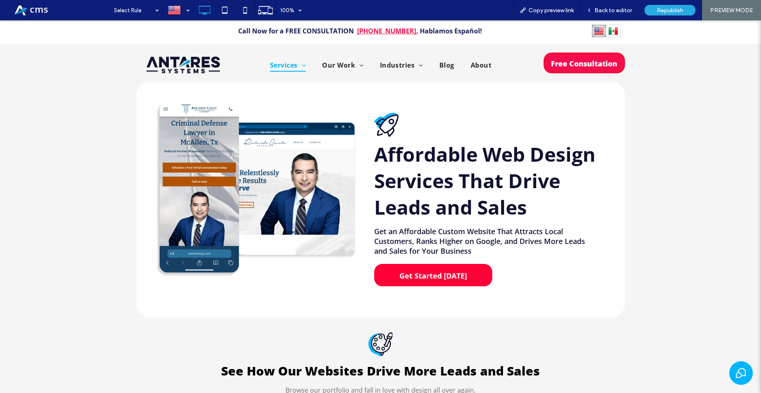
click at [448, 275] on span "Get Started [DATE]" at bounding box center [433, 276] width 73 height 18
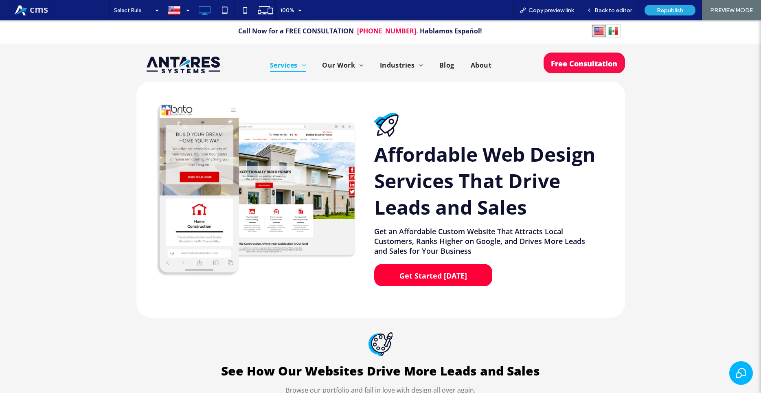
click at [451, 272] on span "Get Started [DATE]" at bounding box center [433, 276] width 73 height 18
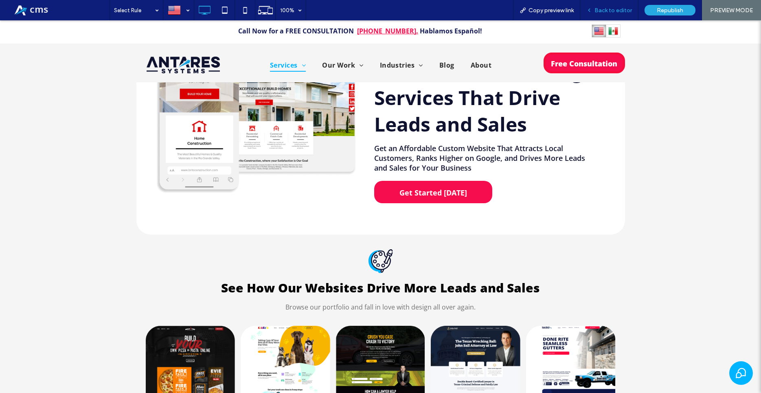
click at [629, 10] on span "Back to editor" at bounding box center [612, 10] width 37 height 7
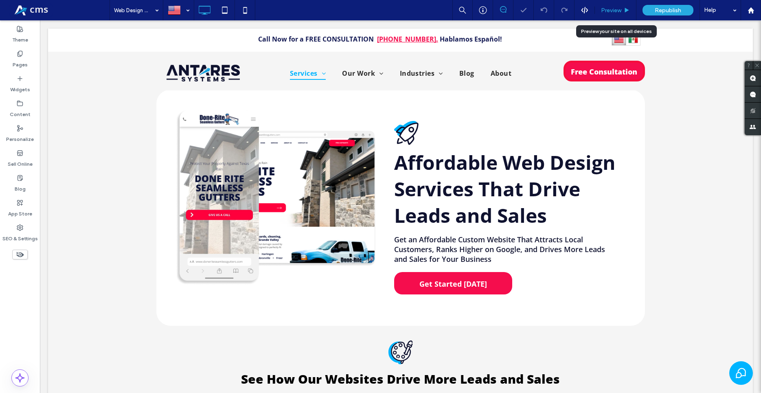
click at [618, 10] on span "Preview" at bounding box center [611, 10] width 20 height 7
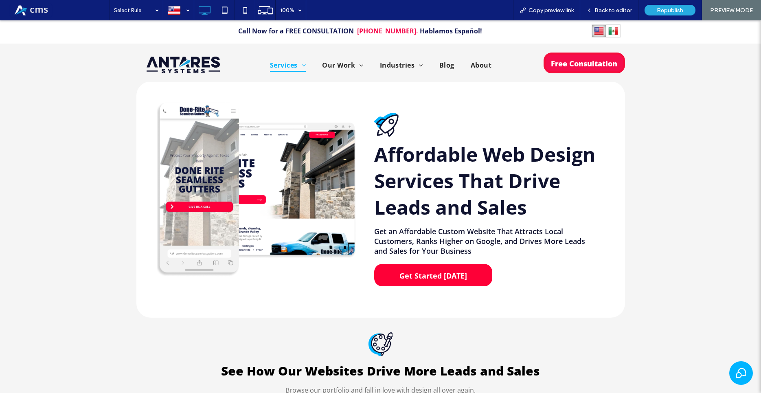
click at [432, 273] on span "Get Started [DATE]" at bounding box center [433, 276] width 73 height 18
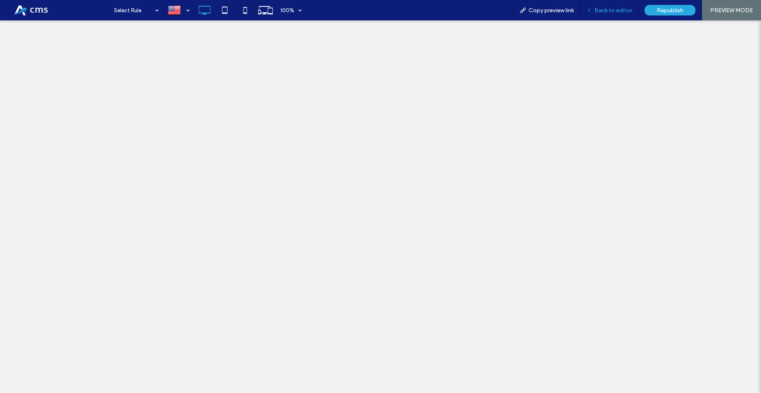
click at [625, 13] on span "Back to editor" at bounding box center [612, 10] width 37 height 7
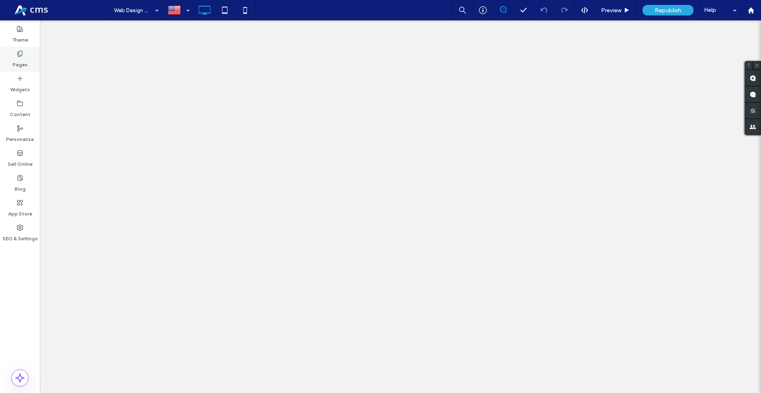
click at [8, 59] on div "Pages" at bounding box center [20, 59] width 40 height 25
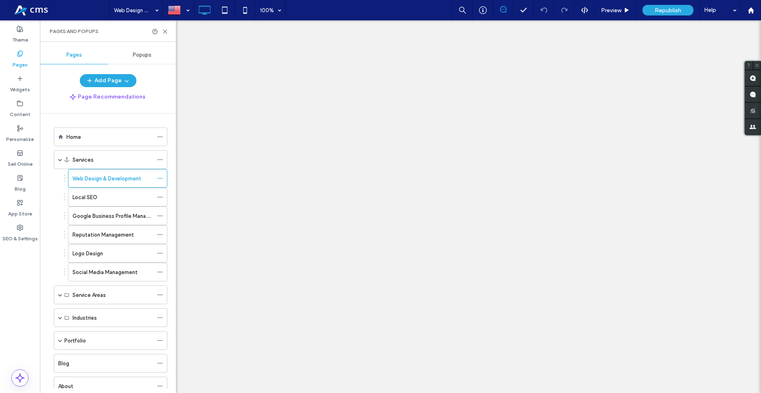
click at [150, 52] on span "Popups" at bounding box center [142, 55] width 19 height 7
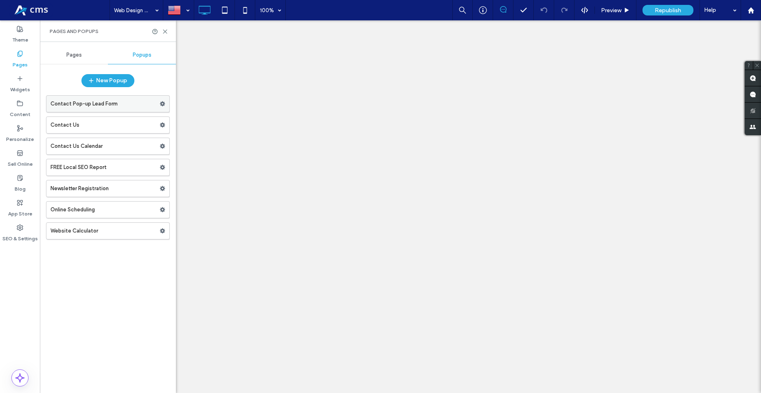
click at [96, 107] on label "Contact Pop-up Lead Form" at bounding box center [104, 104] width 109 height 16
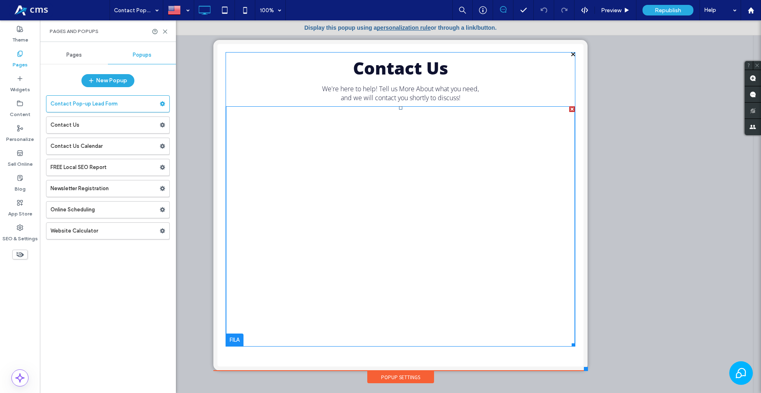
click at [347, 217] on span at bounding box center [400, 226] width 349 height 240
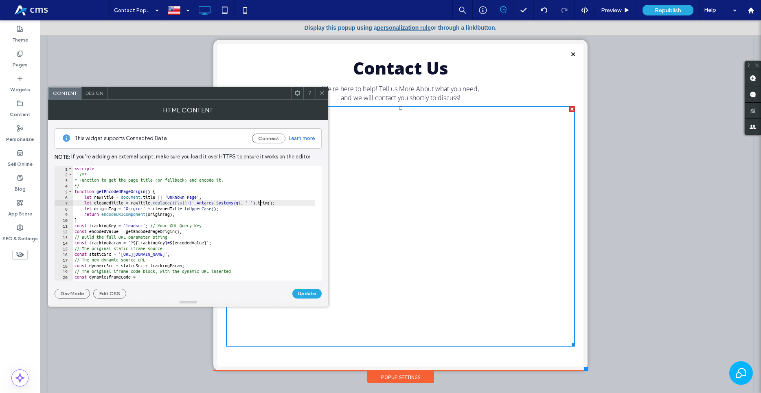
click at [260, 202] on div "< script > /** * Function to get the page title (or fallback) and encode it. */…" at bounding box center [194, 229] width 242 height 126
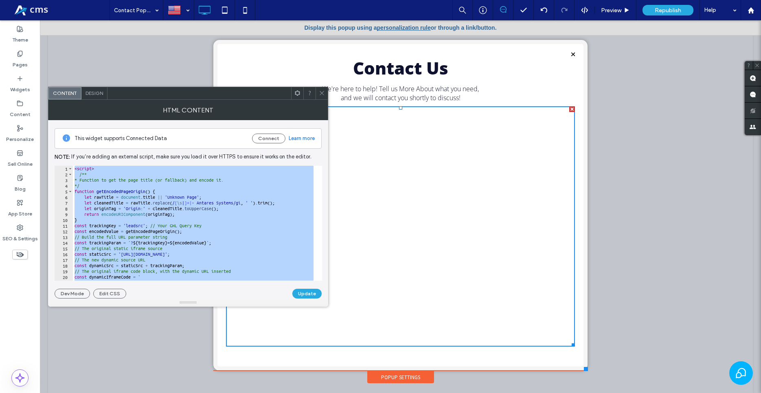
paste textarea "Cursor at row 46"
type textarea "*********"
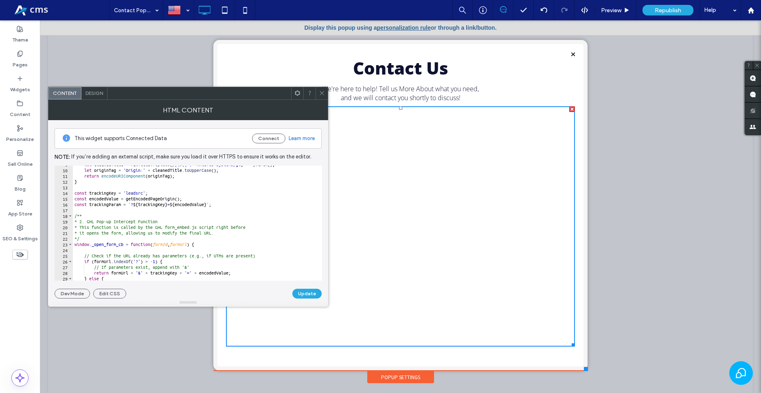
scroll to position [107, 0]
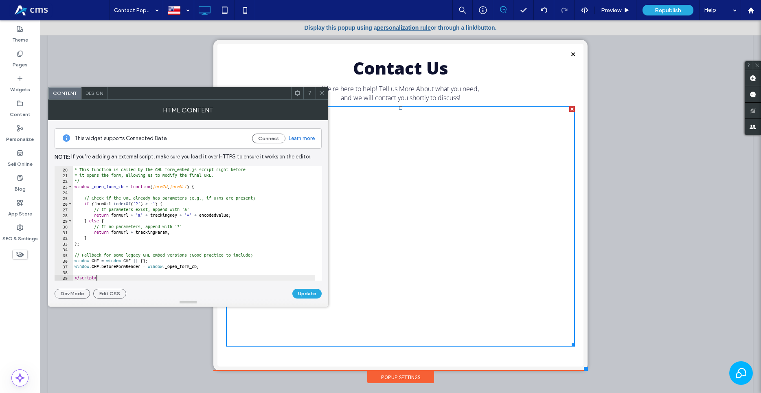
click at [107, 279] on div "* 2. GHL Pop-up Intercept Function * This function is called by the GHL form_em…" at bounding box center [194, 224] width 242 height 126
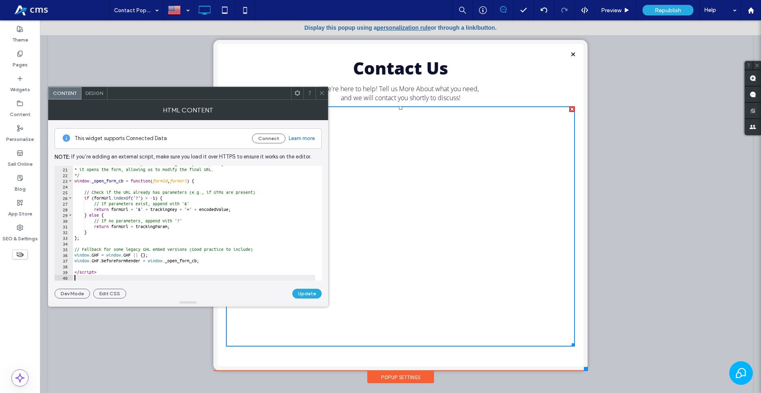
paste textarea "**********"
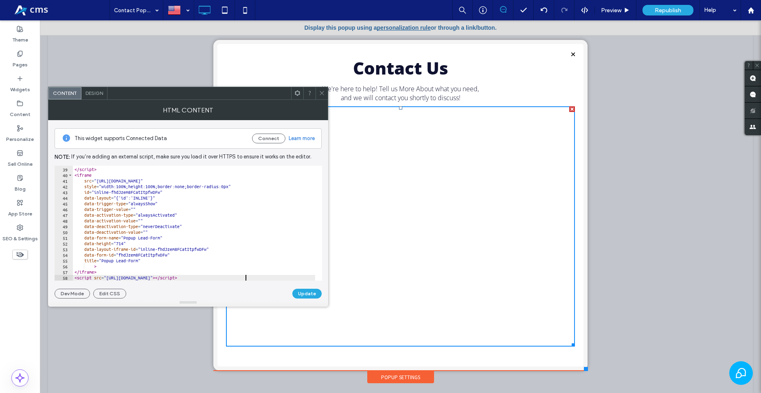
scroll to position [216, 0]
type textarea "**********"
click at [312, 290] on button "Update" at bounding box center [306, 294] width 29 height 10
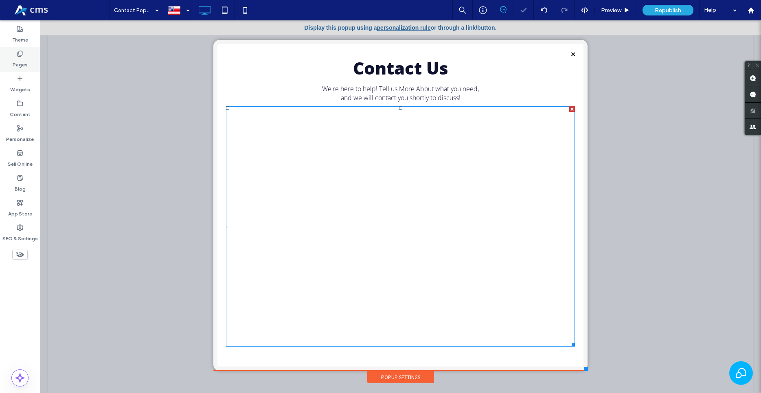
click at [19, 55] on use at bounding box center [20, 53] width 4 height 5
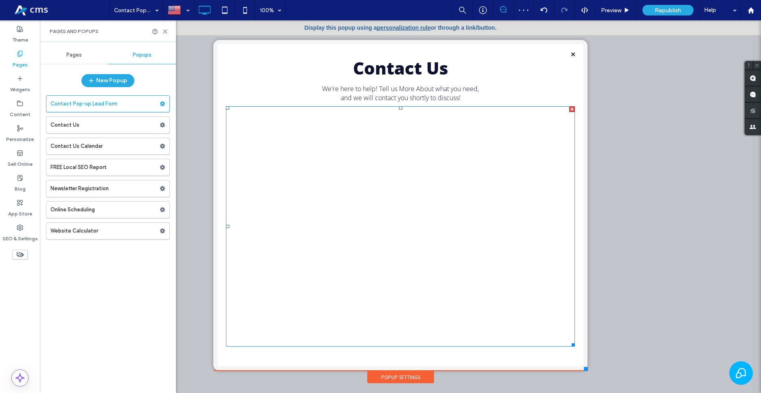
click at [69, 57] on span "Pages" at bounding box center [73, 55] width 15 height 7
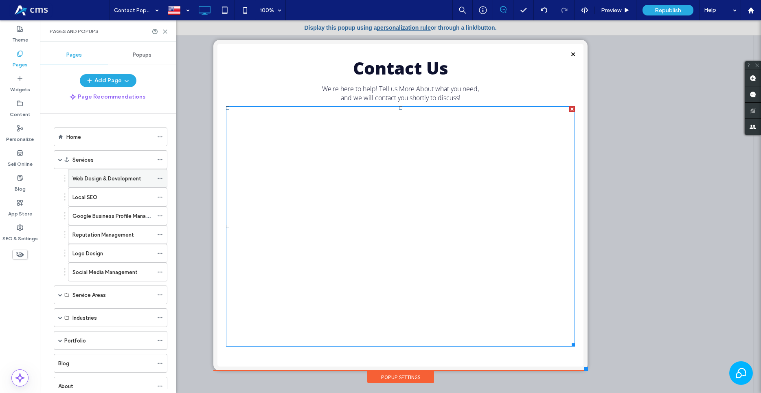
click at [95, 178] on label "Web Design & Development" at bounding box center [106, 178] width 69 height 14
click at [609, 17] on div "Preview" at bounding box center [616, 10] width 42 height 20
click at [165, 31] on use at bounding box center [165, 32] width 4 height 4
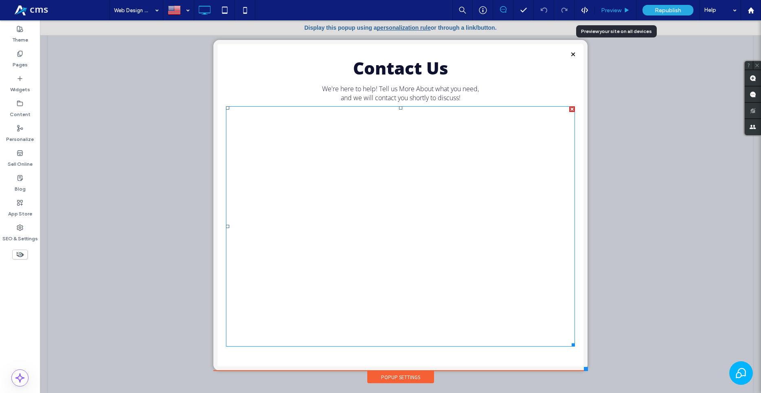
click at [614, 11] on span "Preview" at bounding box center [611, 10] width 20 height 7
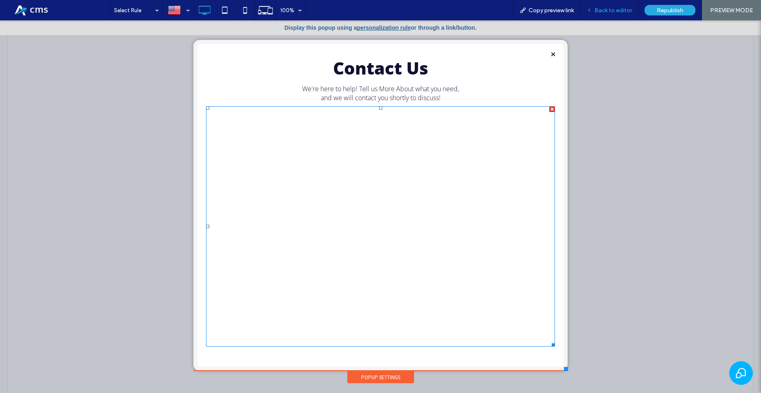
click at [625, 7] on span "Back to editor" at bounding box center [612, 10] width 37 height 7
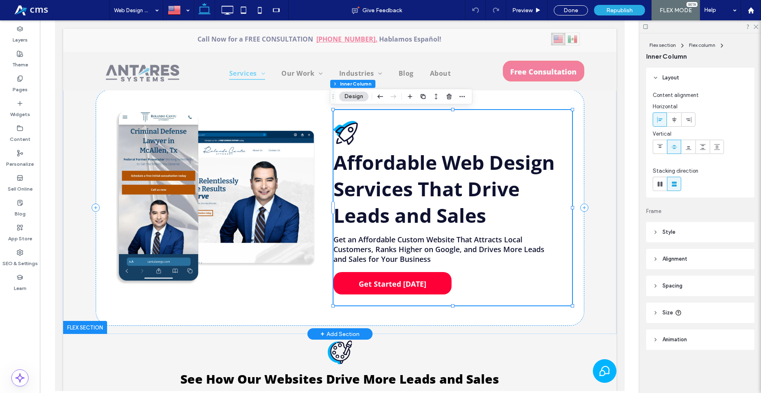
click at [402, 282] on span "Get Started [DATE]" at bounding box center [392, 284] width 73 height 18
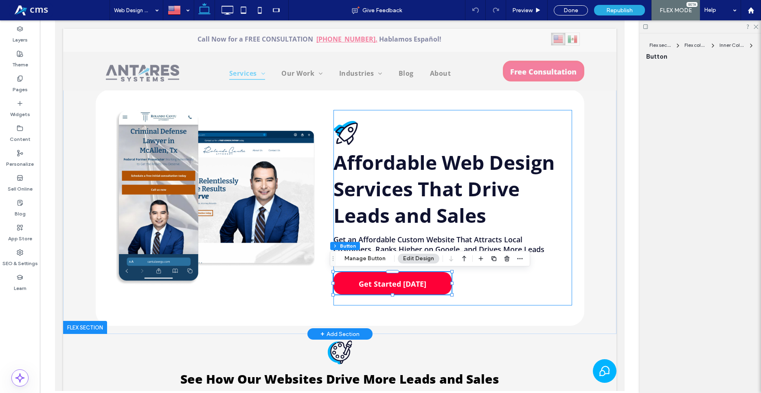
click at [402, 282] on div "Get Started [DATE]" at bounding box center [392, 283] width 118 height 22
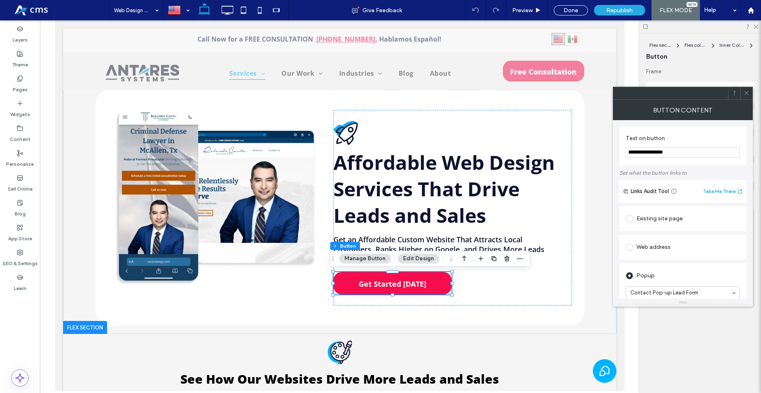
click at [748, 92] on icon at bounding box center [746, 93] width 6 height 6
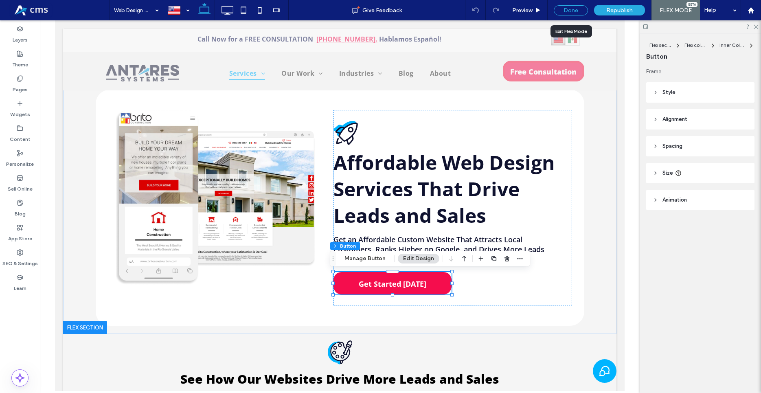
click at [570, 8] on div "Done" at bounding box center [571, 10] width 34 height 10
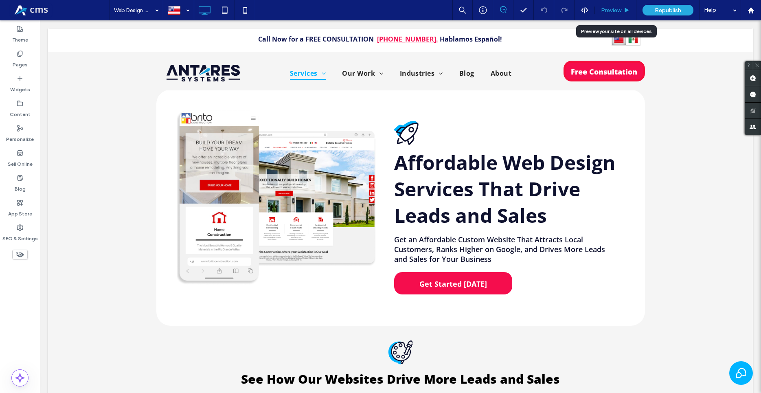
click at [616, 15] on div "Preview" at bounding box center [616, 10] width 42 height 20
click at [608, 7] on span "Preview" at bounding box center [611, 10] width 20 height 7
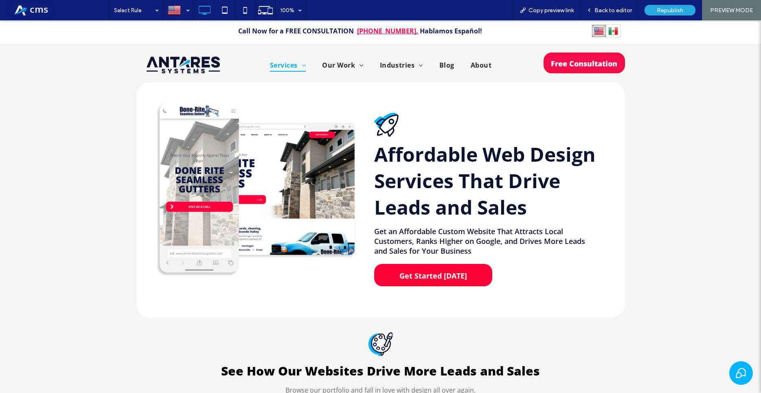
click at [445, 280] on span "Get Started [DATE]" at bounding box center [433, 276] width 73 height 18
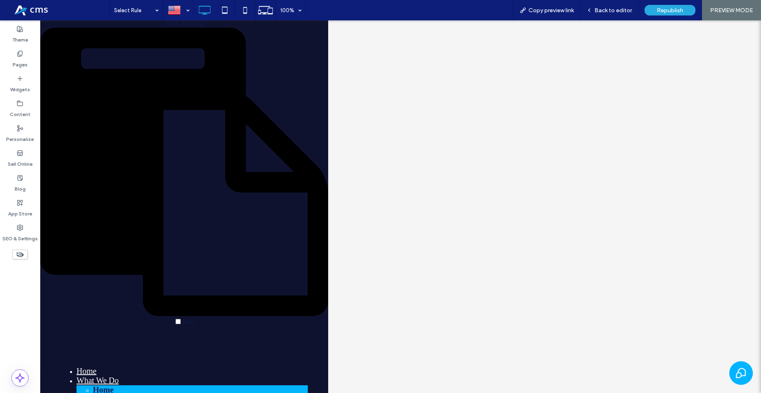
scroll to position [42, 0]
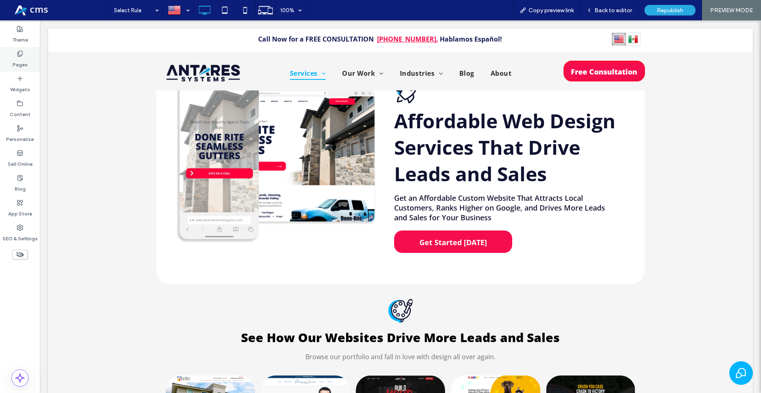
click at [20, 50] on span at bounding box center [20, 53] width 7 height 7
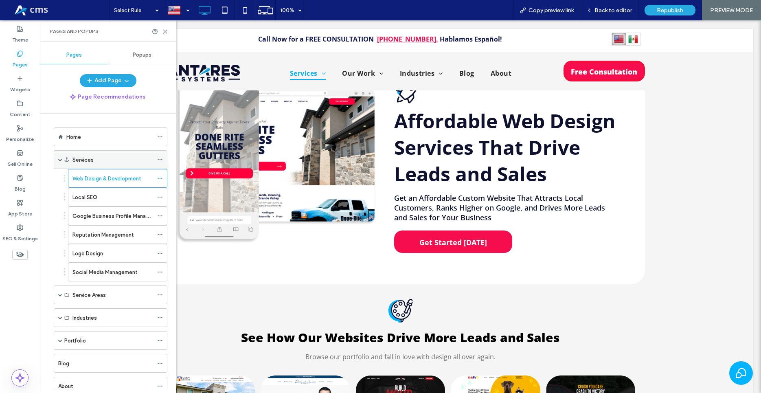
scroll to position [0, 0]
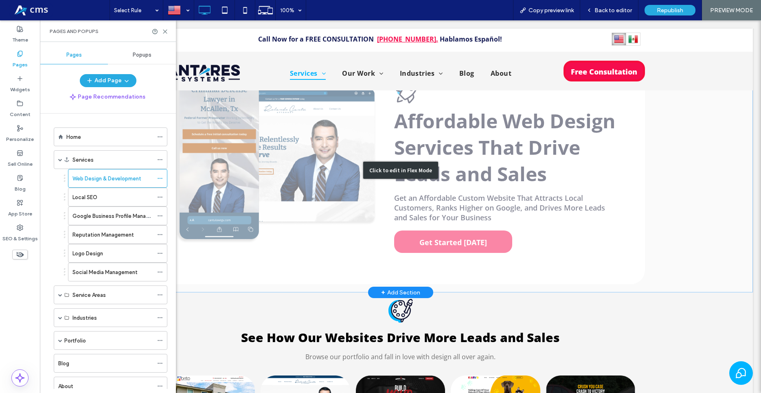
click at [458, 177] on div "Click to edit in Flex Mode" at bounding box center [400, 170] width 705 height 244
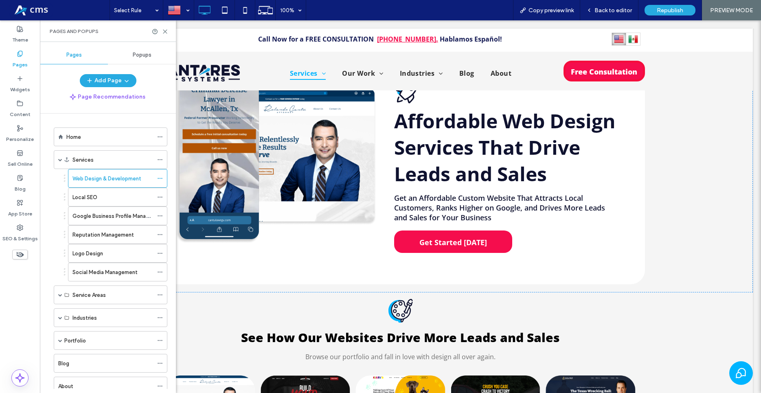
click at [137, 57] on span "Popups" at bounding box center [142, 55] width 19 height 7
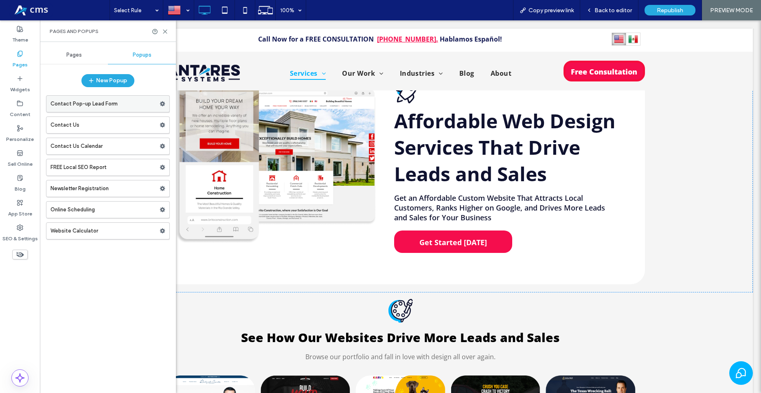
click at [92, 103] on label "Contact Pop-up Lead Form" at bounding box center [104, 104] width 109 height 16
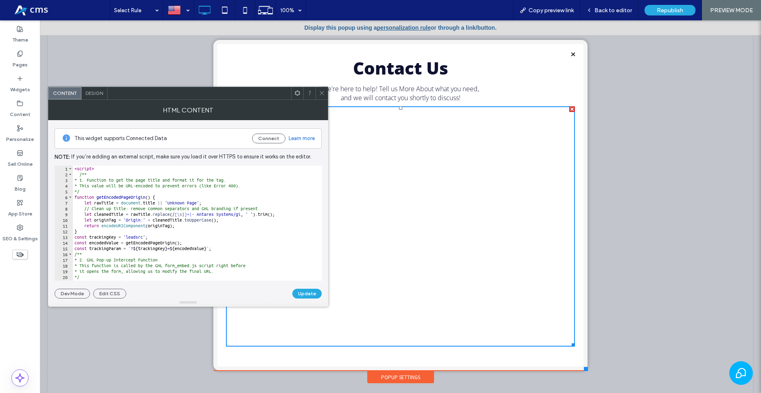
type textarea "**********"
click at [209, 198] on div "< script > /** * 1. Function to get the page title and format it for the tag. *…" at bounding box center [746, 225] width 1347 height 119
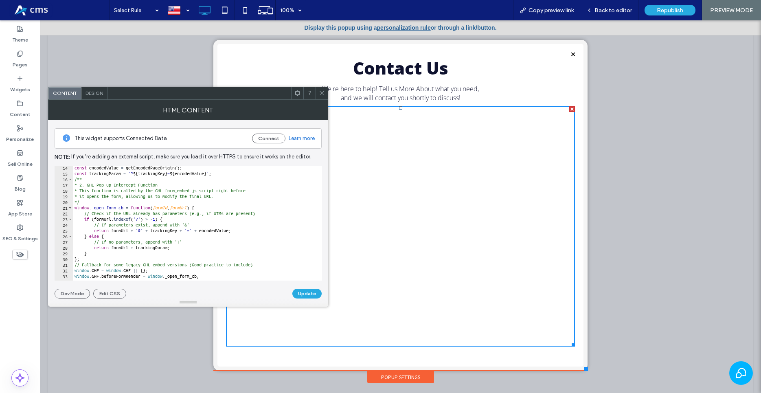
scroll to position [109, 0]
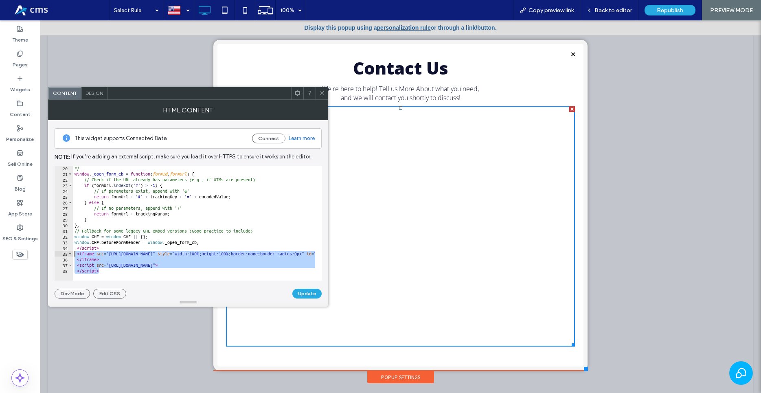
drag, startPoint x: 106, startPoint y: 270, endPoint x: 60, endPoint y: 255, distance: 48.3
click at [60, 255] on div "**********" at bounding box center [189, 223] width 268 height 115
paste textarea "**********"
type textarea "**********"
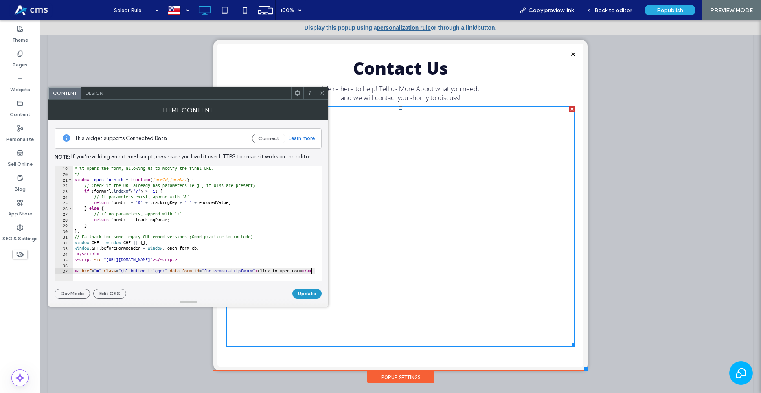
click at [309, 292] on button "Update" at bounding box center [306, 294] width 29 height 10
click at [325, 96] on div at bounding box center [322, 93] width 12 height 12
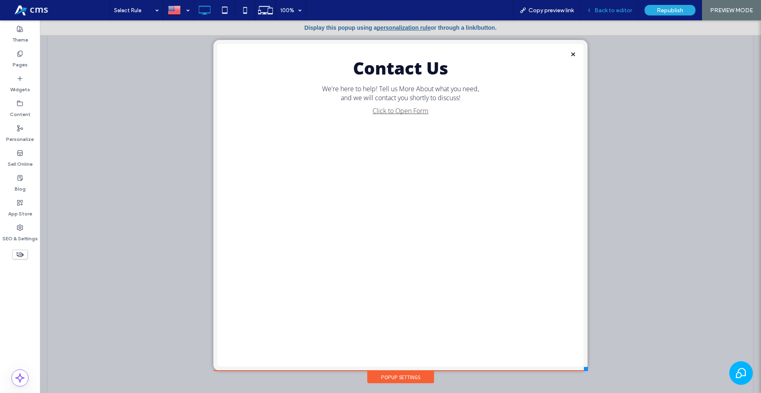
click at [613, 10] on span "Back to editor" at bounding box center [612, 10] width 37 height 7
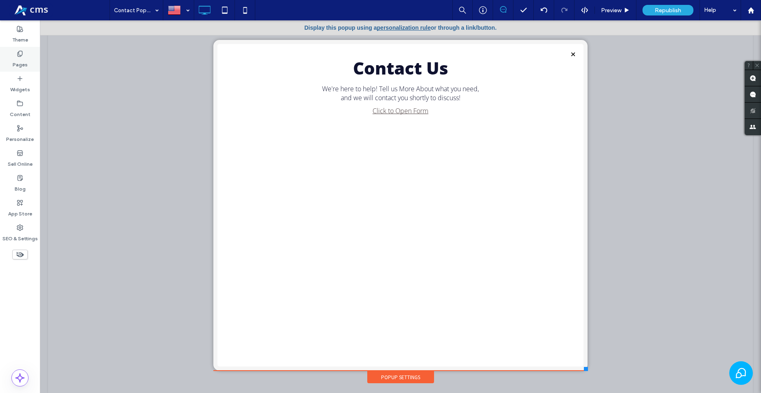
click at [28, 57] on div "Pages" at bounding box center [20, 59] width 40 height 25
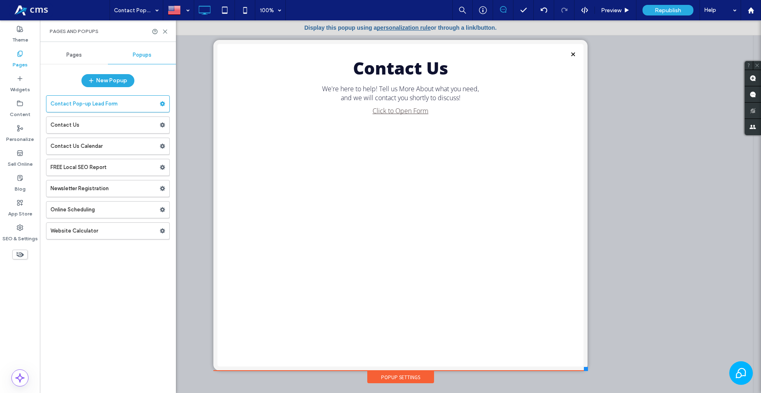
click at [83, 65] on div "Pages Popups New Popup Contact Pop-up Lead Form Contact Us Contact Us Calendar …" at bounding box center [108, 217] width 136 height 343
click at [85, 55] on div "Pages" at bounding box center [74, 55] width 68 height 18
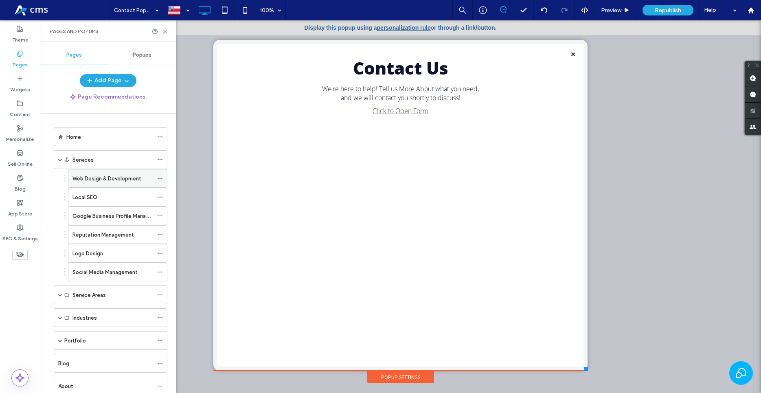
click at [92, 177] on label "Web Design & Development" at bounding box center [106, 178] width 69 height 14
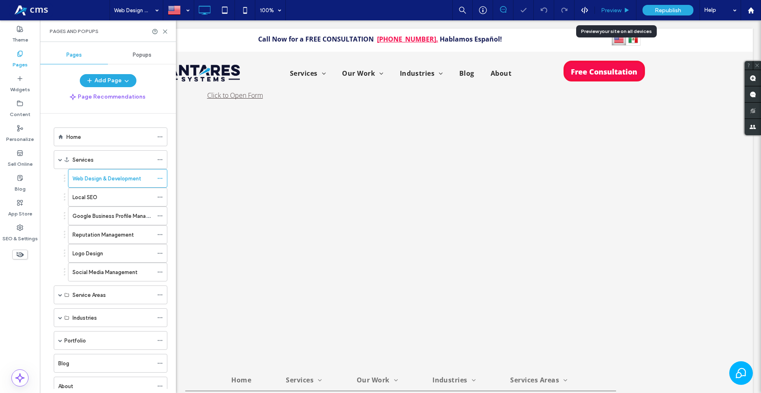
click at [611, 11] on span "Preview" at bounding box center [611, 10] width 20 height 7
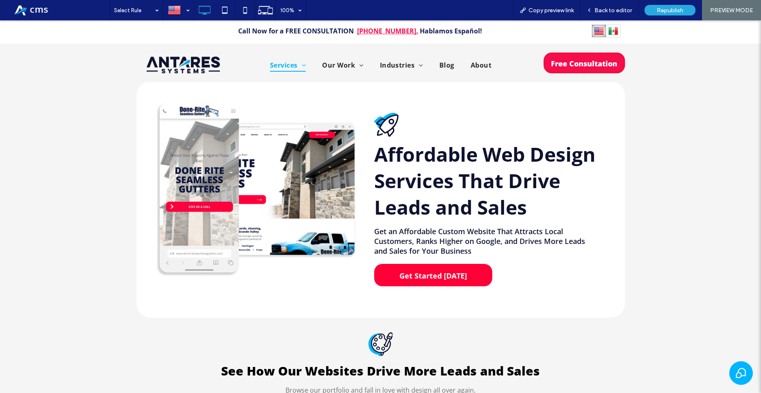
click at [420, 278] on span "Get Started [DATE]" at bounding box center [433, 276] width 73 height 18
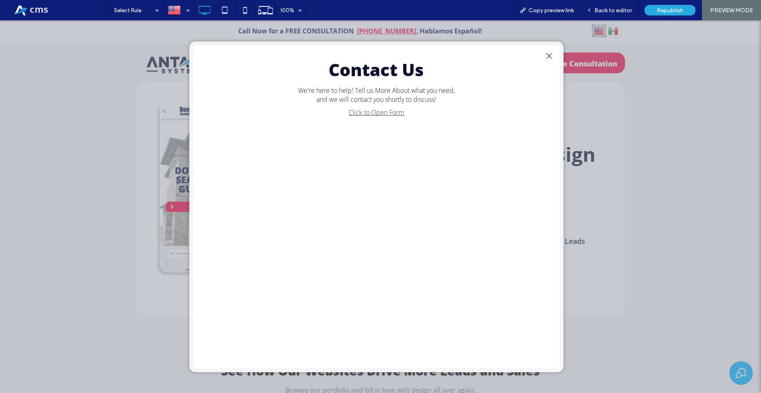
click at [379, 112] on link "Click to Open Form" at bounding box center [377, 112] width 56 height 9
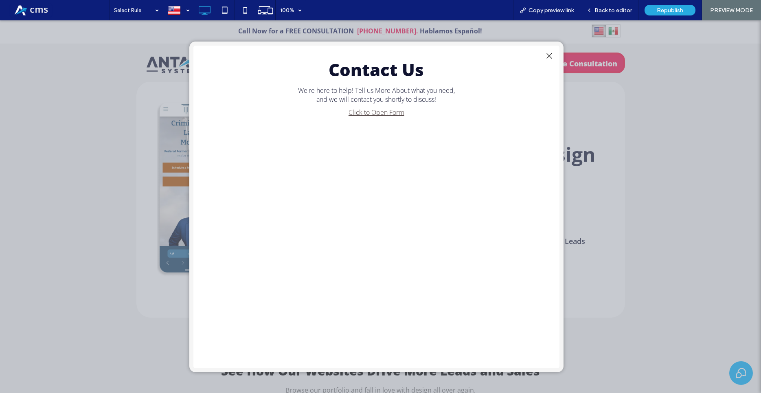
click at [369, 113] on link "Click to Open Form" at bounding box center [377, 112] width 56 height 9
click at [341, 113] on div "Click to Open Form" at bounding box center [376, 228] width 349 height 240
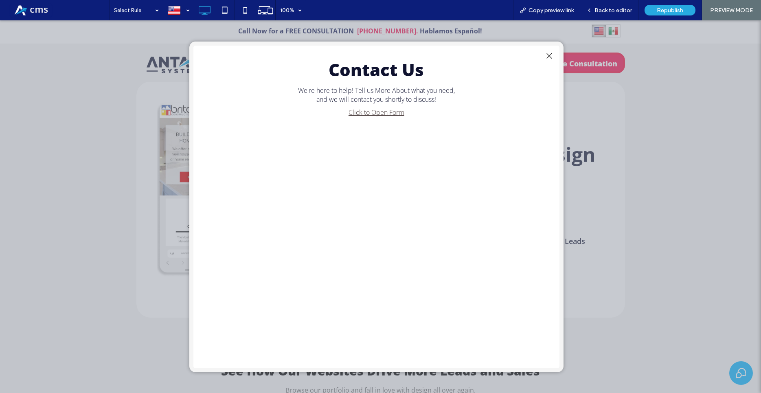
click at [353, 113] on link "Click to Open Form" at bounding box center [377, 112] width 56 height 9
click at [376, 188] on div "Click to Open Form" at bounding box center [376, 228] width 349 height 240
click at [397, 92] on span "We're here to help! Tell us More About what you need, and we will contact you s…" at bounding box center [376, 95] width 157 height 18
click at [546, 53] on div at bounding box center [549, 55] width 11 height 11
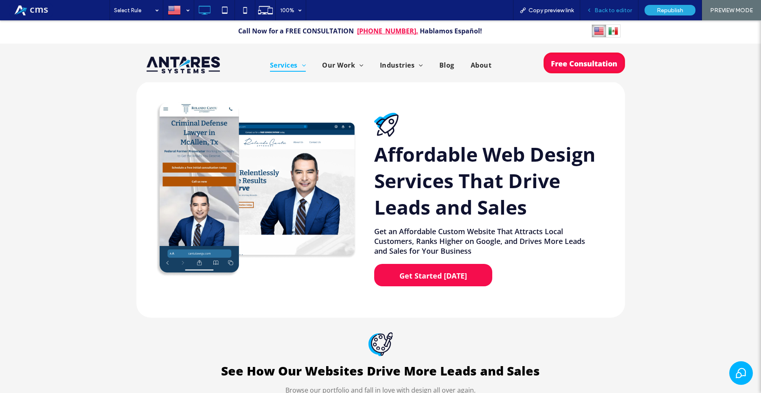
drag, startPoint x: 612, startPoint y: 11, endPoint x: 485, endPoint y: 12, distance: 127.0
click at [612, 11] on span "Back to editor" at bounding box center [612, 10] width 37 height 7
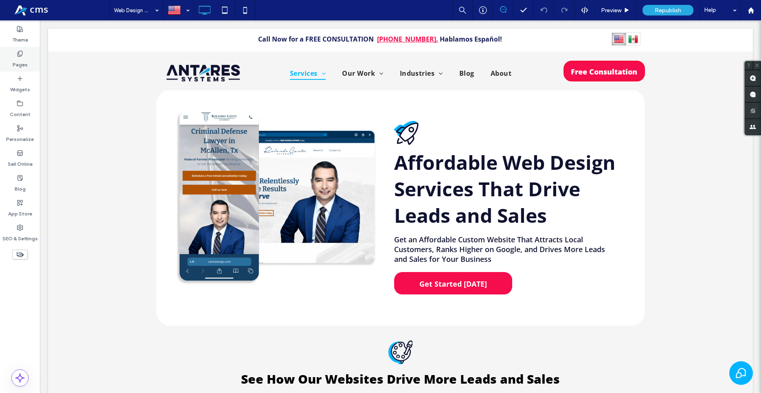
click at [22, 59] on label "Pages" at bounding box center [20, 62] width 15 height 11
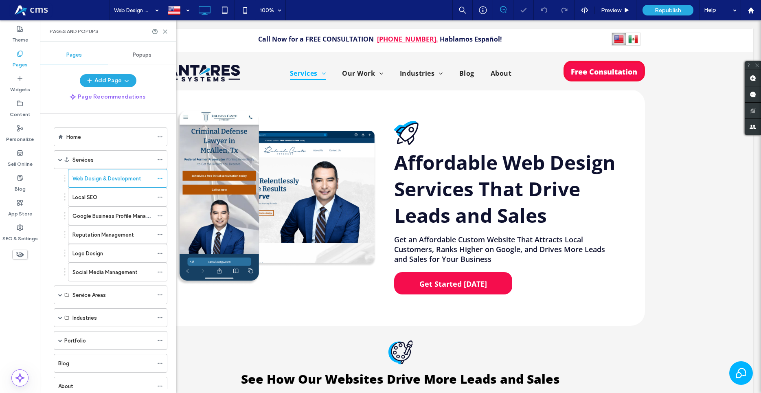
click at [145, 53] on span "Popups" at bounding box center [142, 55] width 19 height 7
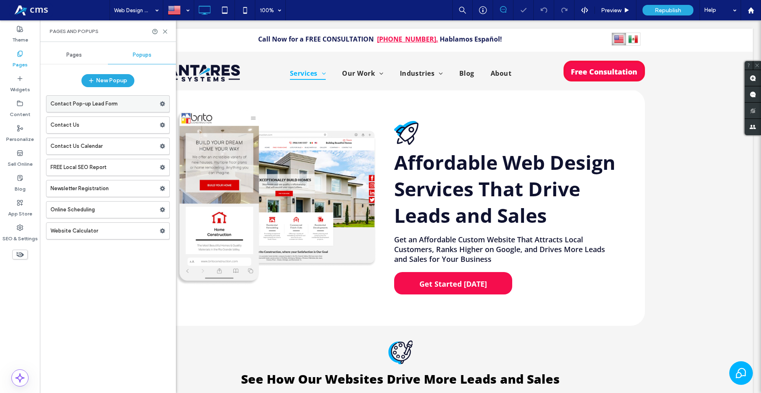
click at [92, 110] on label "Contact Pop-up Lead Form" at bounding box center [104, 104] width 109 height 16
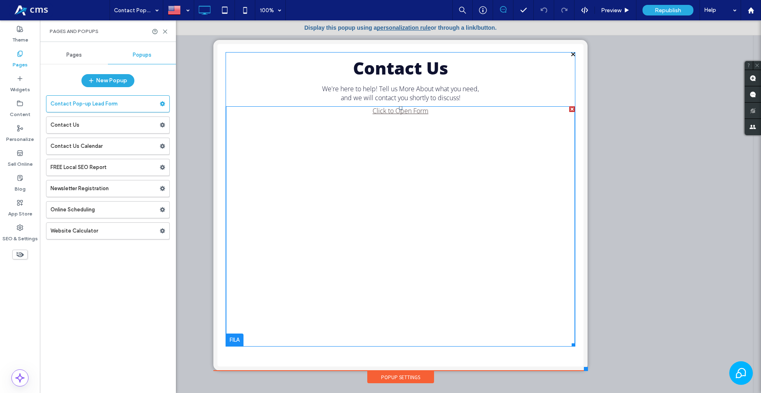
click at [376, 125] on span at bounding box center [400, 226] width 349 height 240
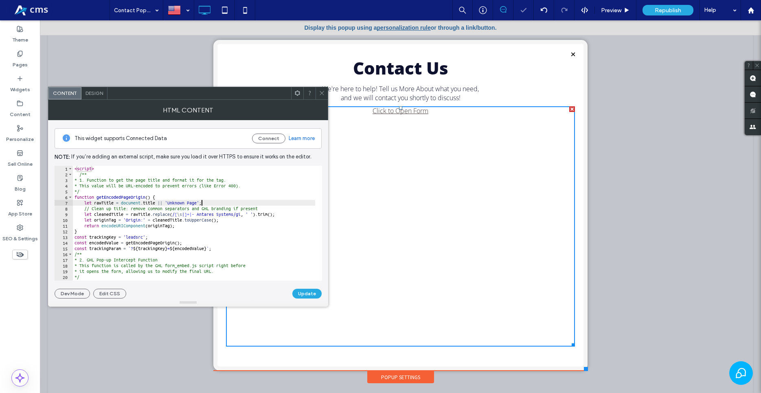
click at [225, 203] on div "< script > /** * 1. Function to get the page title and format it for the tag. *…" at bounding box center [194, 229] width 242 height 126
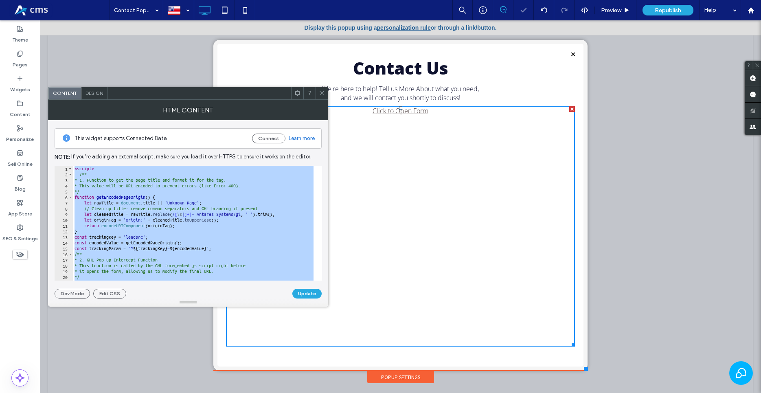
paste textarea "Cursor at row 39"
type textarea "*********"
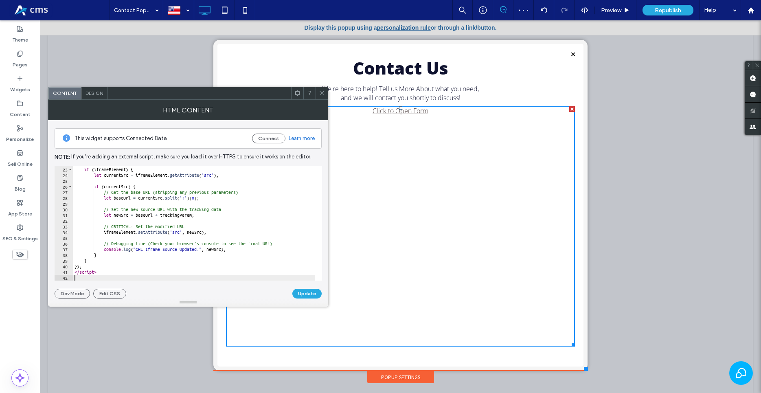
scroll to position [125, 0]
click at [102, 276] on div "if ( iframeElement ) { let currentSrc = iframeElement . getAttribute ( 'src' ) …" at bounding box center [194, 224] width 242 height 126
paste textarea "*********"
type textarea "*********"
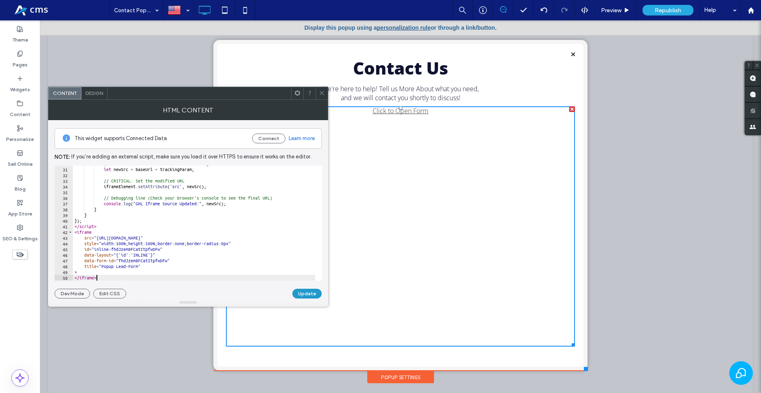
click at [308, 291] on button "Update" at bounding box center [306, 294] width 29 height 10
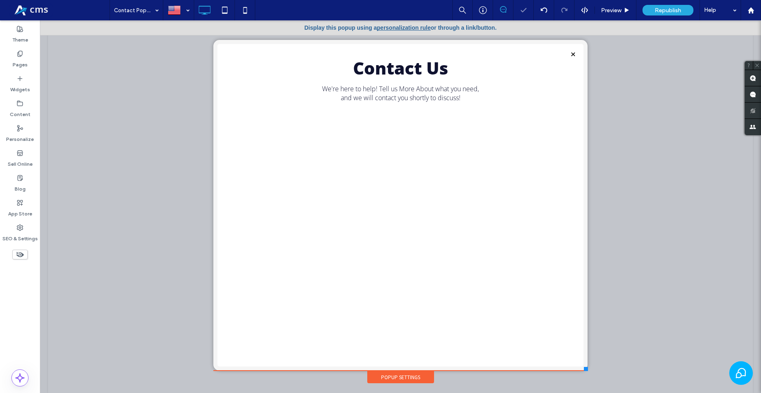
scroll to position [0, 0]
click at [23, 52] on icon at bounding box center [20, 53] width 7 height 7
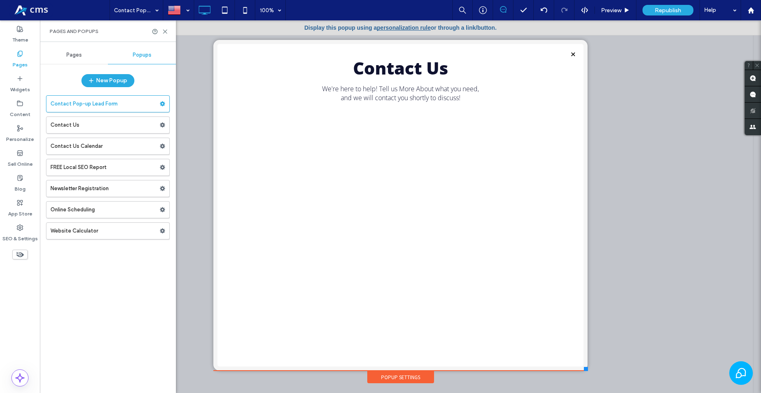
click at [82, 57] on div "Pages" at bounding box center [74, 55] width 68 height 18
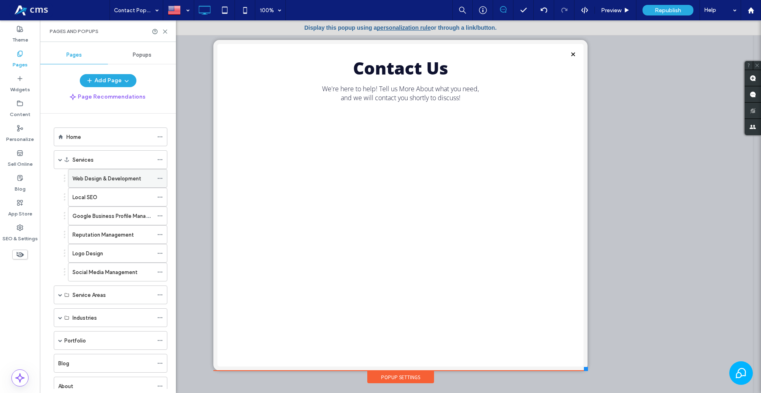
click at [81, 175] on label "Web Design & Development" at bounding box center [106, 178] width 69 height 14
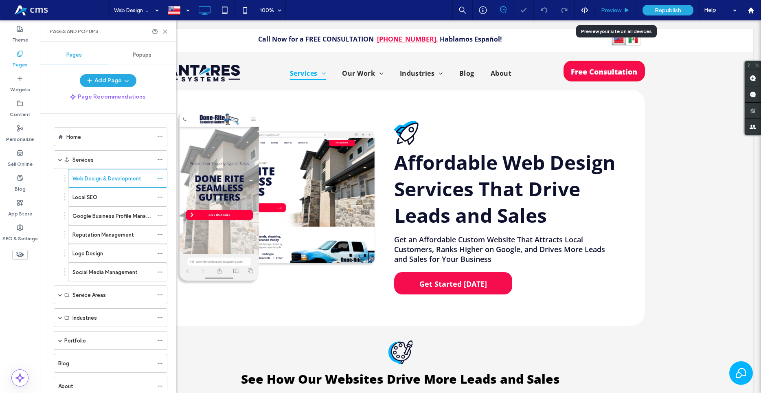
click at [620, 9] on span "Preview" at bounding box center [611, 10] width 20 height 7
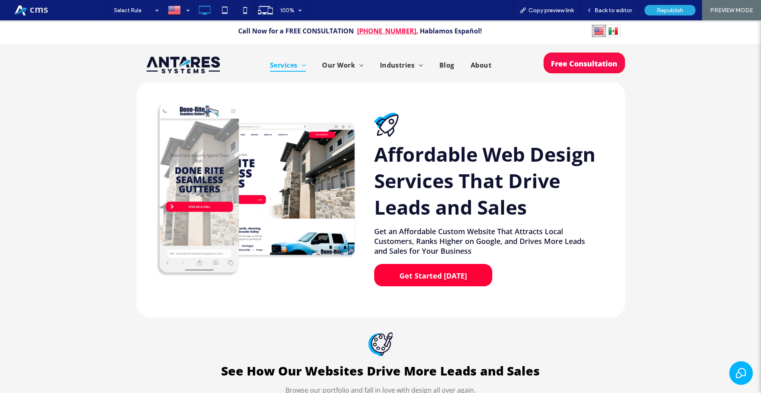
click at [441, 277] on span "Get Started [DATE]" at bounding box center [433, 276] width 73 height 18
